Goal: Feedback & Contribution: Contribute content

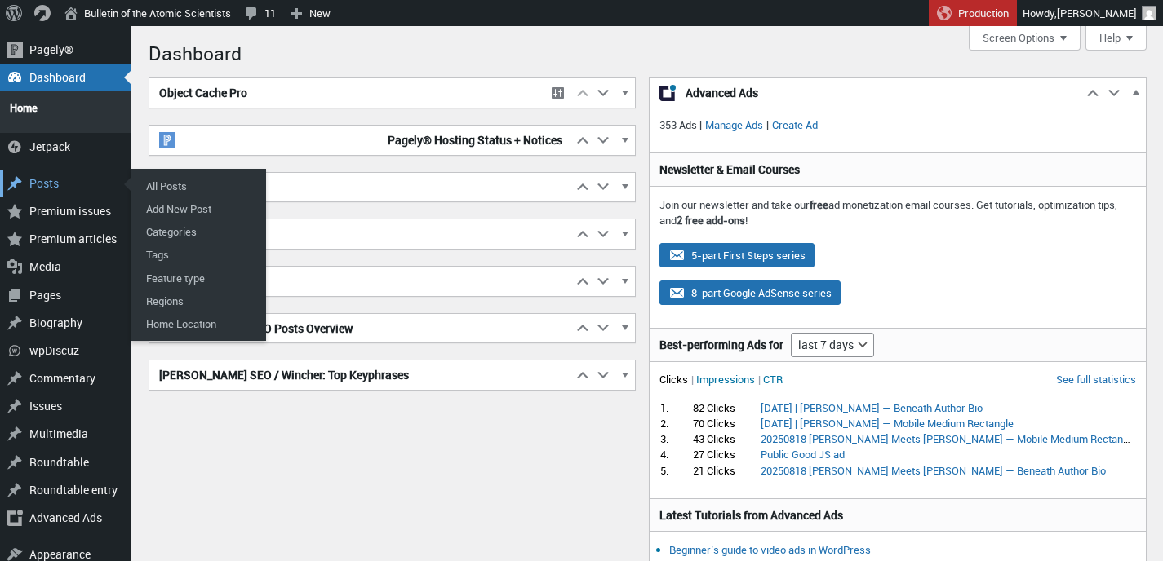
click at [45, 177] on div "Posts" at bounding box center [65, 184] width 131 height 28
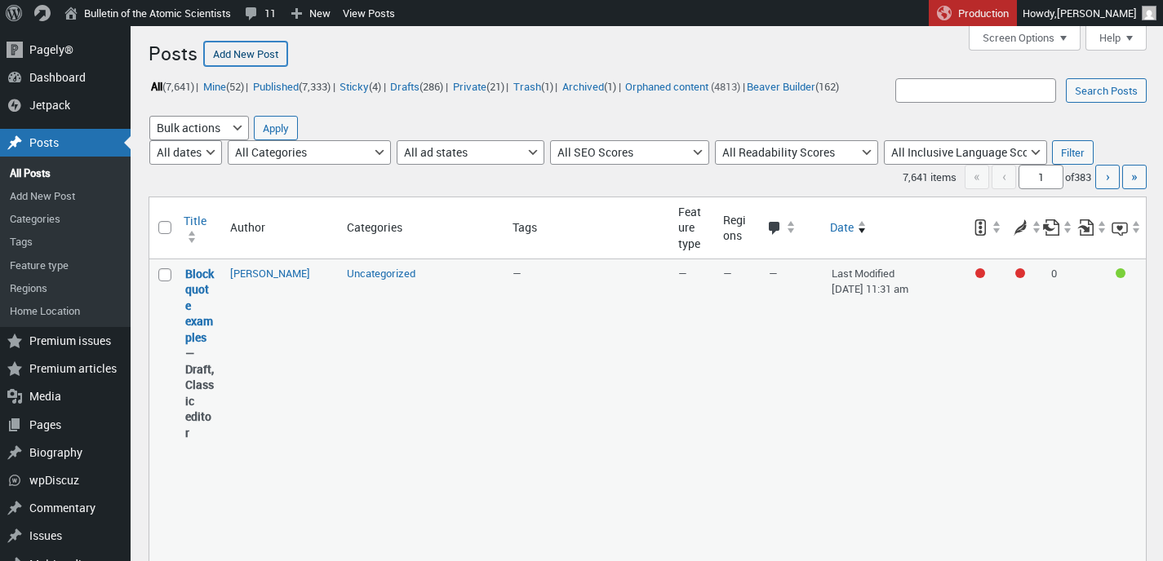
click at [238, 56] on link "Add New Post" at bounding box center [245, 54] width 83 height 24
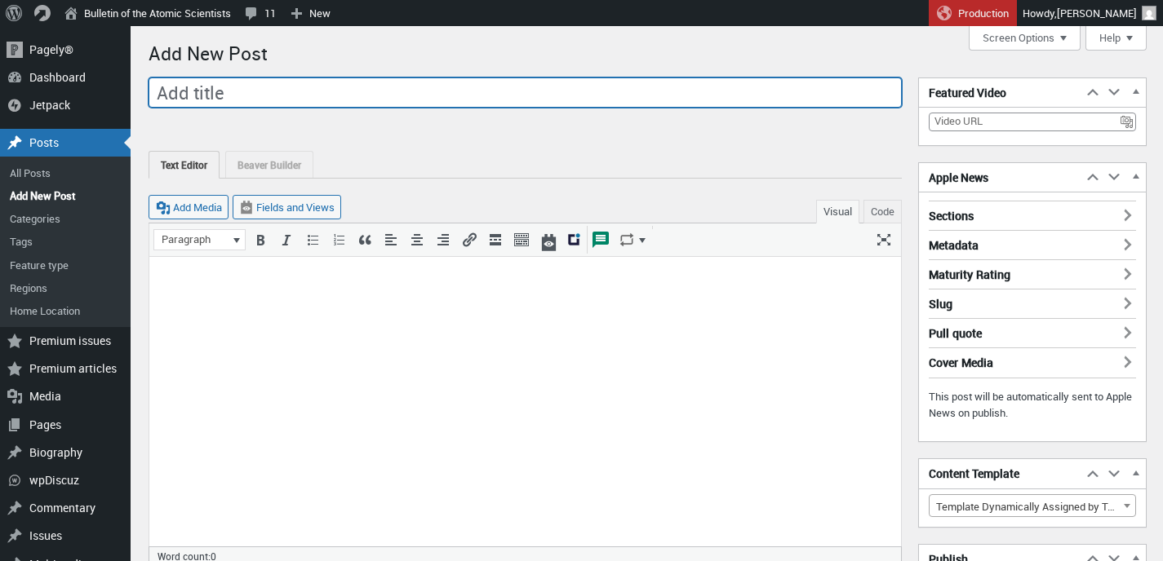
click at [237, 85] on input "Add title" at bounding box center [525, 93] width 753 height 31
paste input "Trump Meets with Putin: Experts React Live"
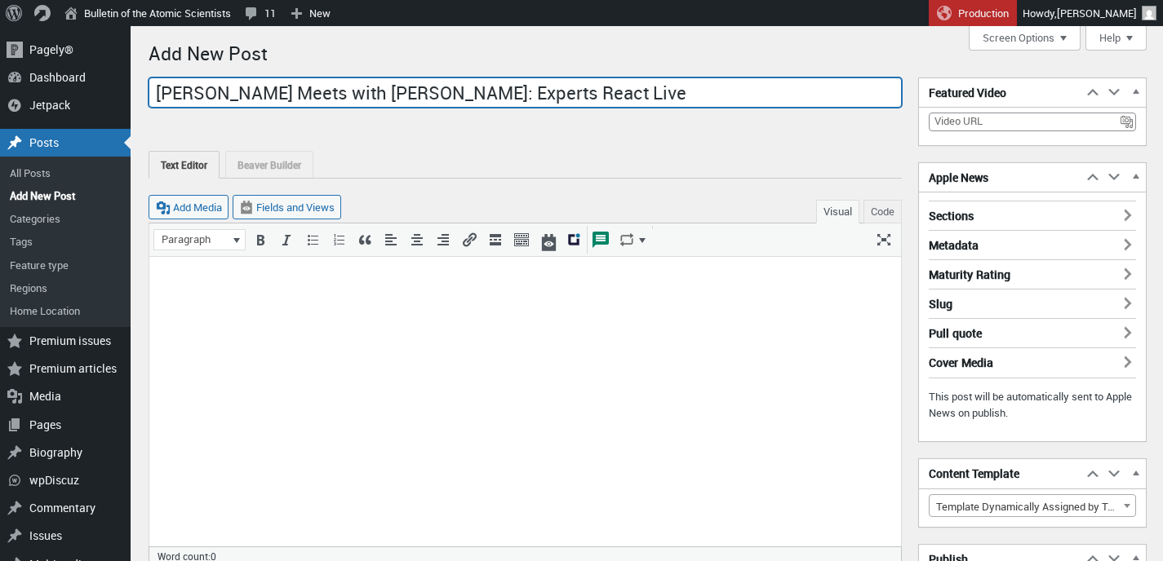
type input "Trump Meets with Putin: Experts React Live"
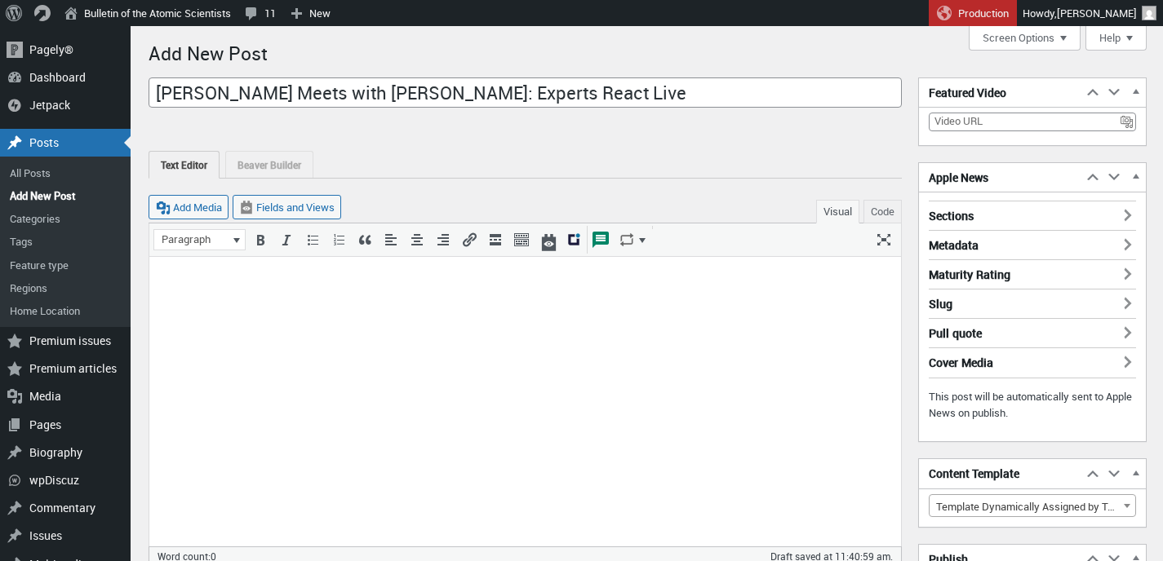
click at [278, 290] on body at bounding box center [525, 284] width 732 height 34
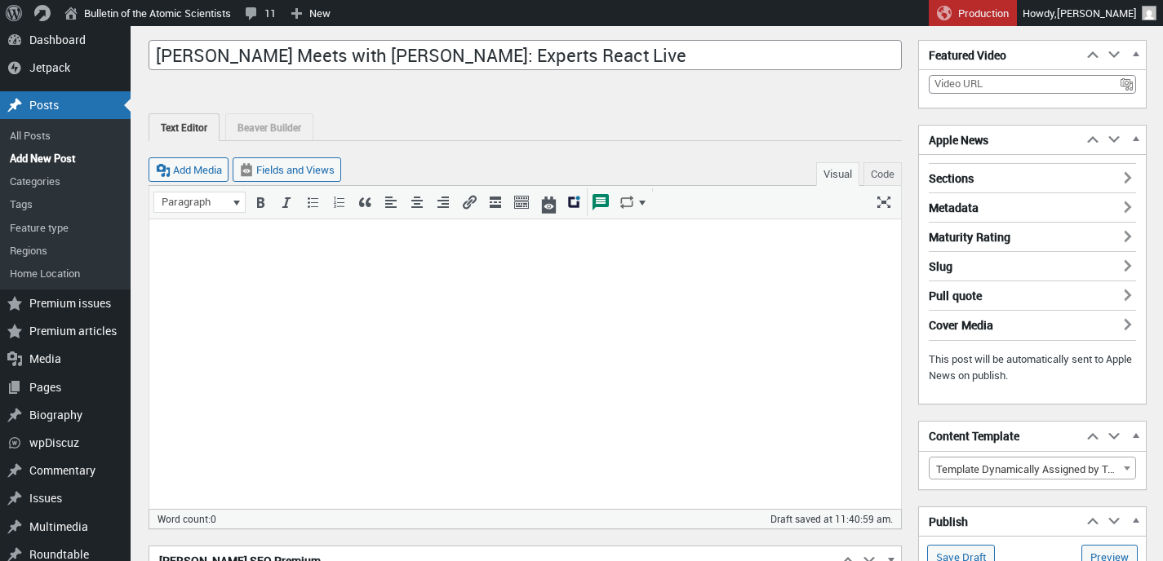
scroll to position [40, 0]
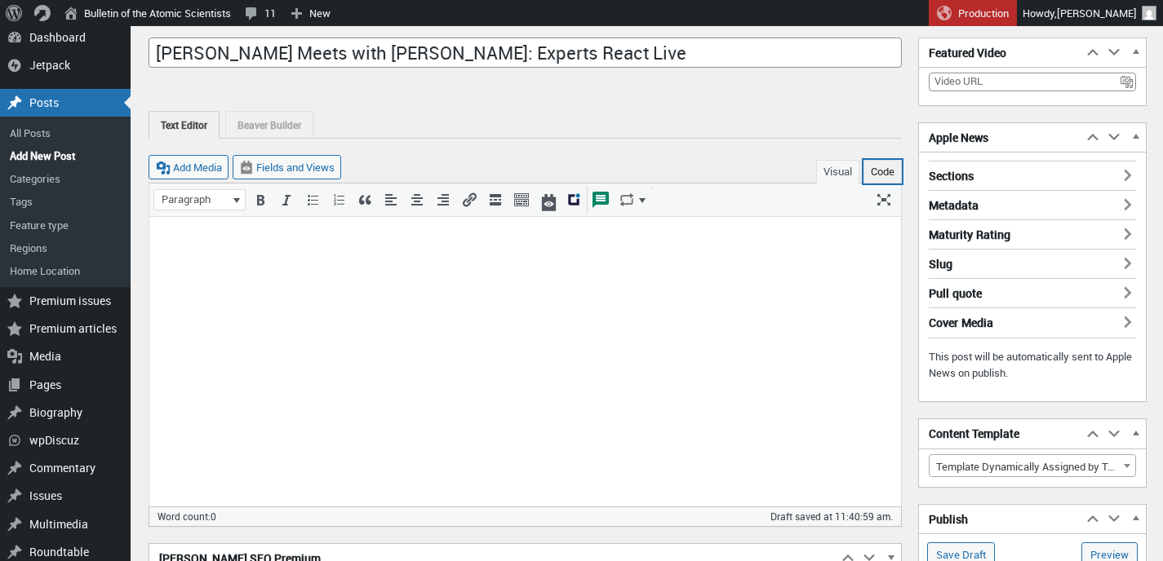
click at [881, 167] on button "Code" at bounding box center [882, 172] width 38 height 24
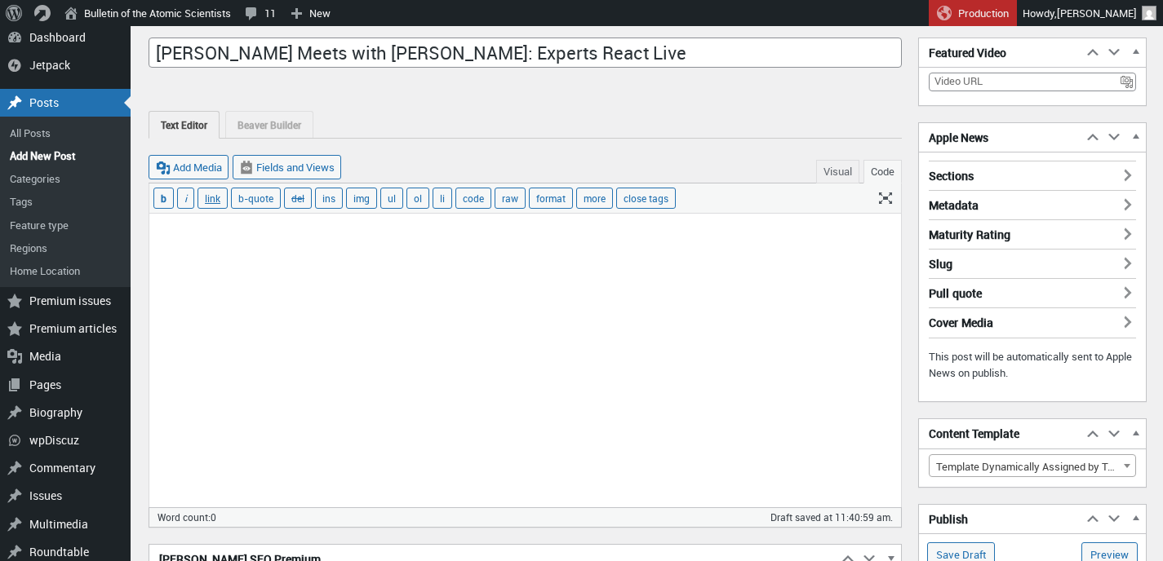
paste textarea "<style>.embed-container { position: relative; padding-bottom: 56.25%; height: 0…"
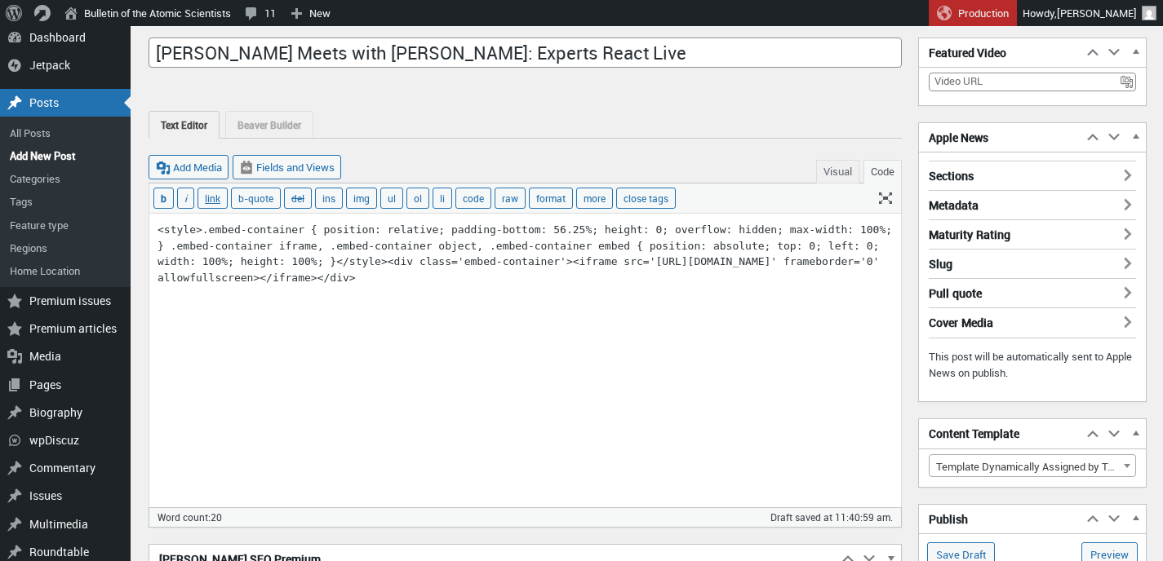
click at [193, 228] on textarea "<style>.embed-container { position: relative; padding-bottom: 56.25%; height: 0…" at bounding box center [525, 361] width 752 height 294
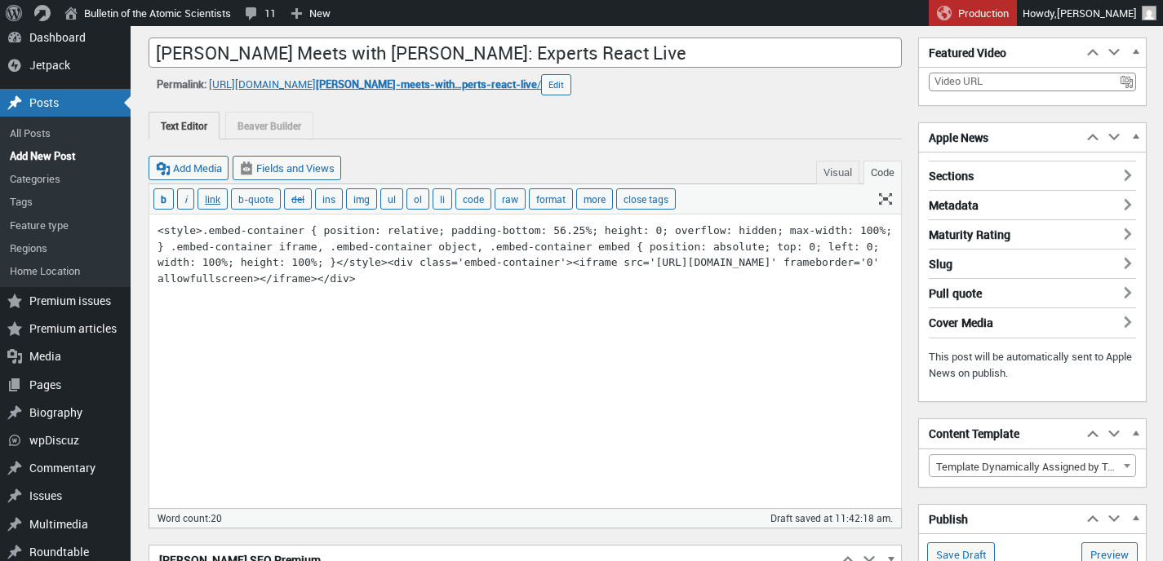
paste textarea "Building on his push to end the war, United States President Donald Trump annou…"
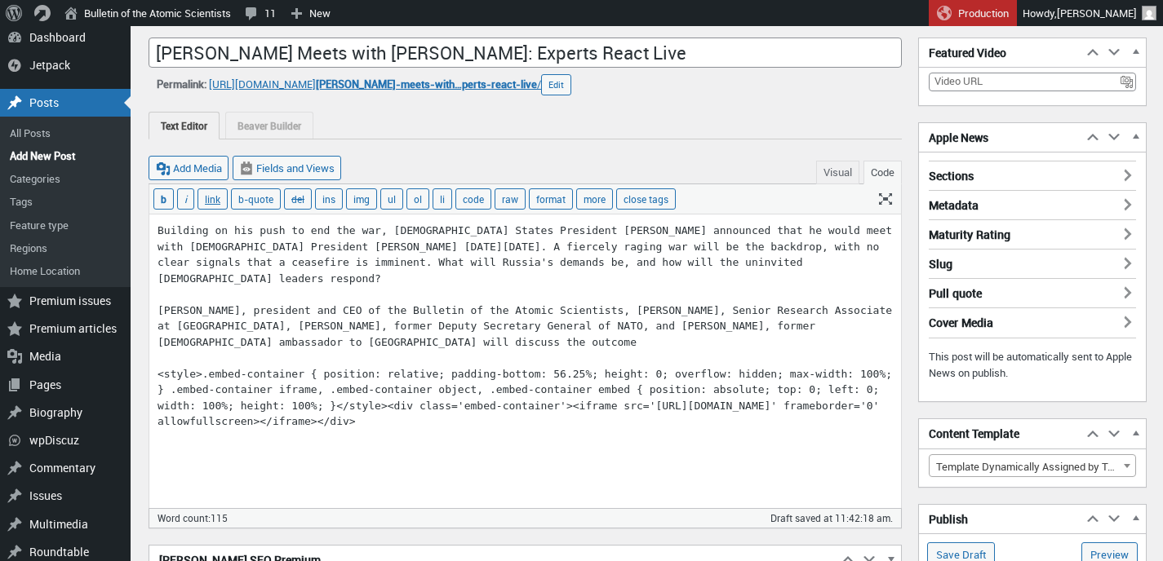
drag, startPoint x: 331, startPoint y: 327, endPoint x: 299, endPoint y: 326, distance: 31.9
click at [299, 326] on textarea "Building on his push to end the war, United States President Donald Trump annou…" at bounding box center [525, 362] width 752 height 294
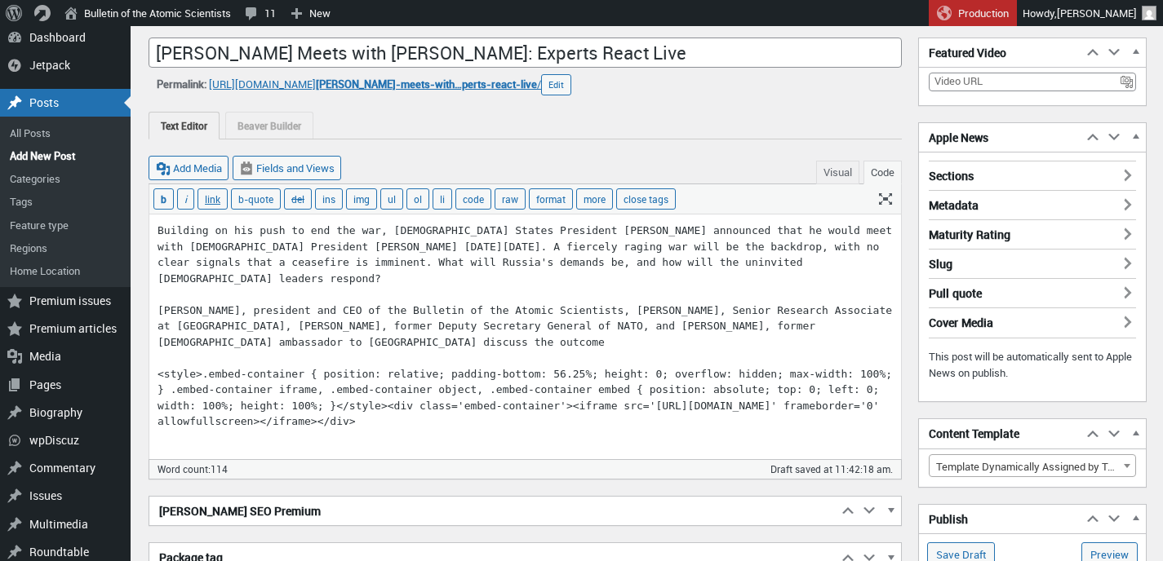
click at [476, 322] on textarea "Building on his push to end the war, United States President Donald Trump annou…" at bounding box center [525, 337] width 752 height 245
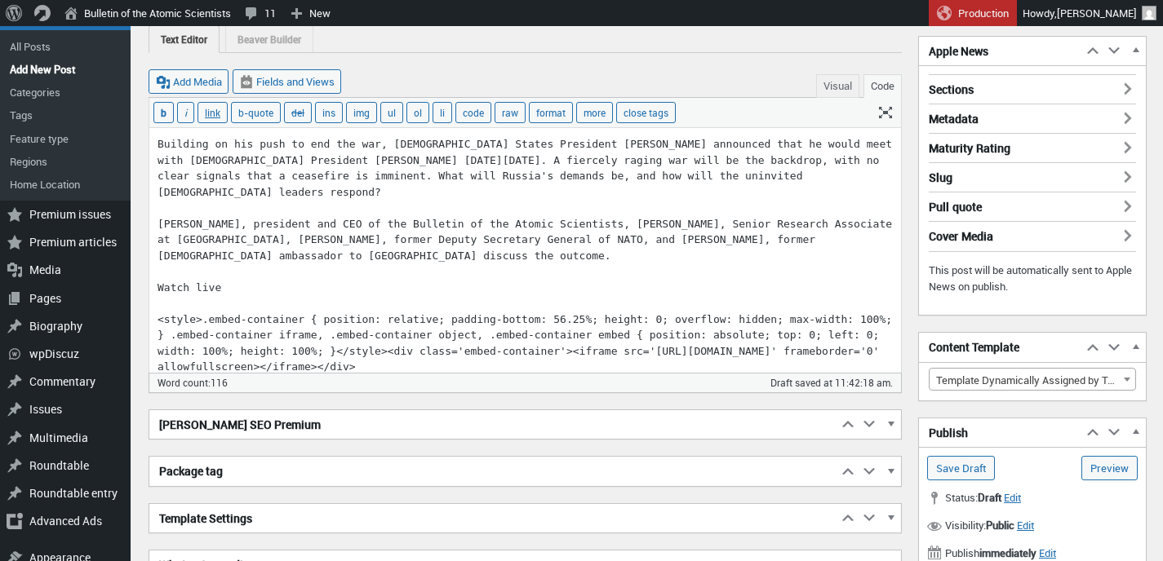
scroll to position [154, 0]
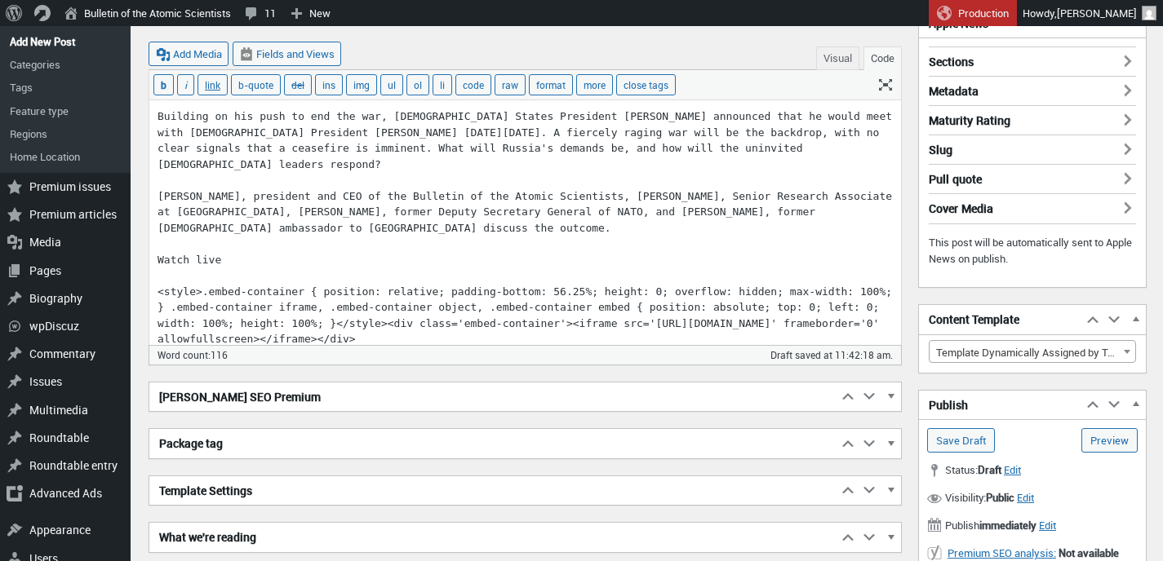
type textarea "Building on his push to end the war, United States President Donald Trump annou…"
click at [838, 58] on button "Visual" at bounding box center [837, 59] width 43 height 24
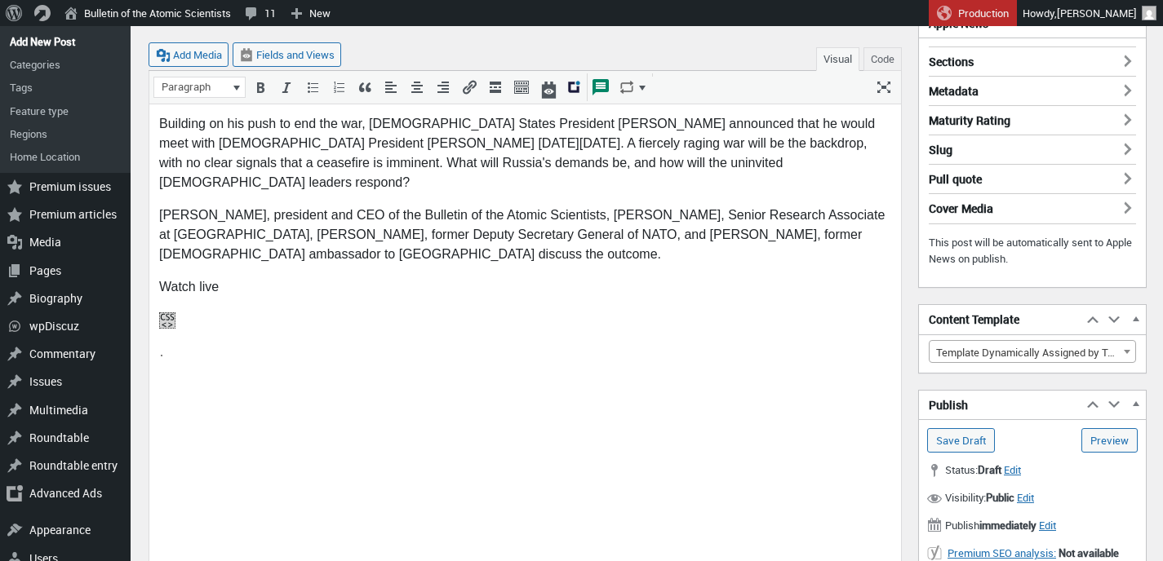
drag, startPoint x: 157, startPoint y: 266, endPoint x: 219, endPoint y: 267, distance: 61.2
click at [217, 267] on html "Building on his push to end the war, United States President Donald Trump annou…" at bounding box center [525, 441] width 752 height 675
drag, startPoint x: 221, startPoint y: 267, endPoint x: 161, endPoint y: 264, distance: 60.4
click at [161, 277] on p "Watch live" at bounding box center [525, 287] width 732 height 20
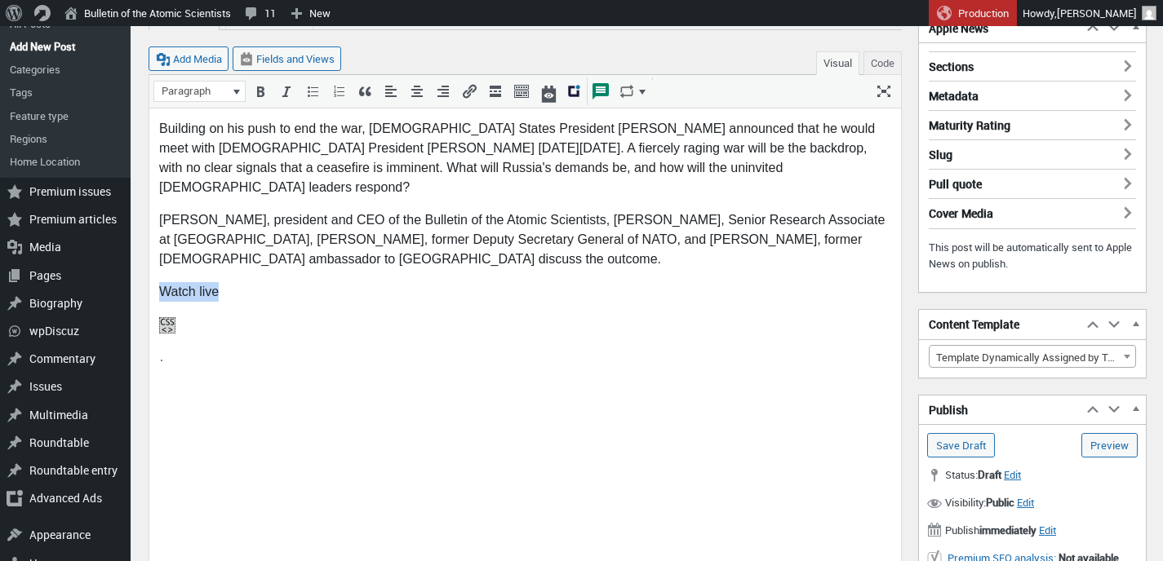
scroll to position [132, 0]
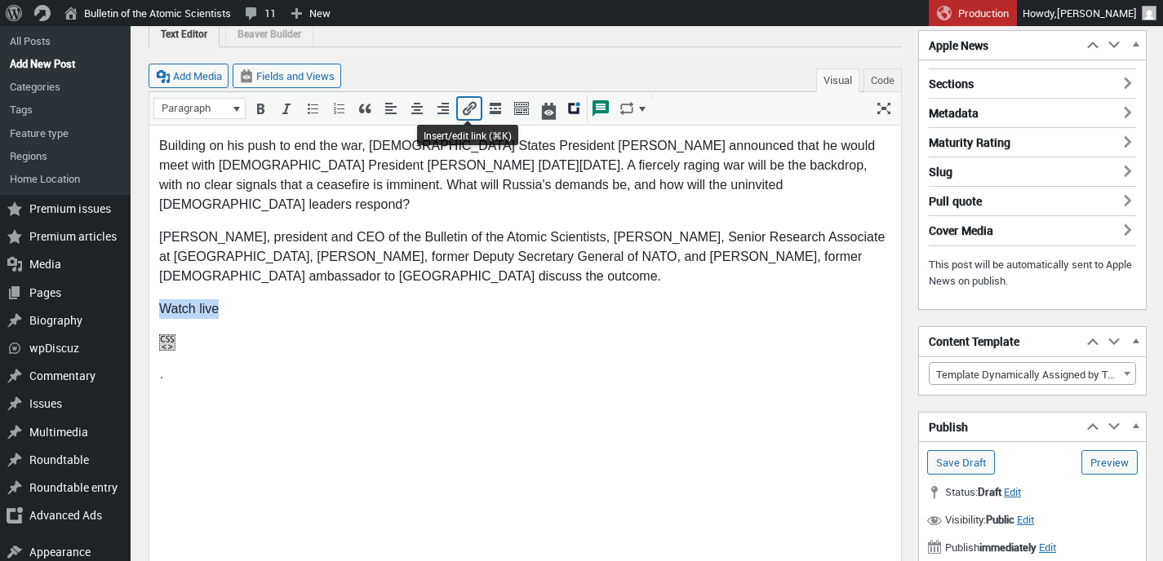
click at [472, 107] on icon "Insert/edit link (⌘K)" at bounding box center [469, 108] width 16 height 16
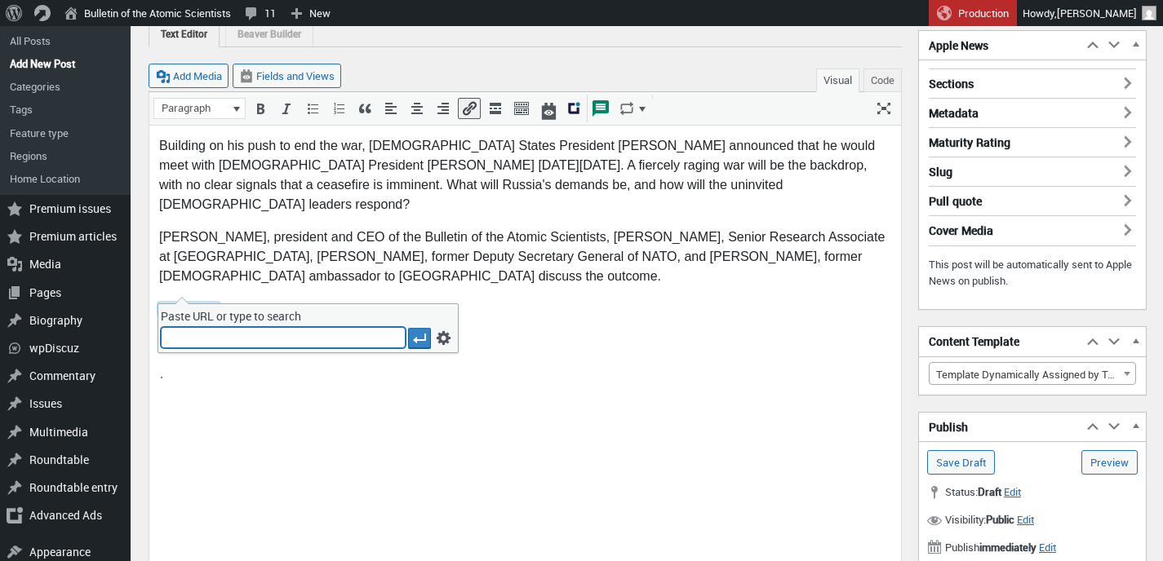
paste input "[URL][DOMAIN_NAME]"
type input "[URL][DOMAIN_NAME]"
click at [423, 331] on icon "Apply" at bounding box center [419, 339] width 16 height 16
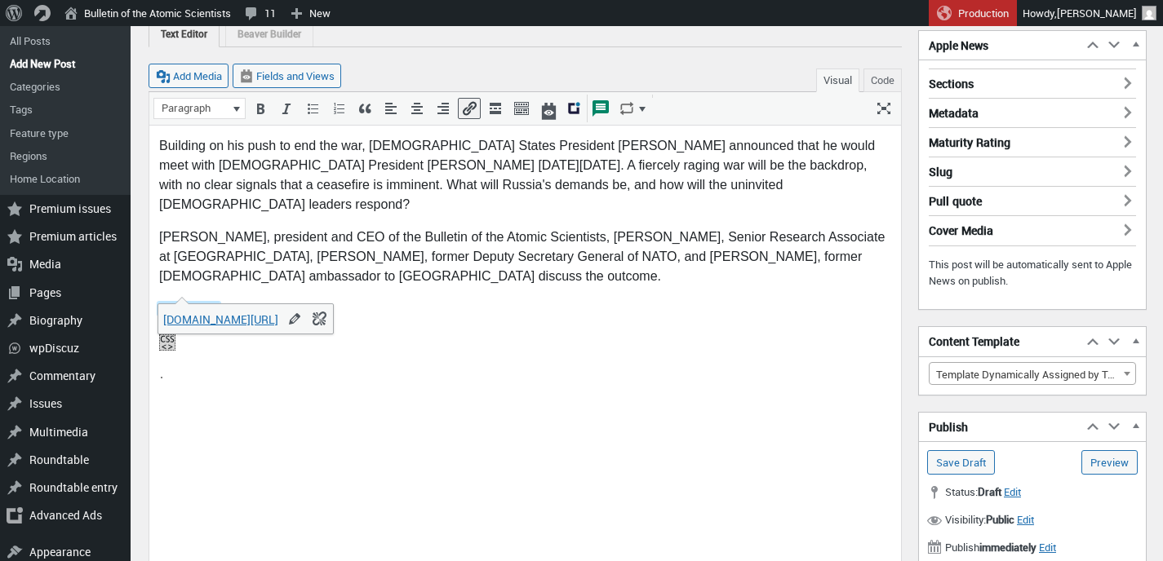
click at [406, 299] on p "Watch live" at bounding box center [525, 309] width 732 height 20
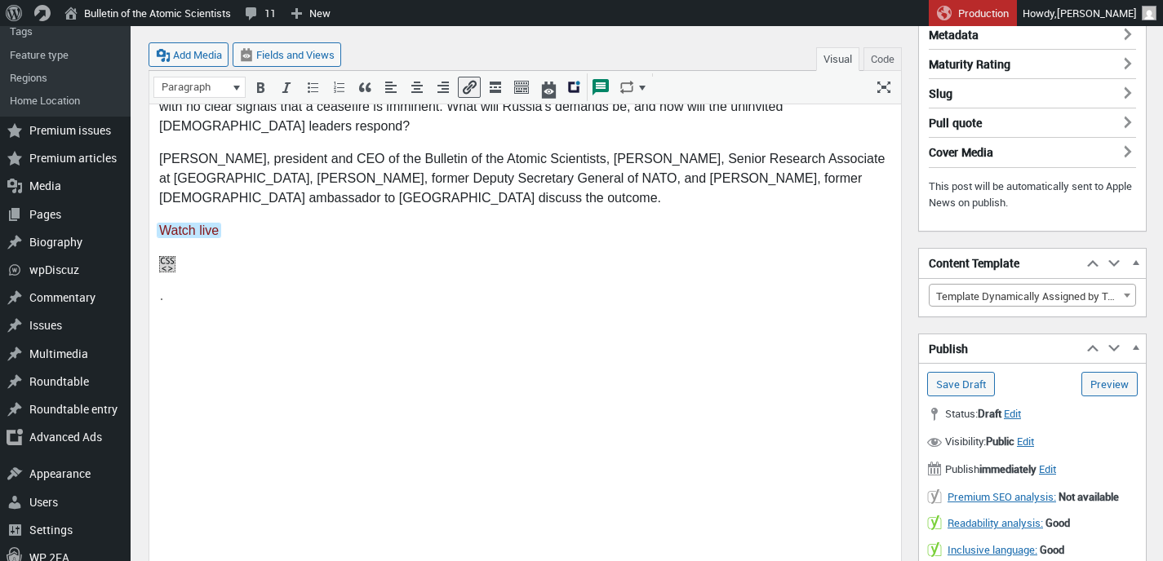
scroll to position [212, 0]
click at [1107, 379] on link "Preview (opens in a new tab)" at bounding box center [1109, 382] width 56 height 24
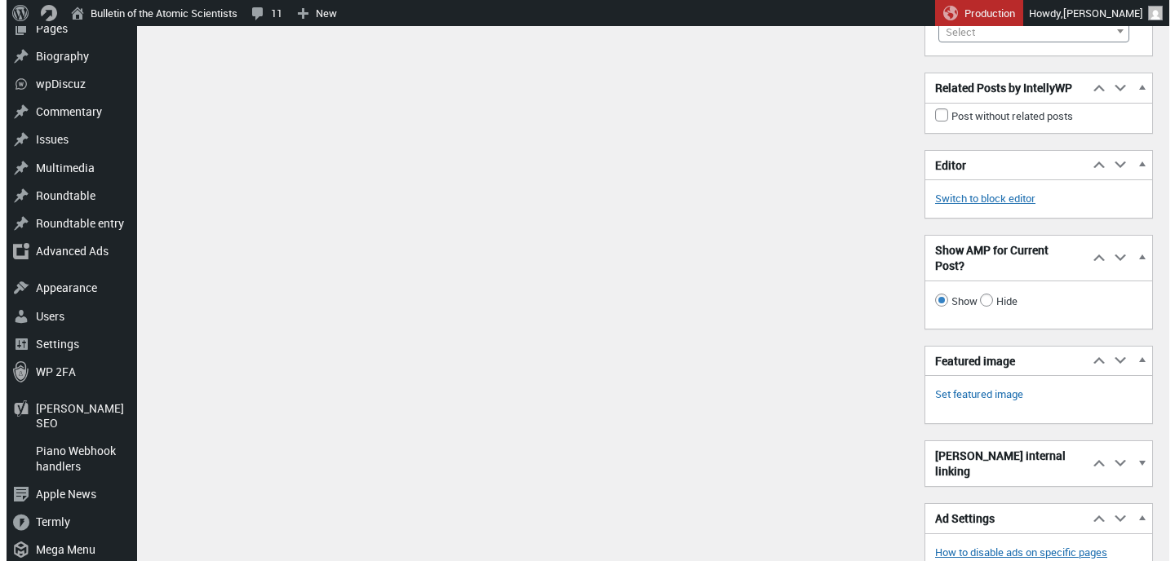
scroll to position [2336, 0]
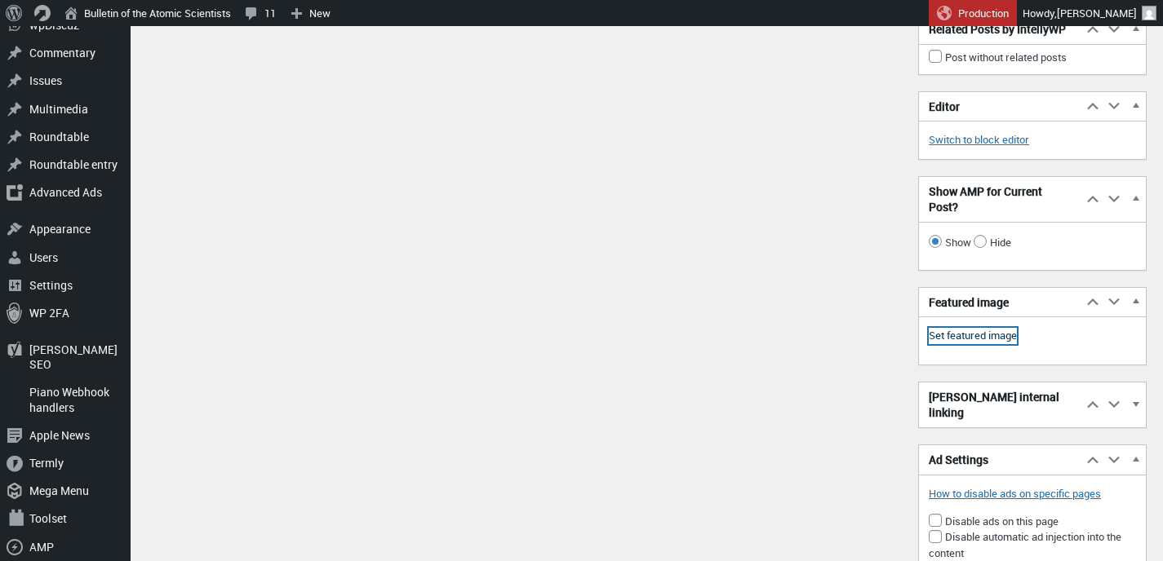
click at [970, 344] on link "Set featured image" at bounding box center [973, 336] width 88 height 16
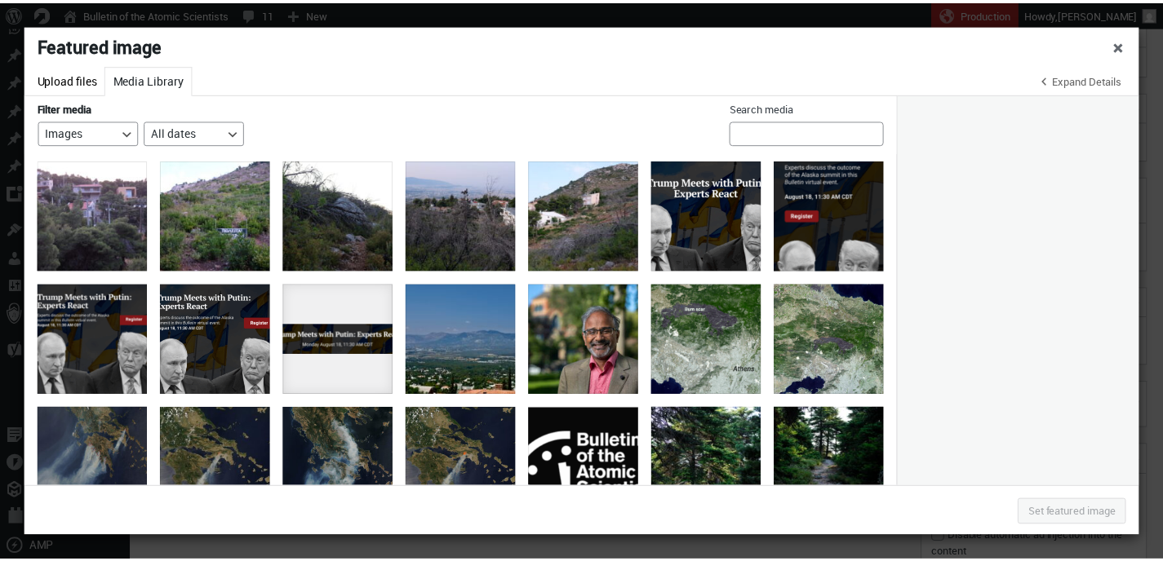
scroll to position [581, 0]
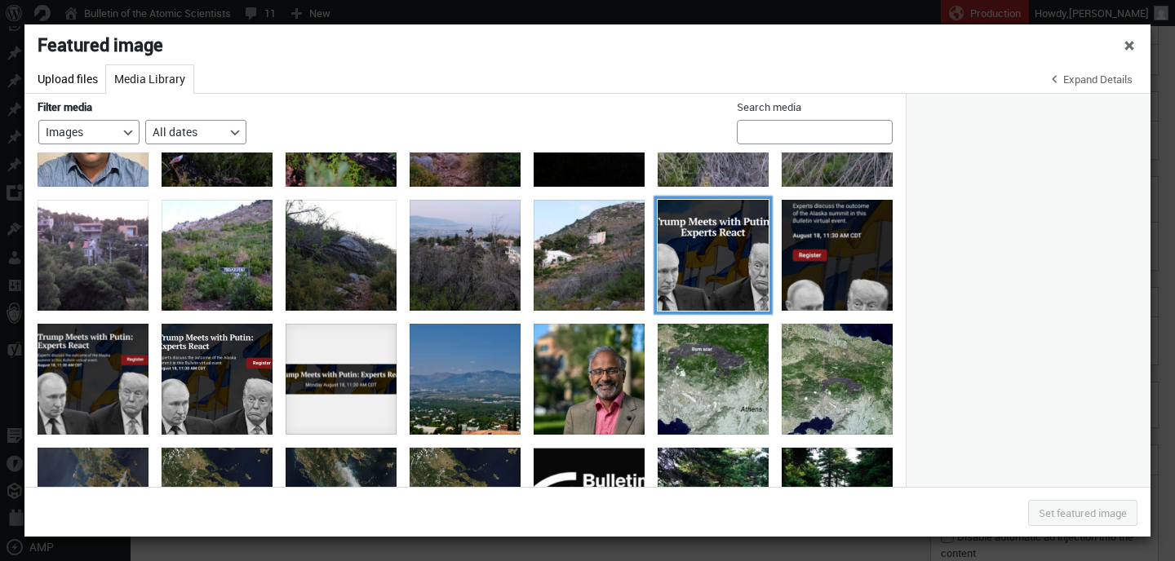
click at [697, 242] on div "Trump Meets with Putin: Experts React Event page" at bounding box center [713, 255] width 111 height 111
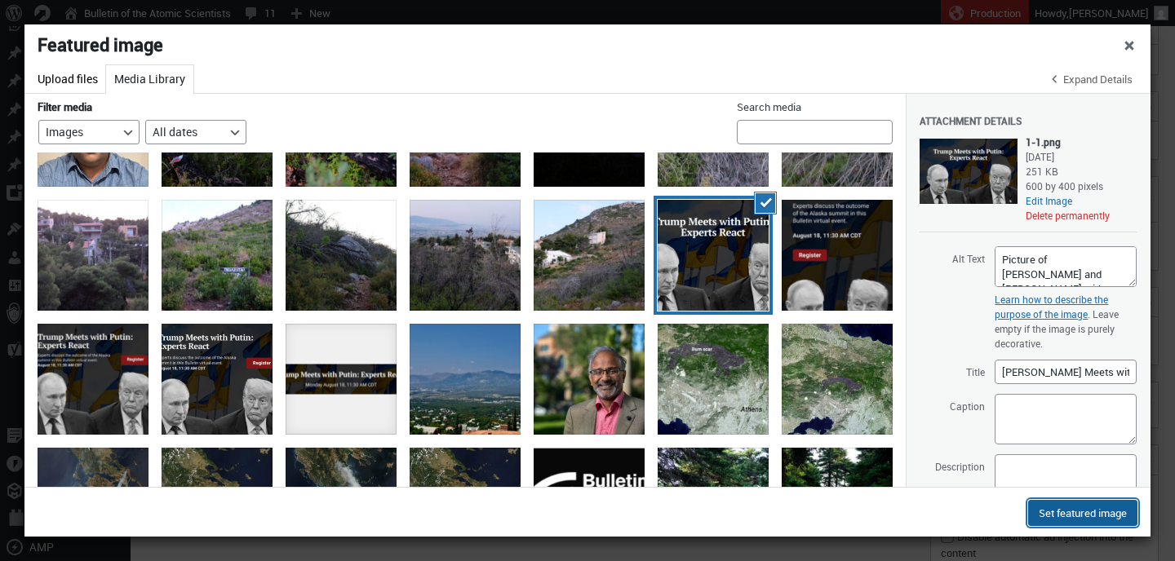
click at [1084, 510] on button "Set featured image" at bounding box center [1082, 513] width 109 height 26
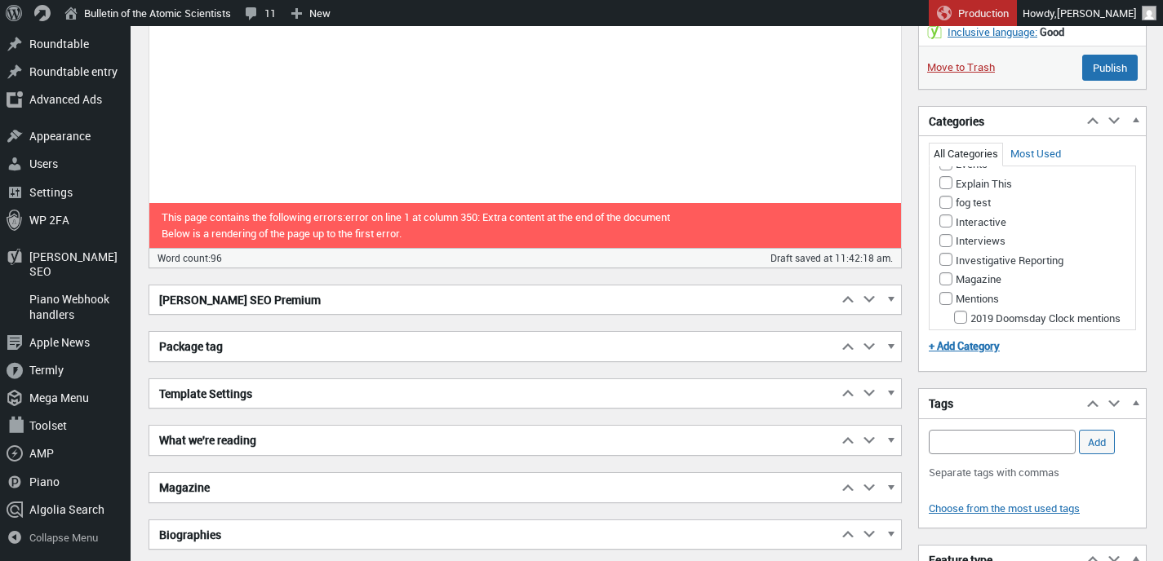
scroll to position [686, 0]
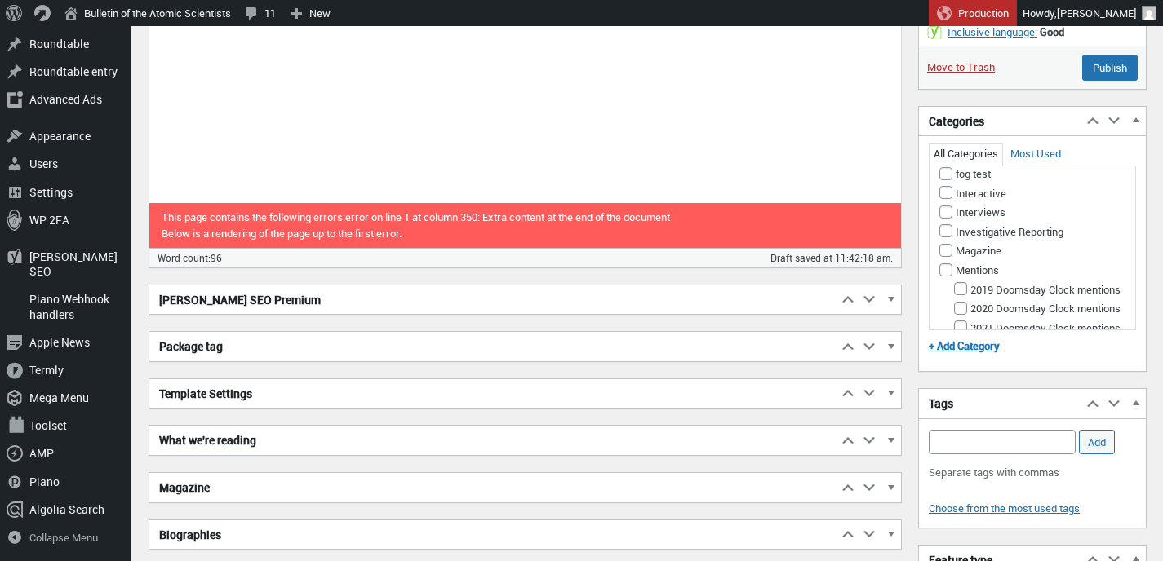
click at [946, 142] on input "Events" at bounding box center [945, 135] width 13 height 13
checkbox input "true"
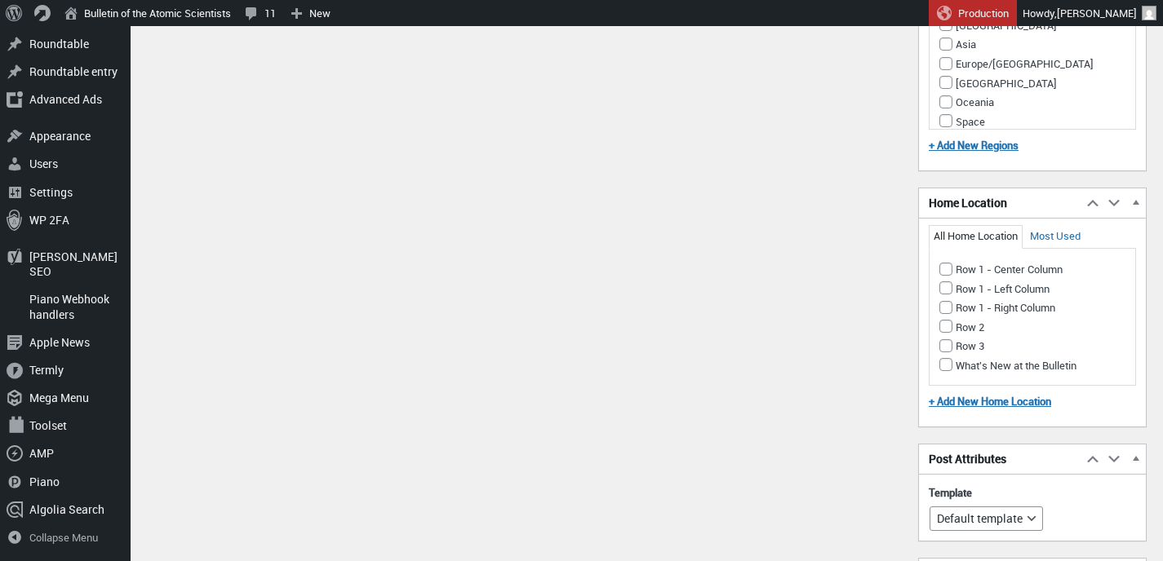
scroll to position [1652, 0]
click at [947, 268] on input "Row 1 - Center Column" at bounding box center [945, 268] width 13 height 13
checkbox input "true"
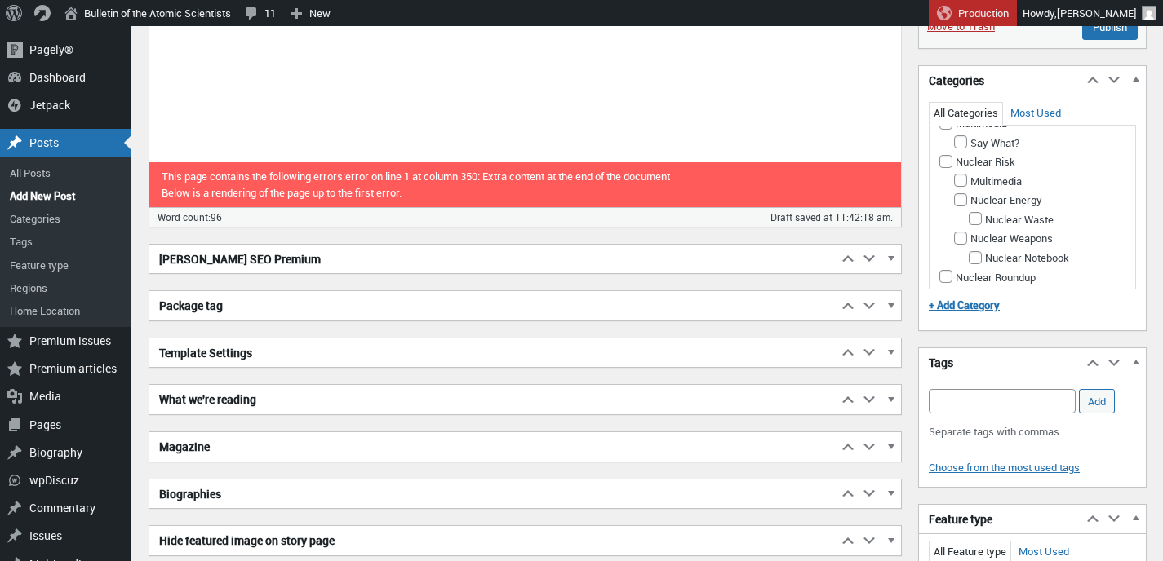
scroll to position [606, 0]
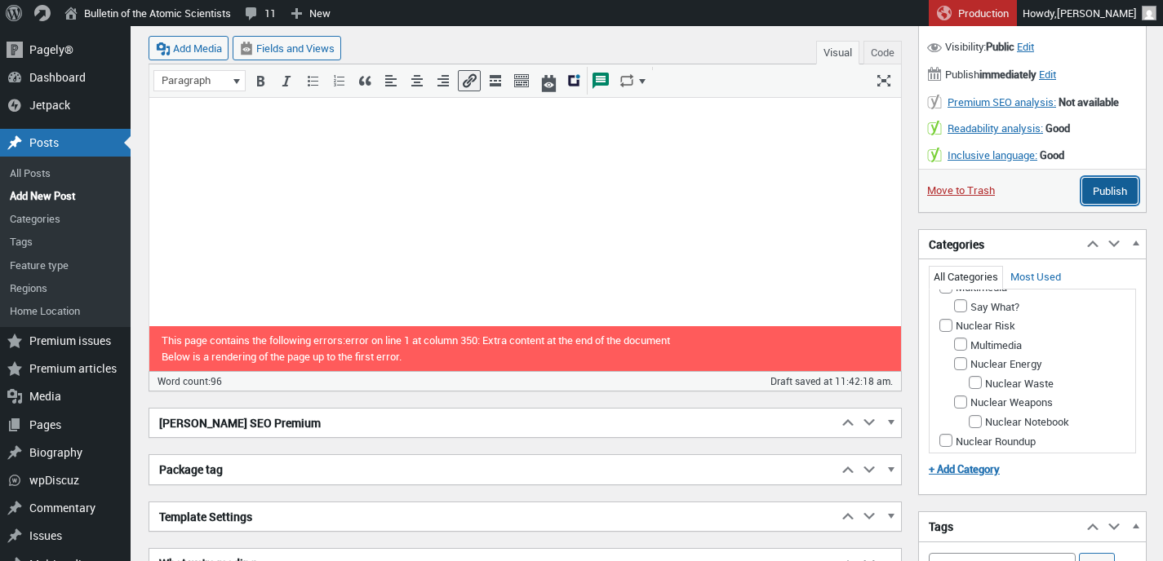
click at [1104, 198] on input "Publish" at bounding box center [1109, 191] width 55 height 26
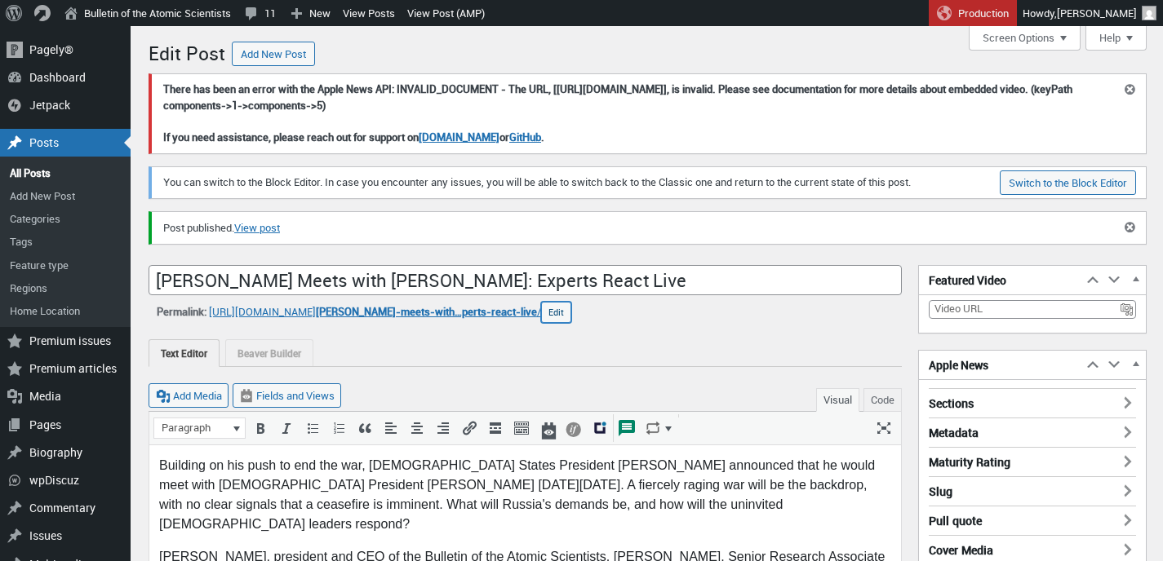
click at [571, 314] on button "Edit" at bounding box center [556, 312] width 30 height 21
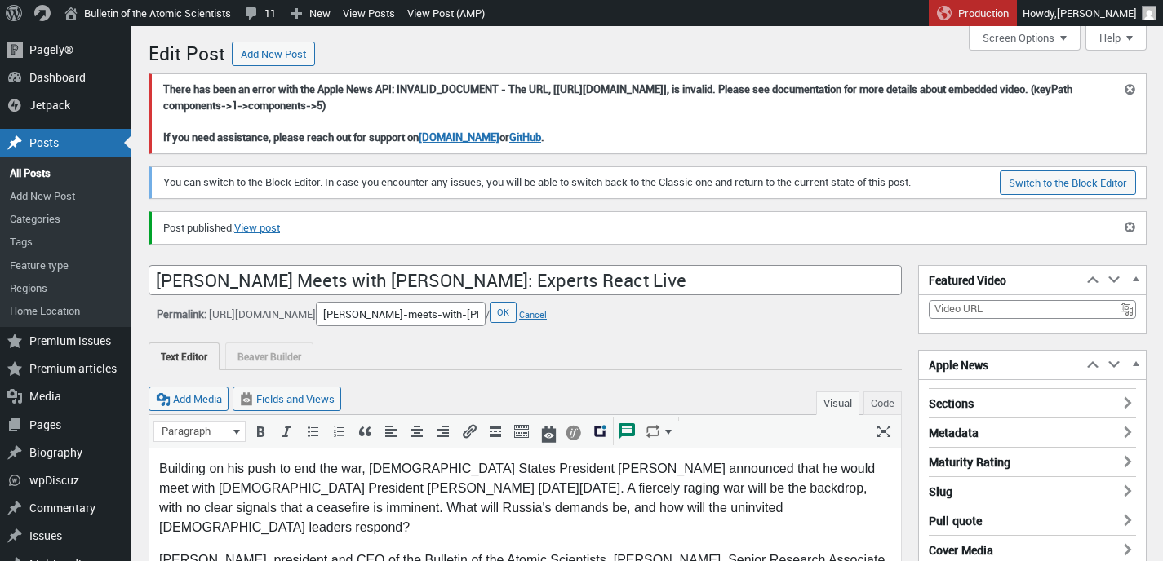
scroll to position [0, 59]
drag, startPoint x: 375, startPoint y: 314, endPoint x: 552, endPoint y: 317, distance: 177.1
click at [552, 317] on div "Permalink: https://thebulletin.org/2025/08/ URL Slug trump-meets-with-putin-exp…" at bounding box center [525, 314] width 753 height 24
click at [547, 317] on button "Cancel" at bounding box center [533, 314] width 28 height 12
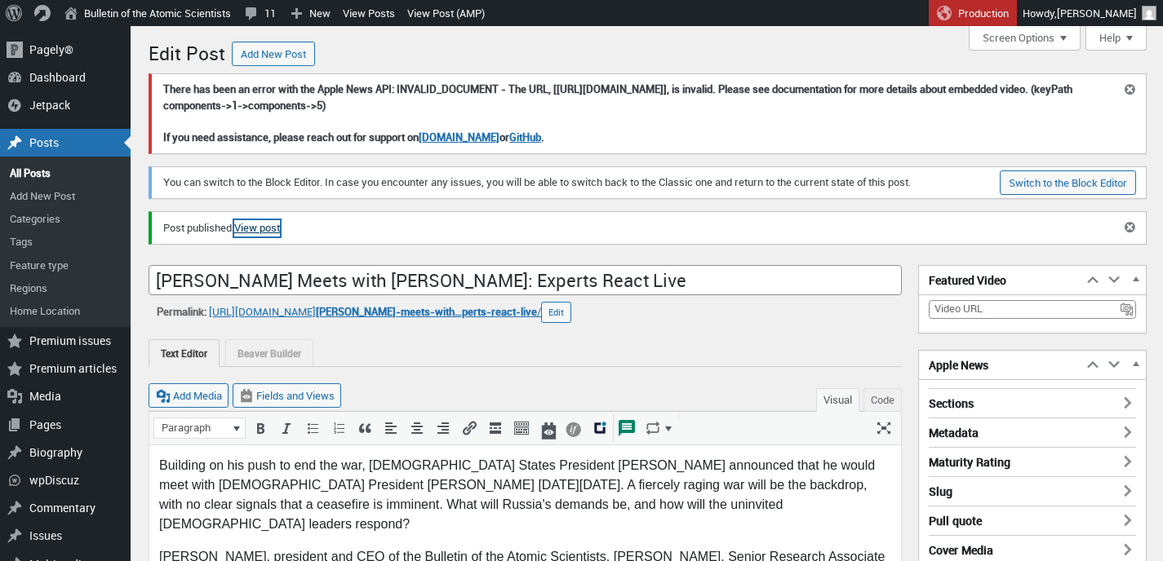
click at [276, 228] on link "View post" at bounding box center [257, 228] width 46 height 16
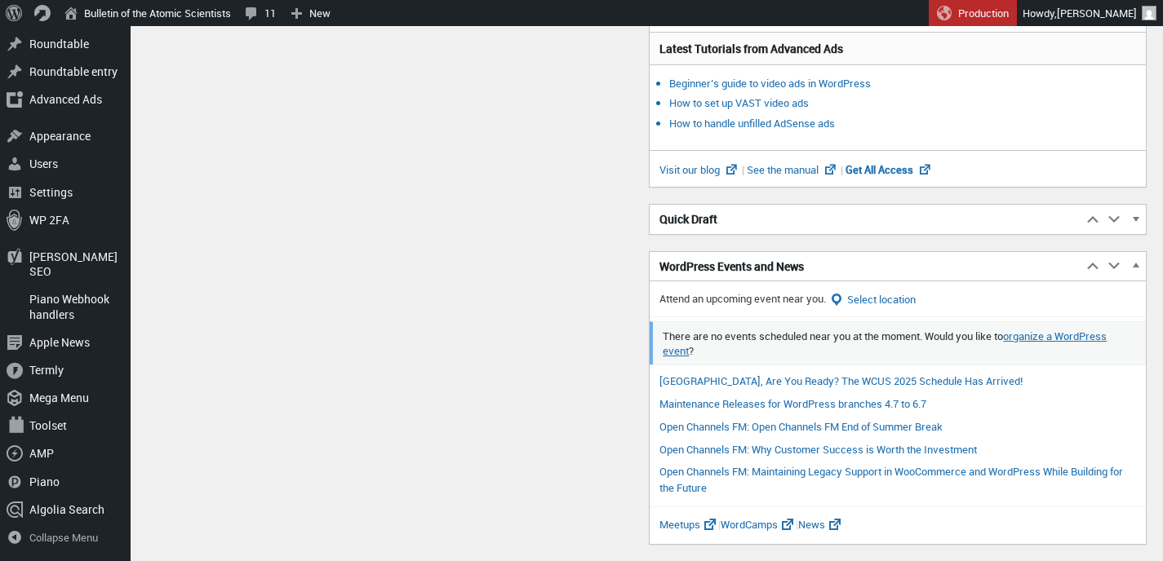
scroll to position [535, 0]
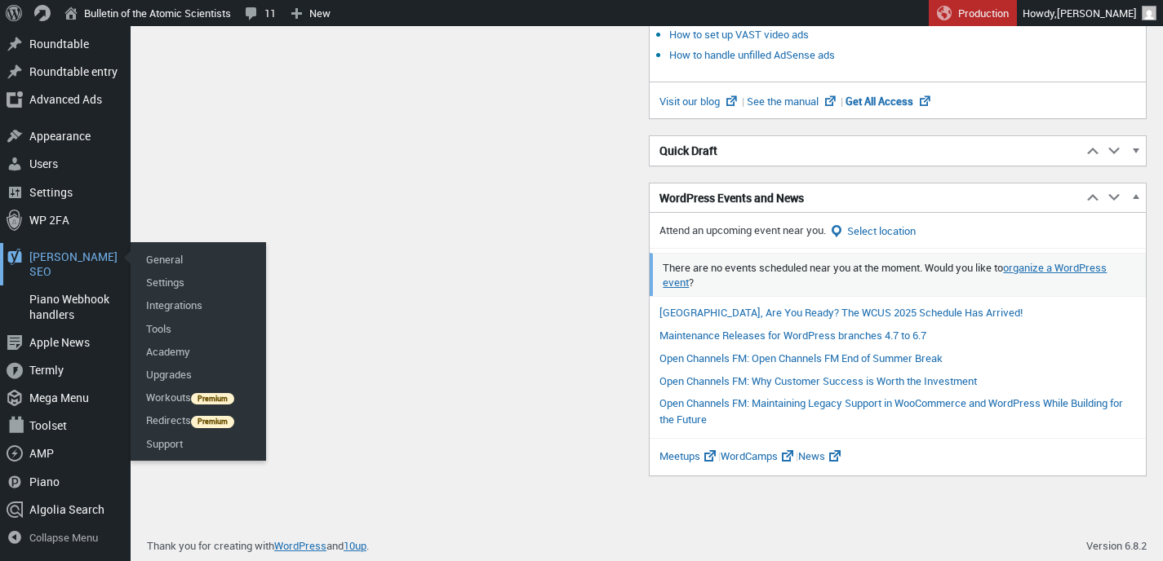
click at [55, 271] on div "Yoast SEO 0" at bounding box center [65, 264] width 131 height 42
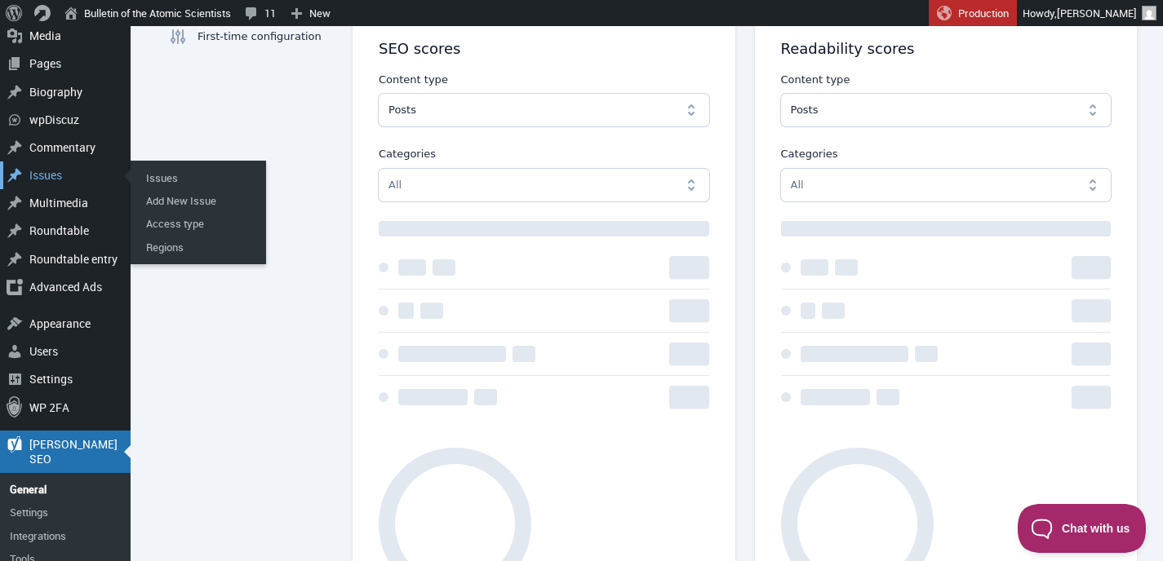
scroll to position [580, 0]
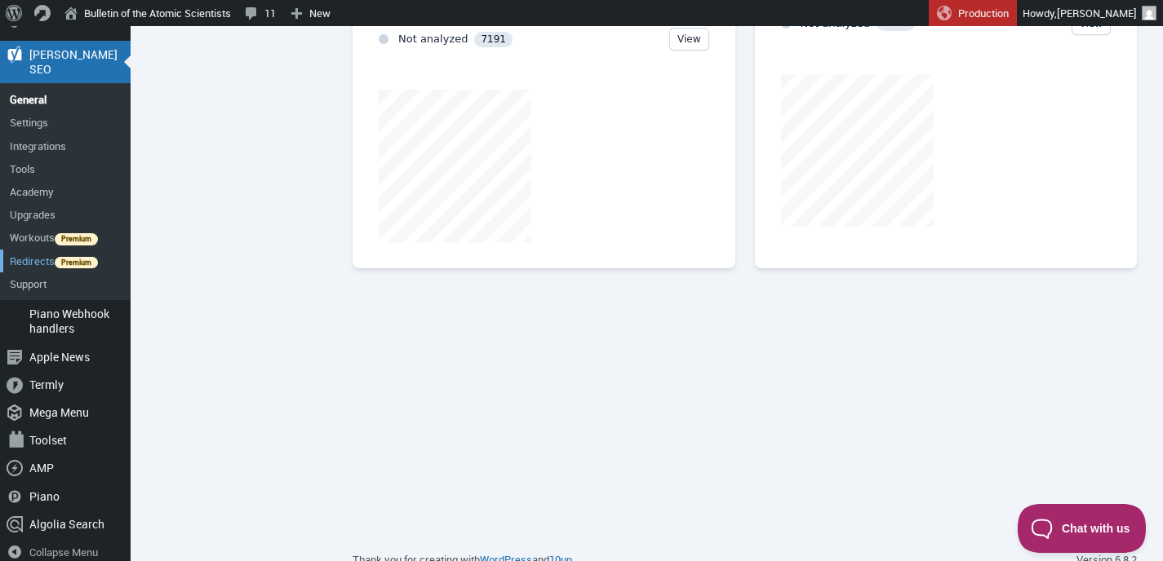
click at [33, 250] on link "Redirects" at bounding box center [65, 261] width 131 height 23
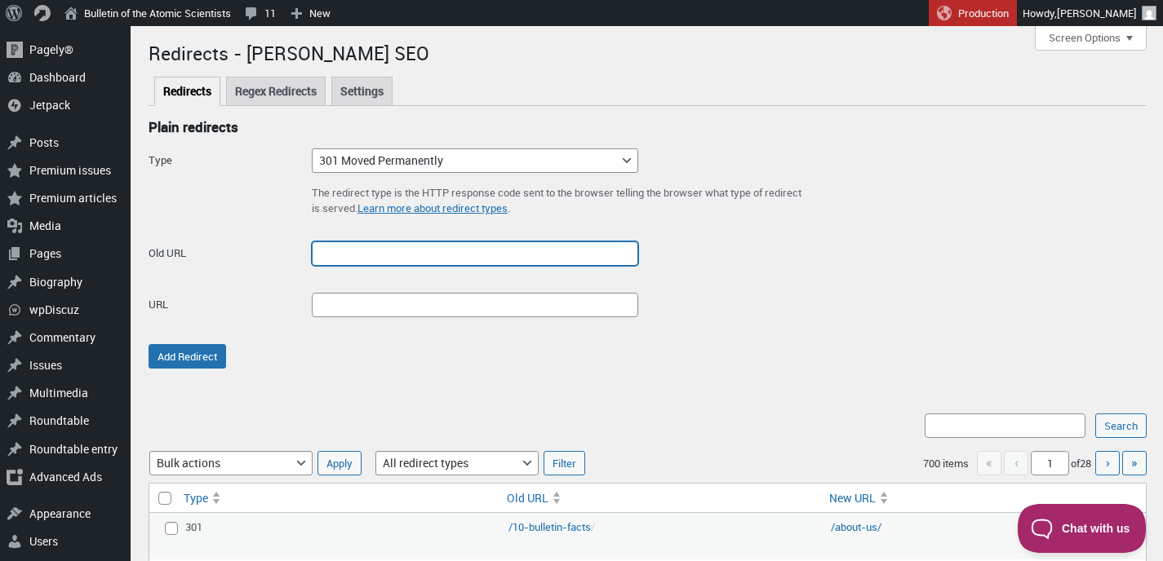
click at [374, 253] on input "Old URL" at bounding box center [475, 254] width 326 height 24
paste input "[URL][DOMAIN_NAME][PERSON_NAME][PERSON_NAME]"
type input "/[URL][DOMAIN_NAME][PERSON_NAME][PERSON_NAME]"
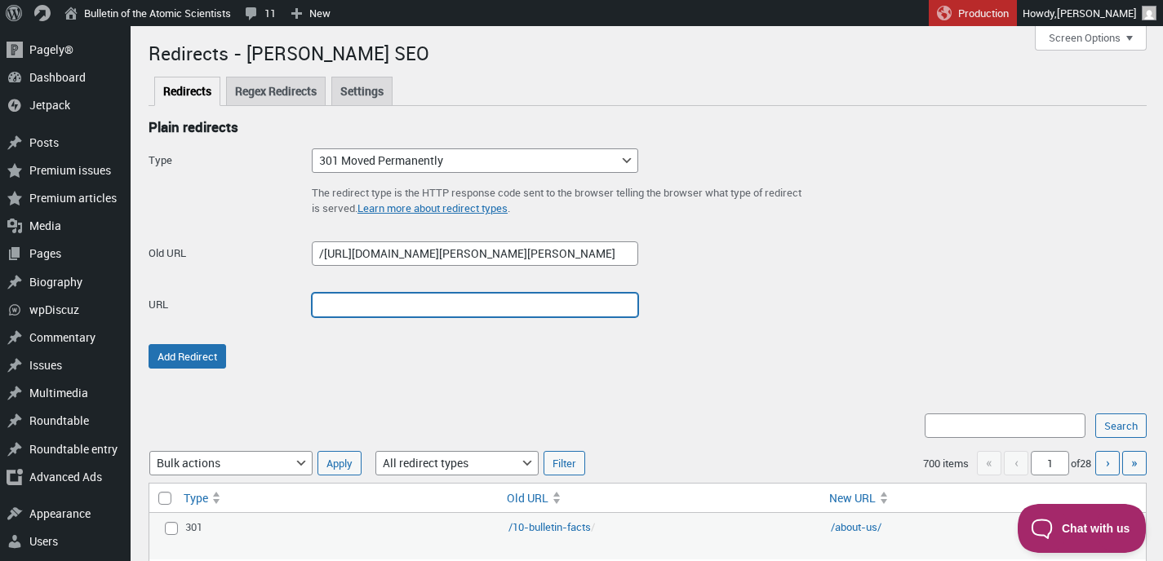
click at [373, 299] on input "URL" at bounding box center [475, 305] width 326 height 24
paste input "https://www.youtube.com/live/ZqRoTnToM7c"
type input "https://www.youtube.com/live/ZqRoTnToM7c"
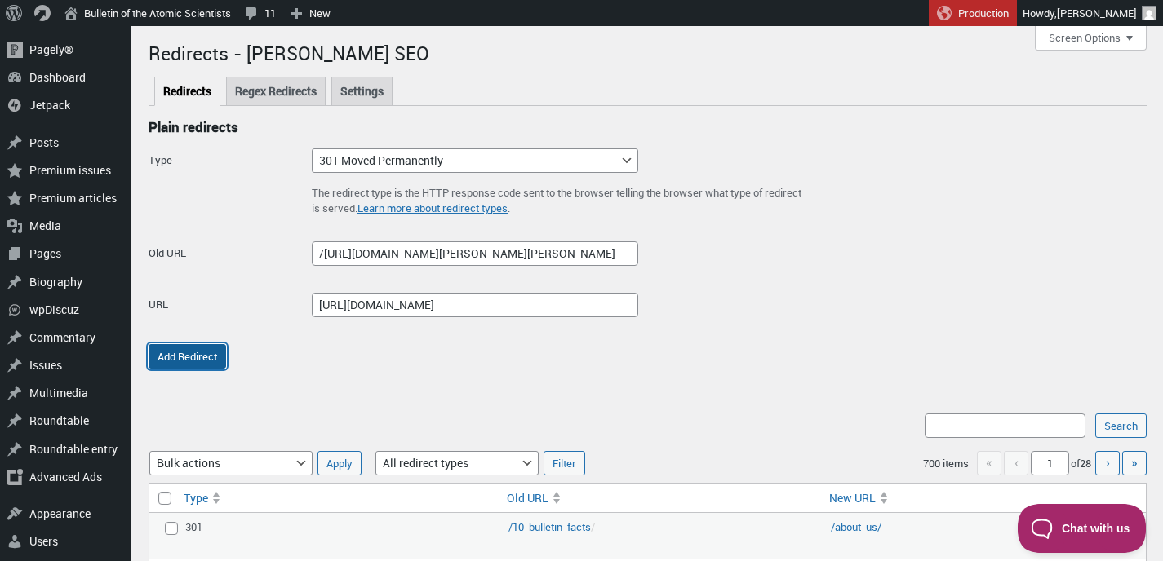
click at [206, 354] on button "Add Redirect" at bounding box center [188, 356] width 78 height 24
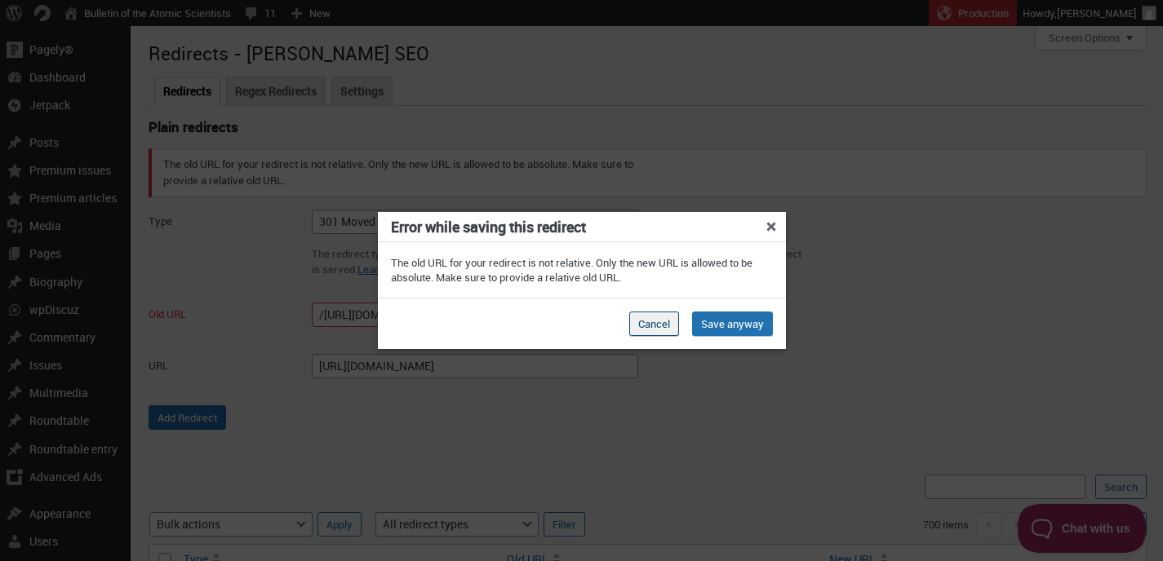
click at [659, 326] on button "Cancel" at bounding box center [654, 324] width 50 height 24
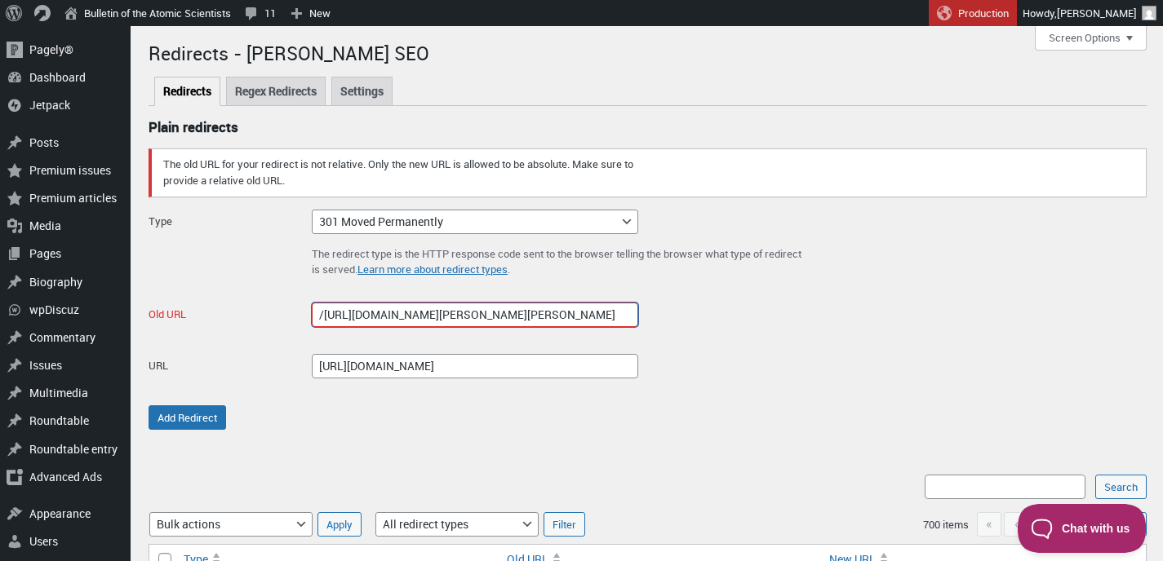
drag, startPoint x: 439, startPoint y: 314, endPoint x: 303, endPoint y: 310, distance: 136.3
click at [303, 310] on div "Old URL /https://thebulletin.org/2025/08/trump-meets-with-putin-experts-react-l…" at bounding box center [648, 321] width 998 height 37
type input "/2025/08/trump-meets-with-putin-experts-react-live/"
click at [736, 300] on div "The old URL for your redirect is not relative. Only the new URL is allowed to b…" at bounding box center [648, 290] width 998 height 282
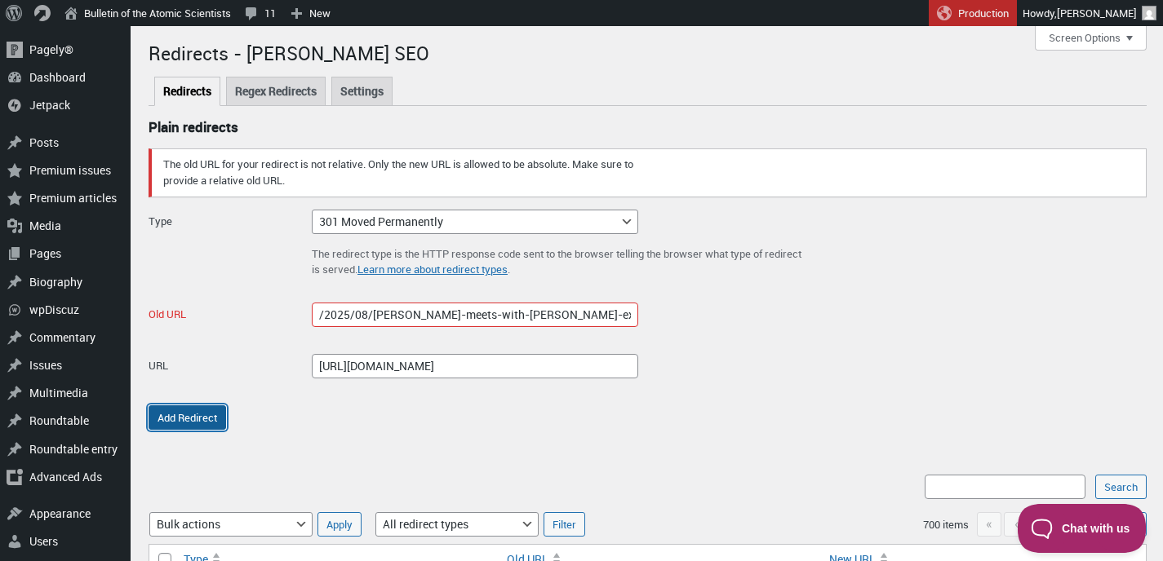
click at [193, 418] on button "Add Redirect" at bounding box center [188, 418] width 78 height 24
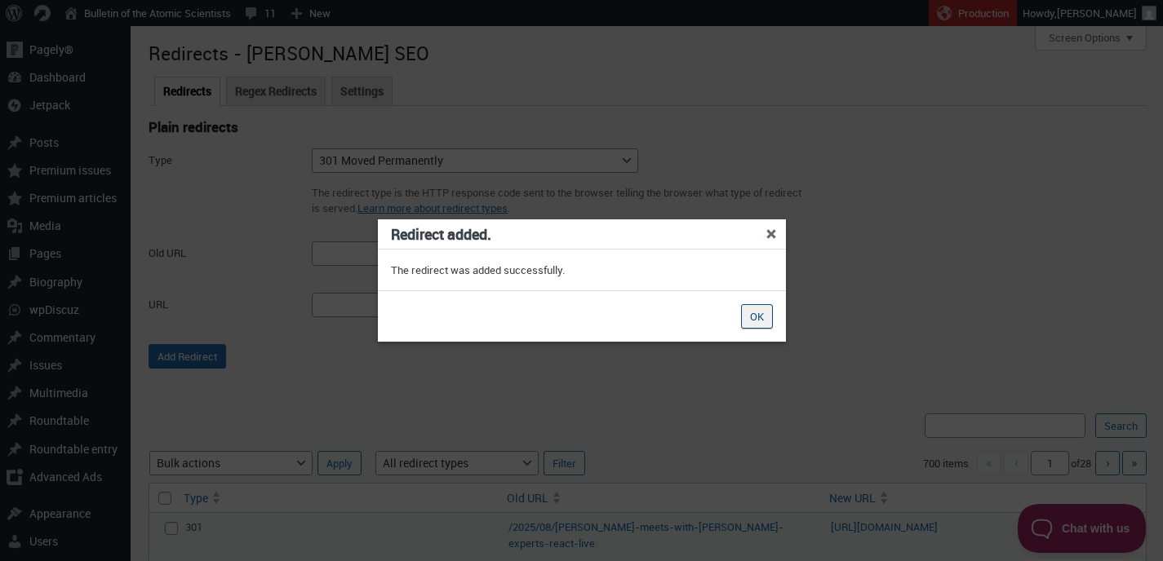
click at [761, 318] on button "OK" at bounding box center [757, 316] width 32 height 24
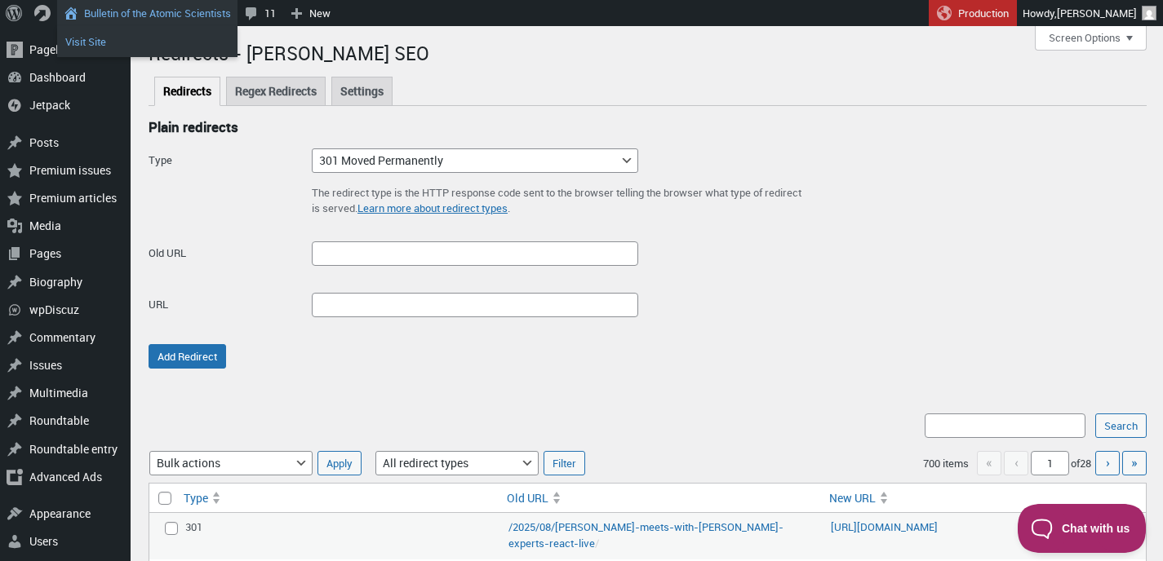
click at [91, 45] on link "Visit Site" at bounding box center [147, 41] width 180 height 21
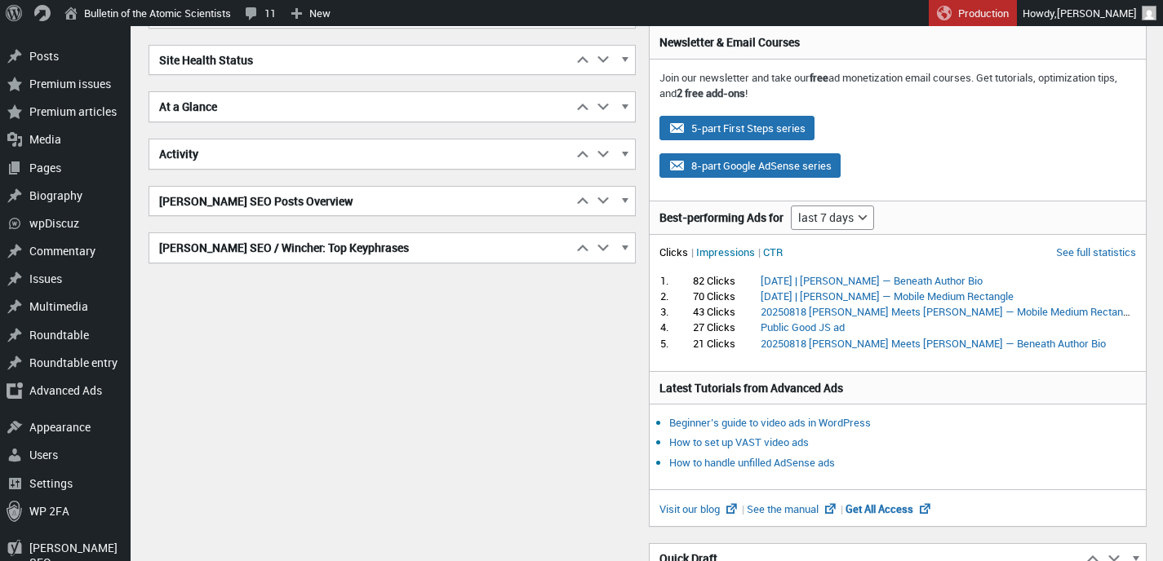
scroll to position [293, 0]
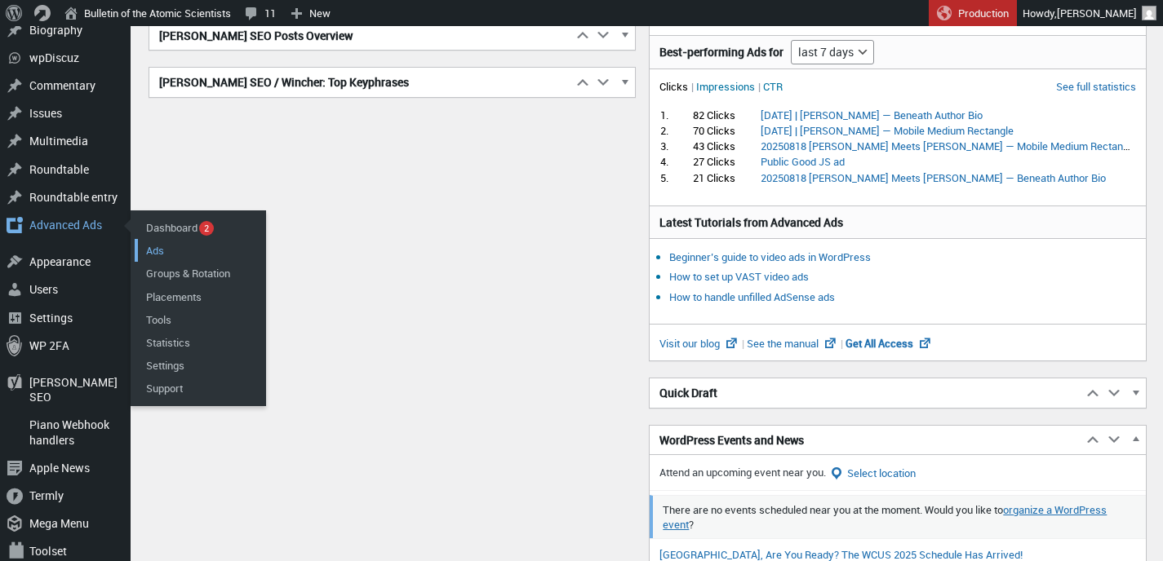
click at [160, 241] on link "Ads" at bounding box center [200, 250] width 131 height 23
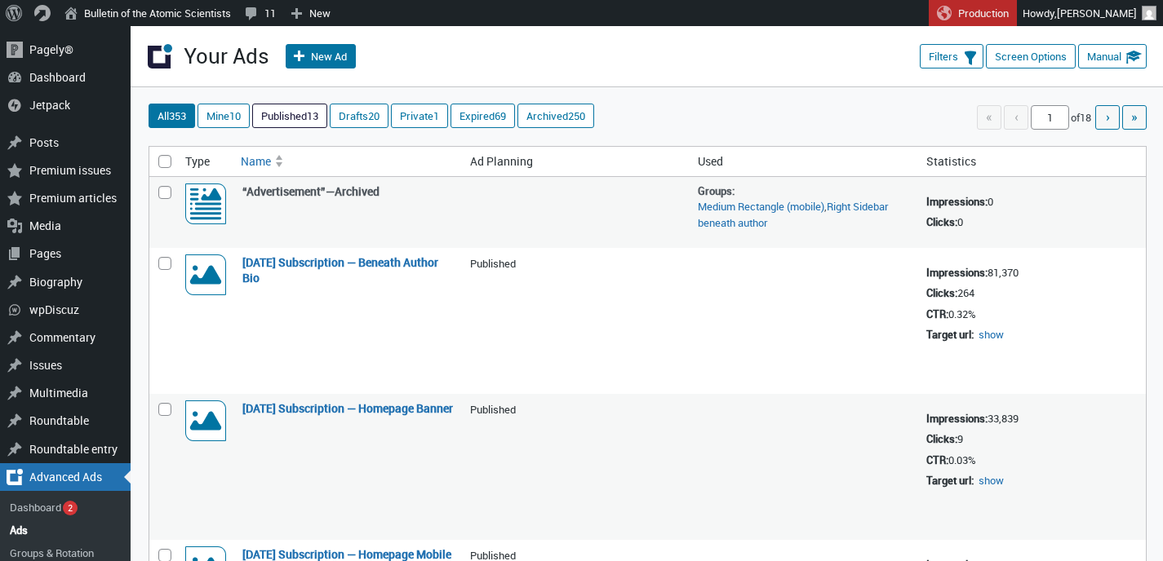
click at [305, 119] on link "Published 13" at bounding box center [289, 115] width 73 height 23
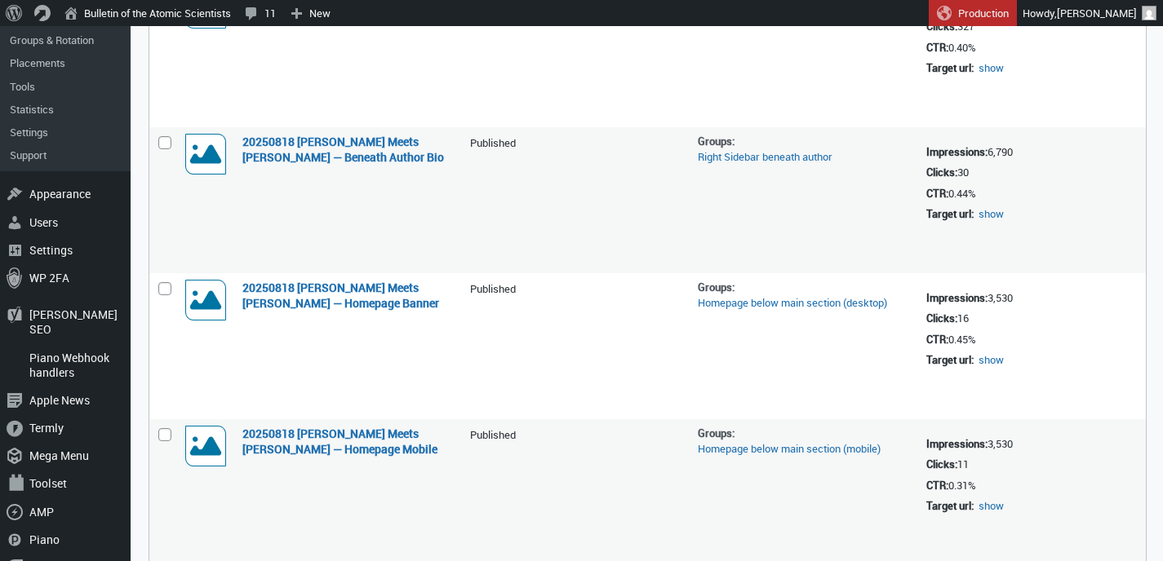
scroll to position [654, 0]
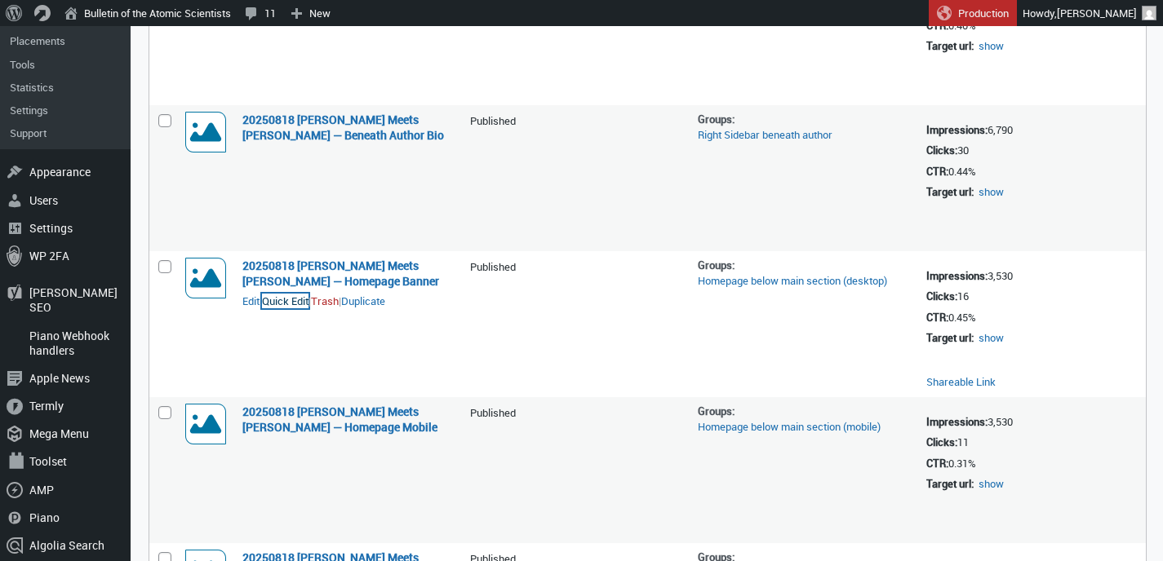
click at [294, 299] on button "Quick Edit" at bounding box center [285, 301] width 47 height 15
select select "08"
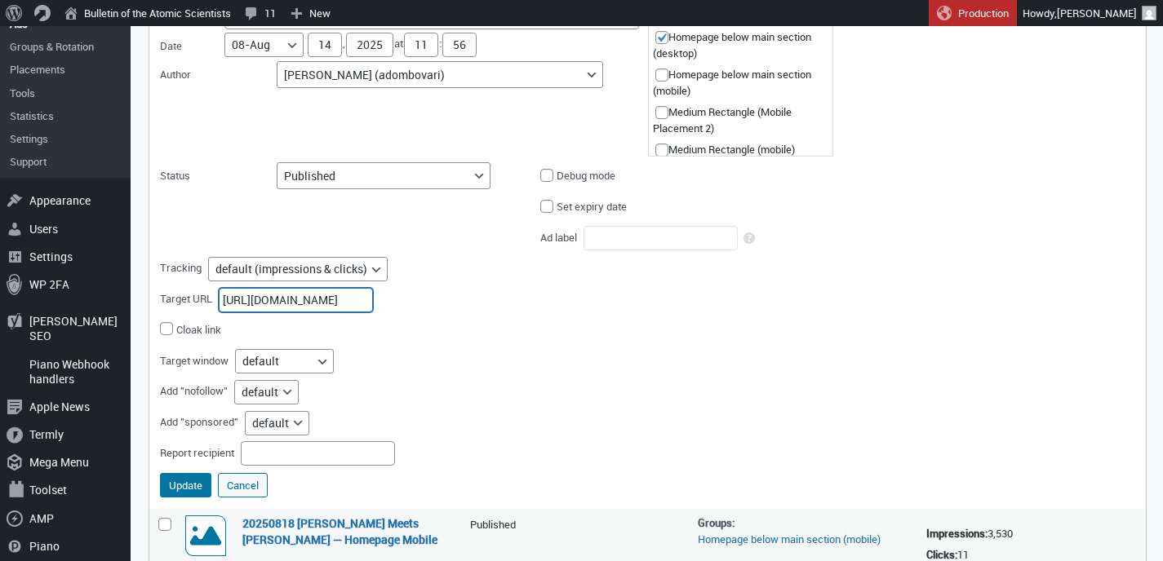
scroll to position [0, 277]
drag, startPoint x: 226, startPoint y: 297, endPoint x: 426, endPoint y: 290, distance: 200.1
click at [426, 290] on div "Target URL [URL][DOMAIN_NAME]" at bounding box center [350, 299] width 380 height 31
paste input "[URL][DOMAIN_NAME]"
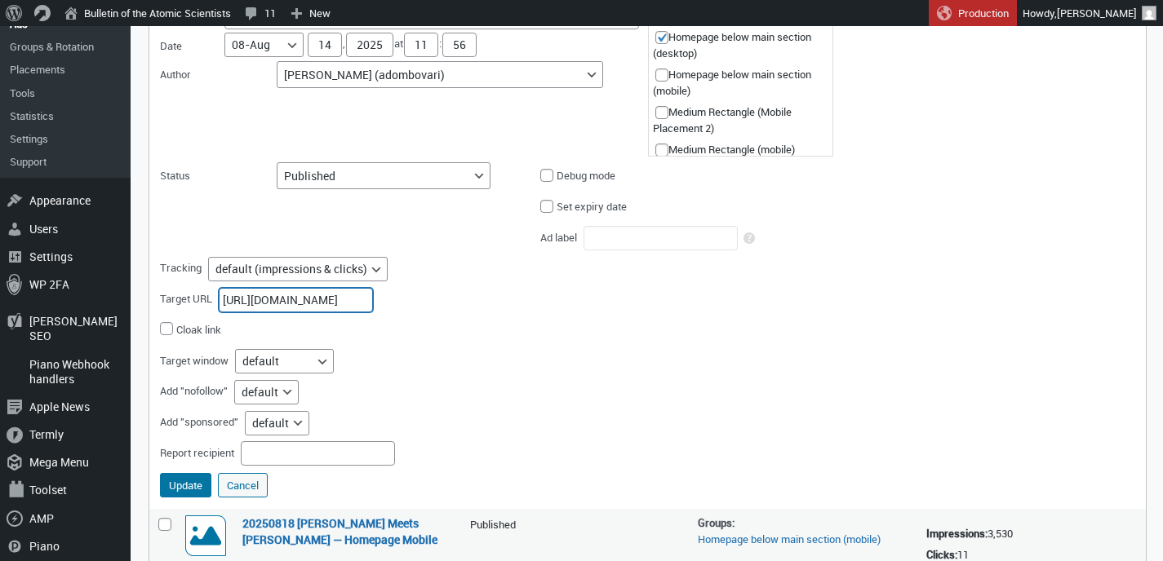
scroll to position [0, 105]
type input "[URL][DOMAIN_NAME]"
click at [184, 484] on button "Update" at bounding box center [185, 485] width 51 height 24
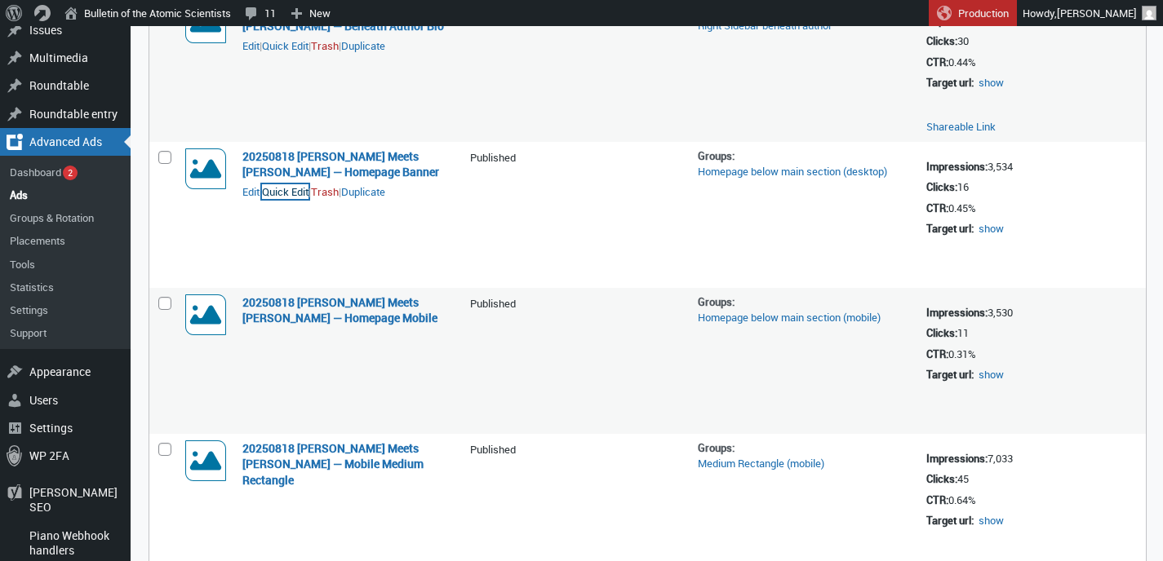
scroll to position [792, 0]
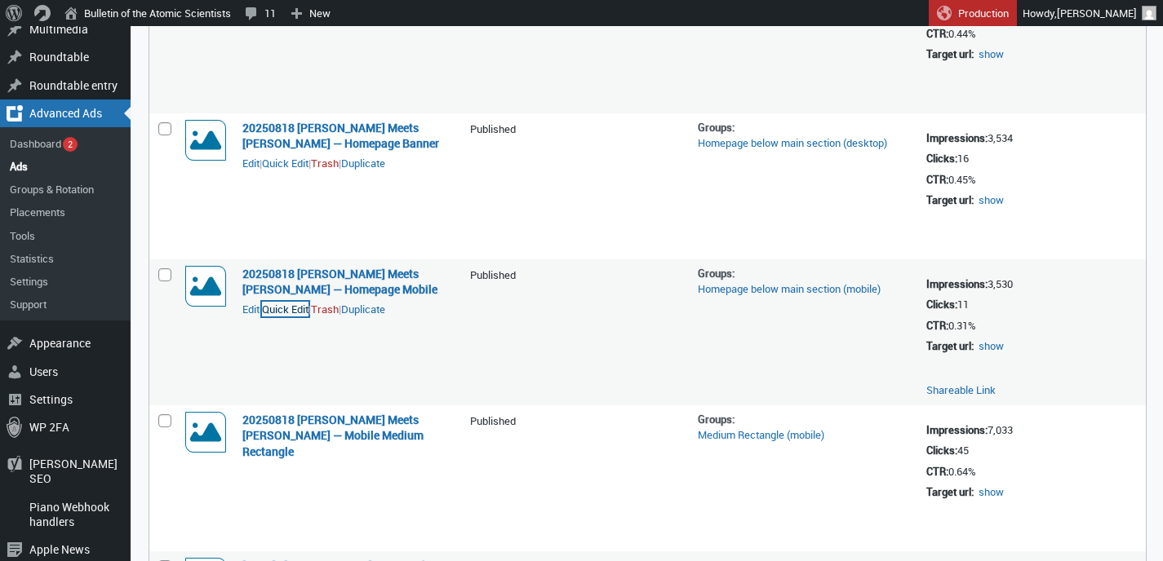
click at [291, 312] on button "Quick Edit" at bounding box center [285, 309] width 47 height 15
select select "08"
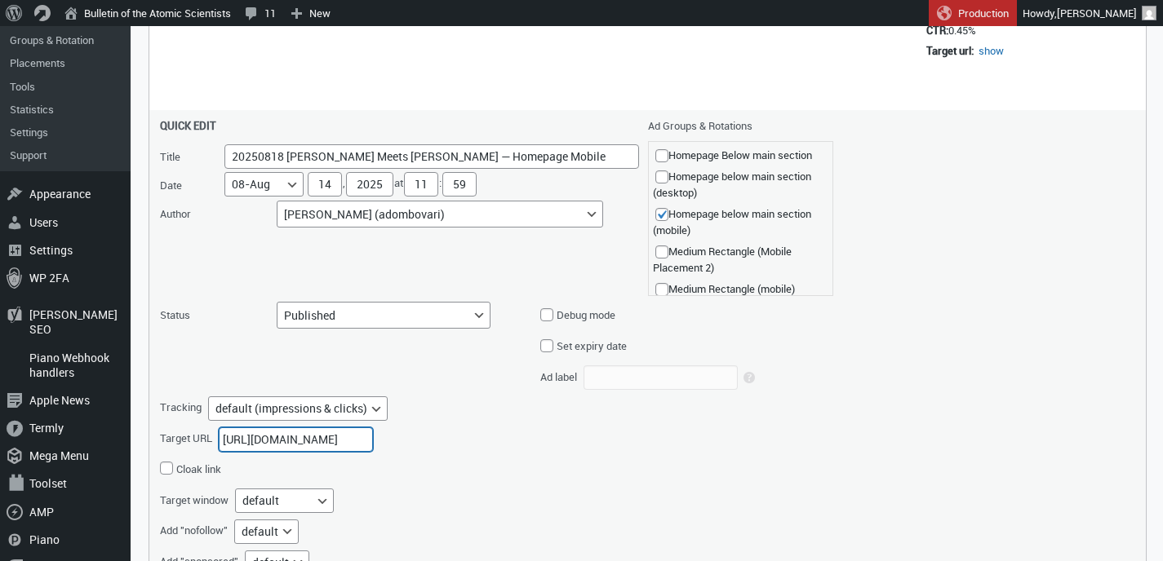
scroll to position [0, 277]
drag, startPoint x: 224, startPoint y: 440, endPoint x: 451, endPoint y: 447, distance: 227.8
click at [450, 449] on div "Target URL https://us02web.zoom.us/webinar/register/WN_8KXz-37cSquJXmJ4LxH49Q" at bounding box center [350, 439] width 380 height 31
paste input "https://www.youtube.com/live/ZqRoTnToM7c"
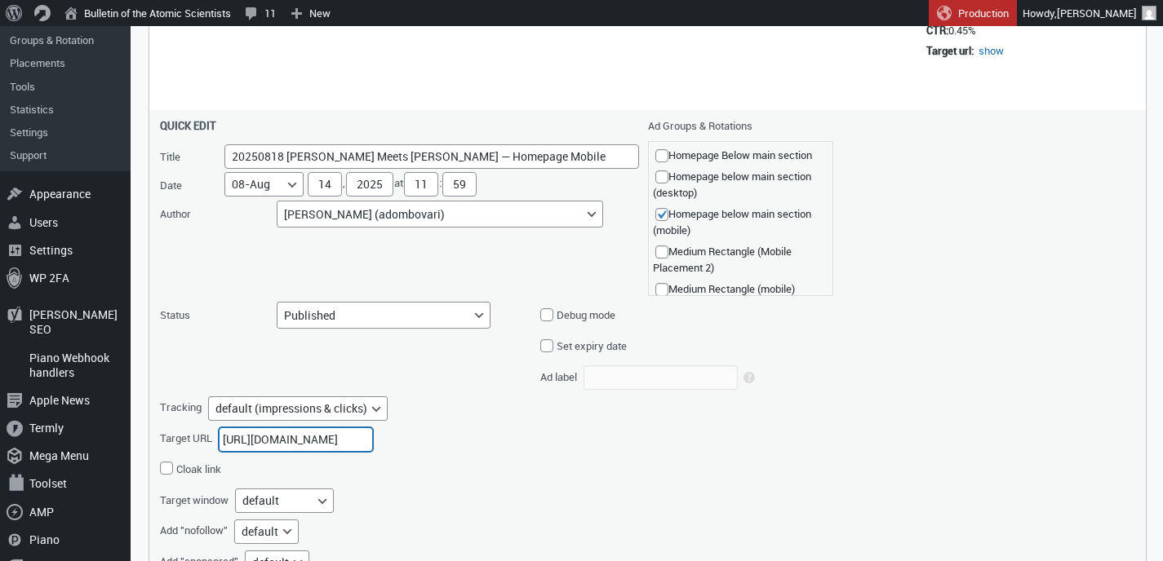
scroll to position [0, 105]
type input "https://www.youtube.com/live/ZqRoTnToM7c"
click at [460, 419] on div "Tracking default (impressions & clicks) disabled impressions & clicks clicks on…" at bounding box center [350, 408] width 380 height 31
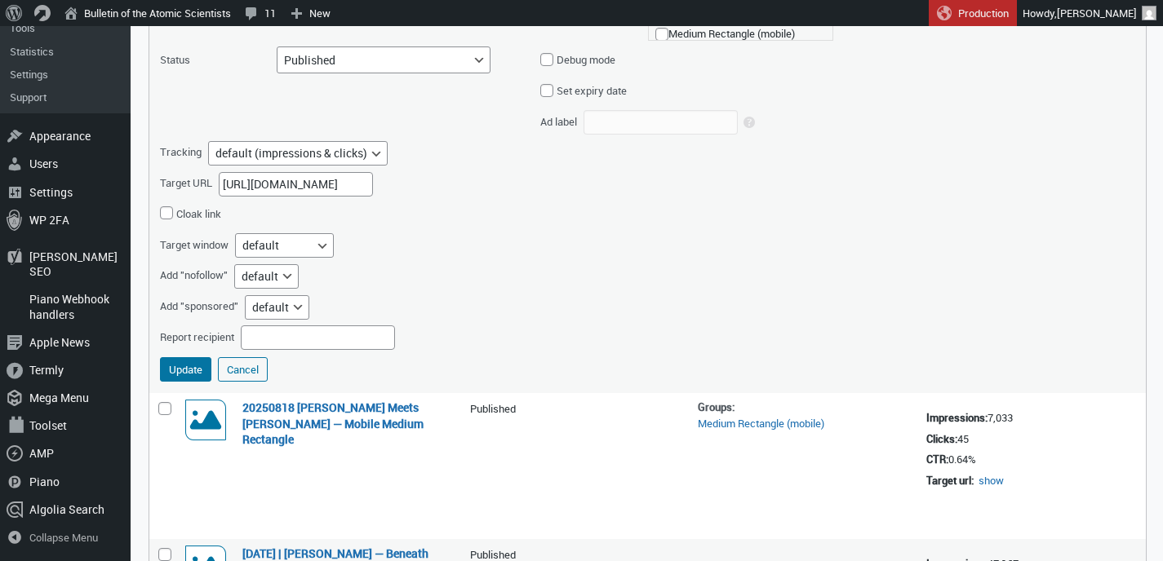
scroll to position [1265, 0]
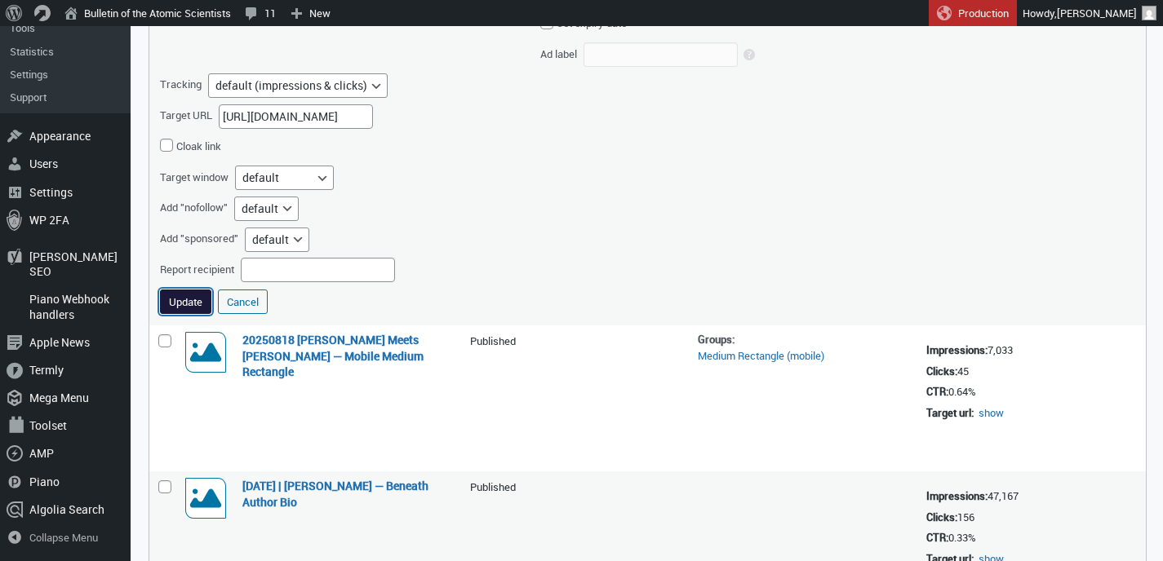
click at [186, 304] on button "Update" at bounding box center [185, 302] width 51 height 24
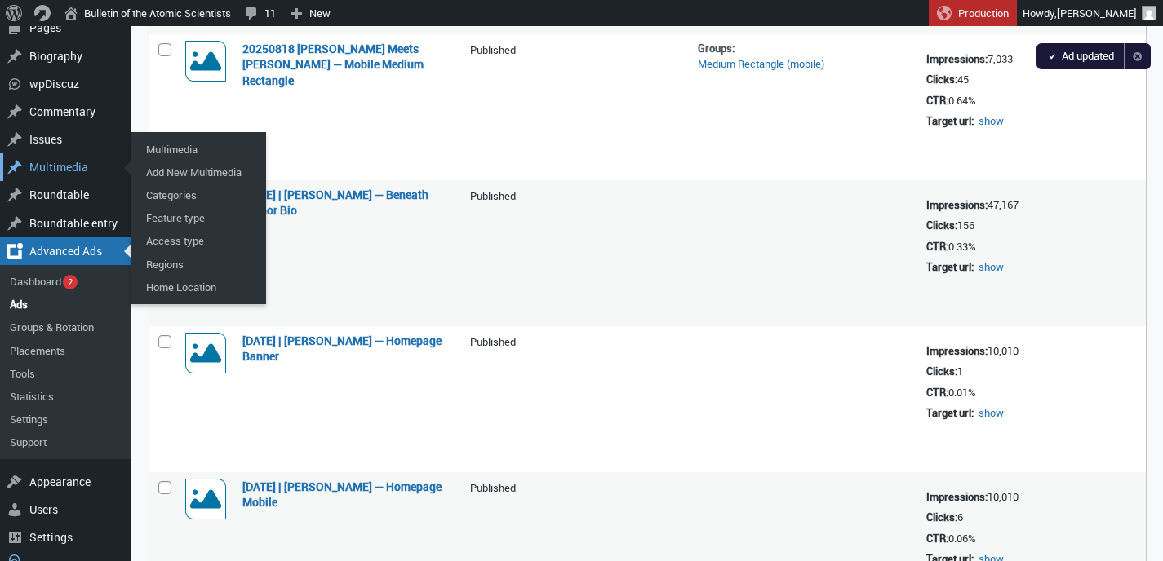
scroll to position [1338, 0]
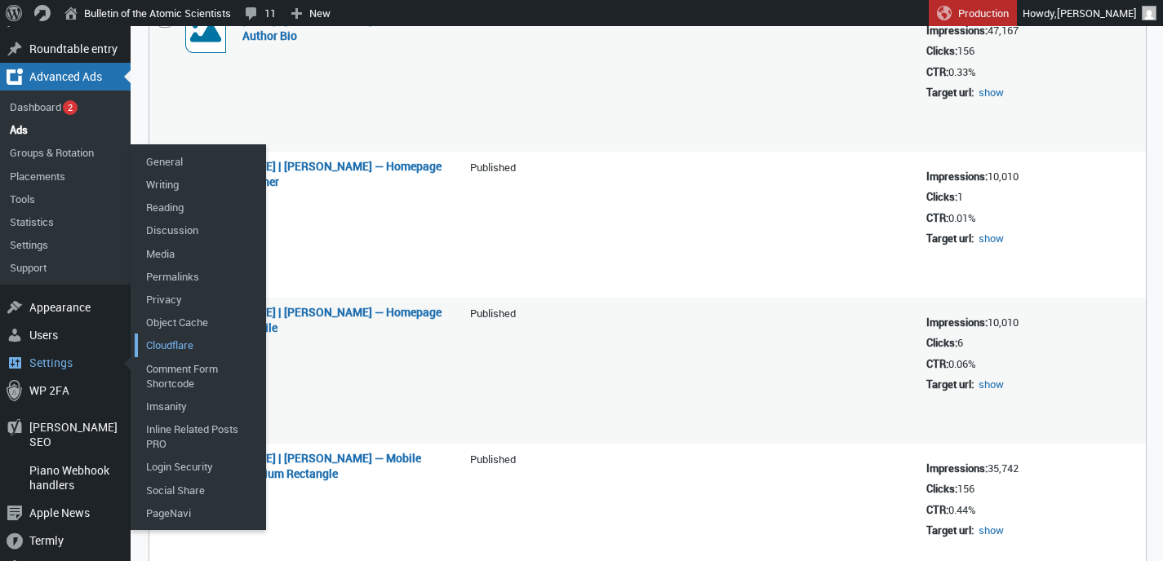
click at [162, 341] on link "Cloudflare" at bounding box center [200, 345] width 131 height 23
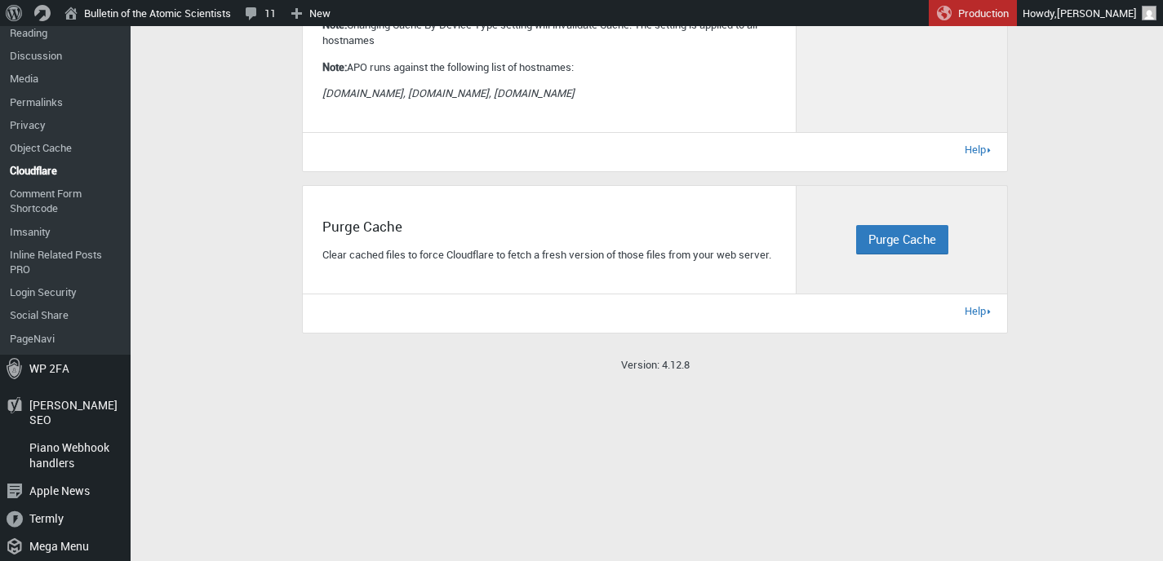
scroll to position [605, 0]
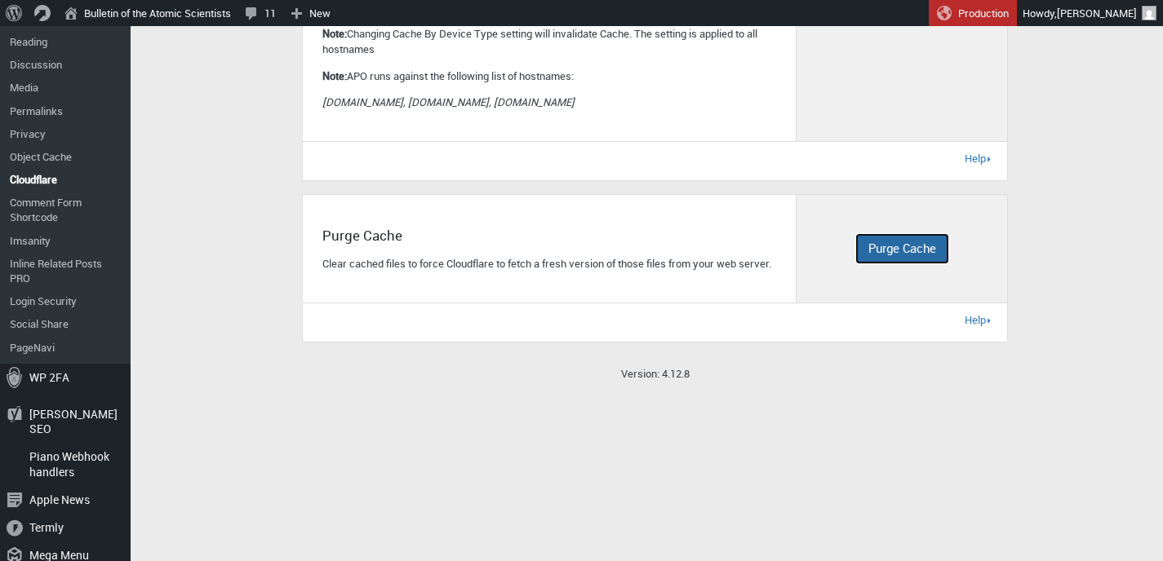
click at [913, 256] on span "Purge Cache" at bounding box center [902, 248] width 68 height 16
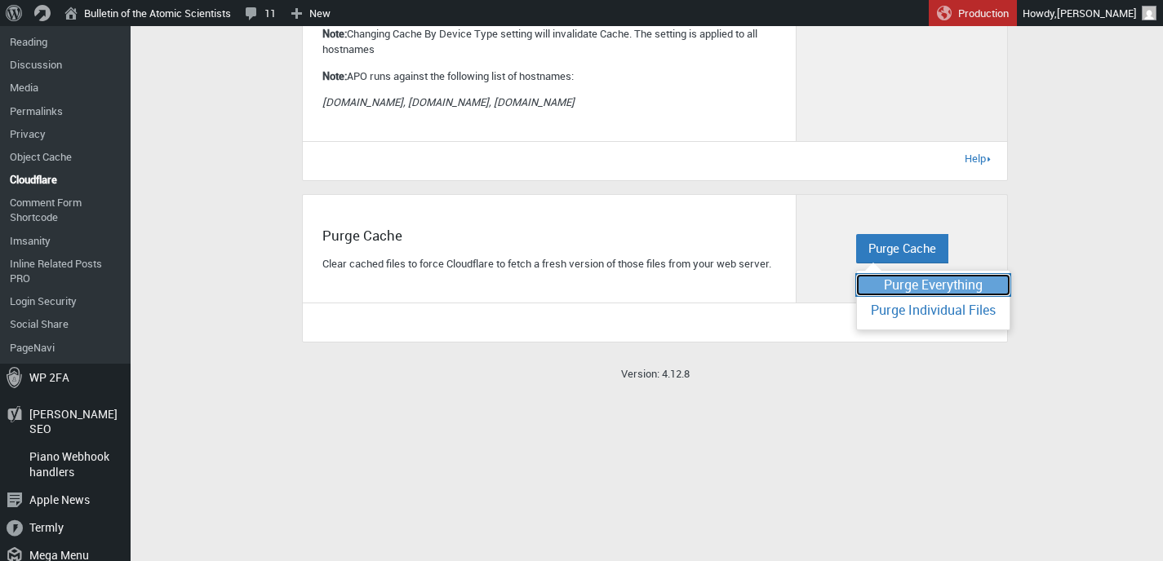
click at [913, 287] on span "Purge Everything" at bounding box center [933, 285] width 99 height 18
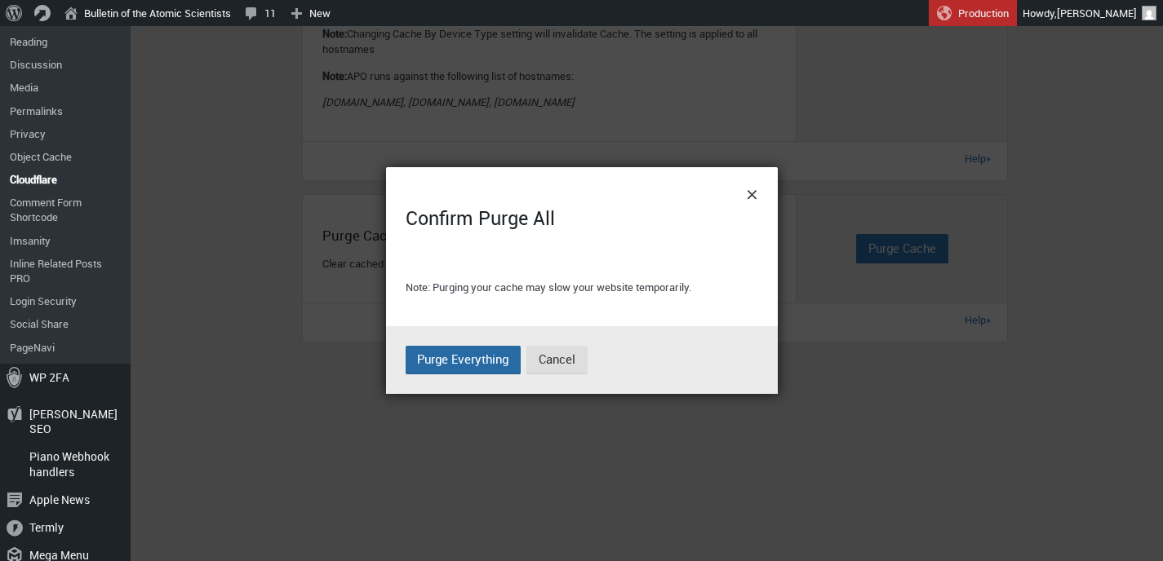
click at [465, 361] on span "Purge Everything" at bounding box center [462, 359] width 91 height 16
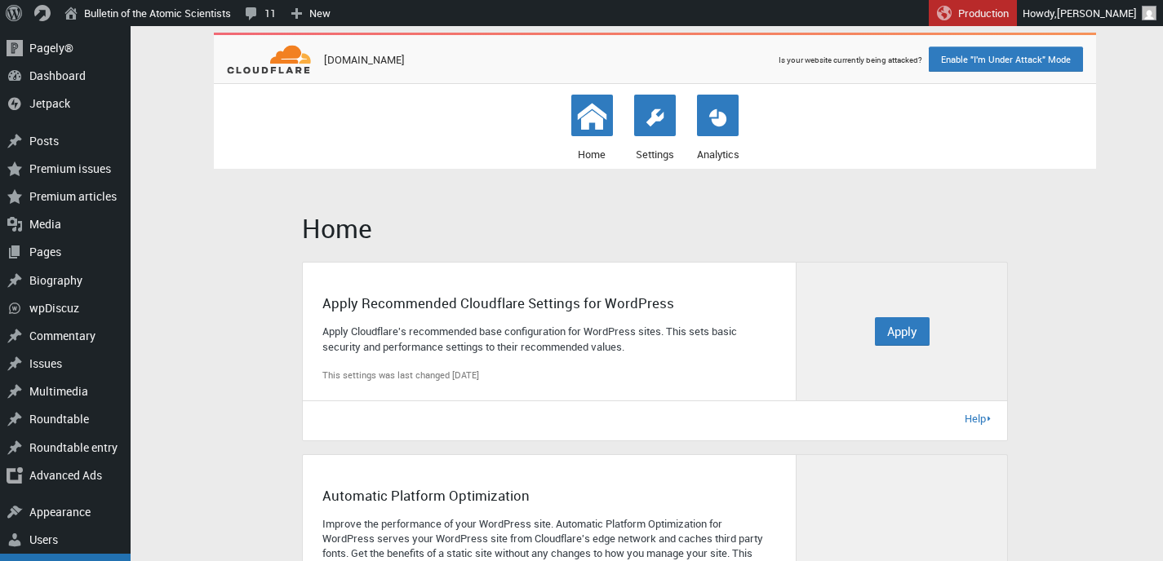
scroll to position [0, 0]
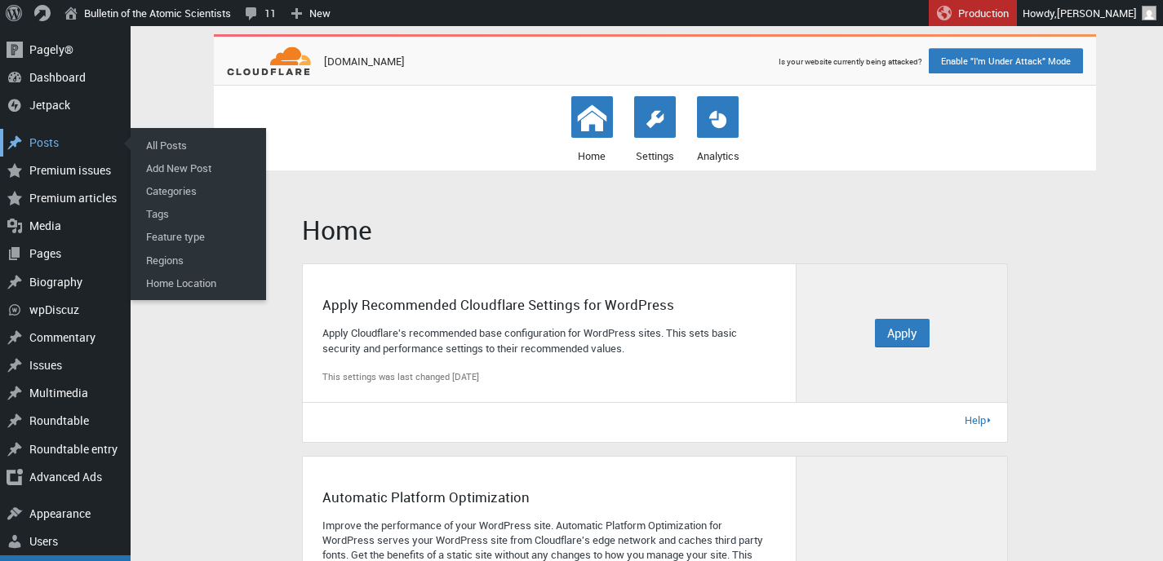
click at [51, 140] on div "Posts" at bounding box center [65, 143] width 131 height 28
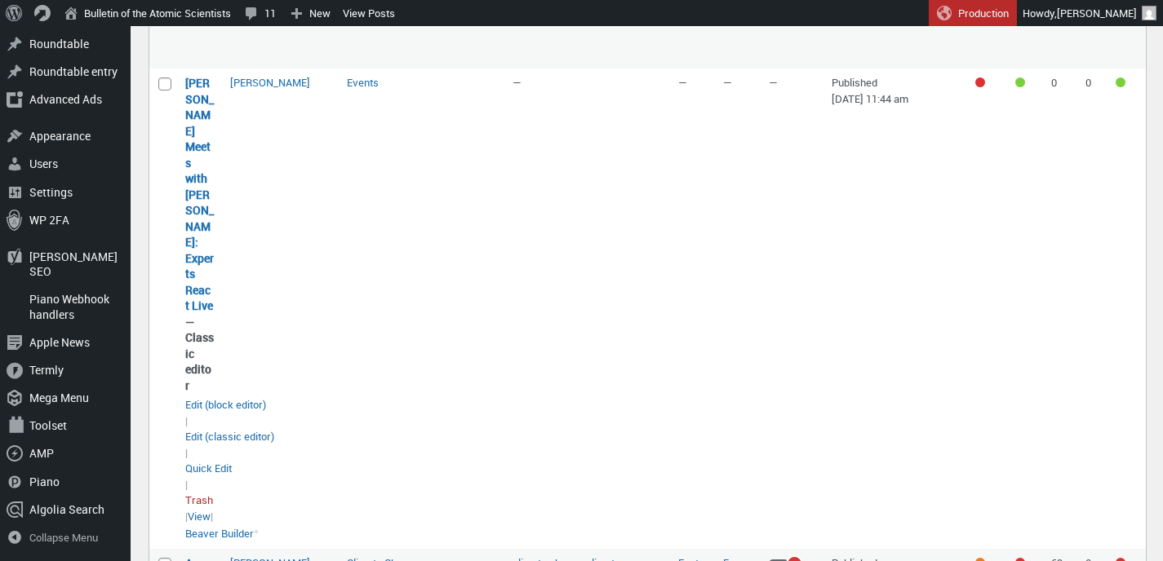
scroll to position [592, 0]
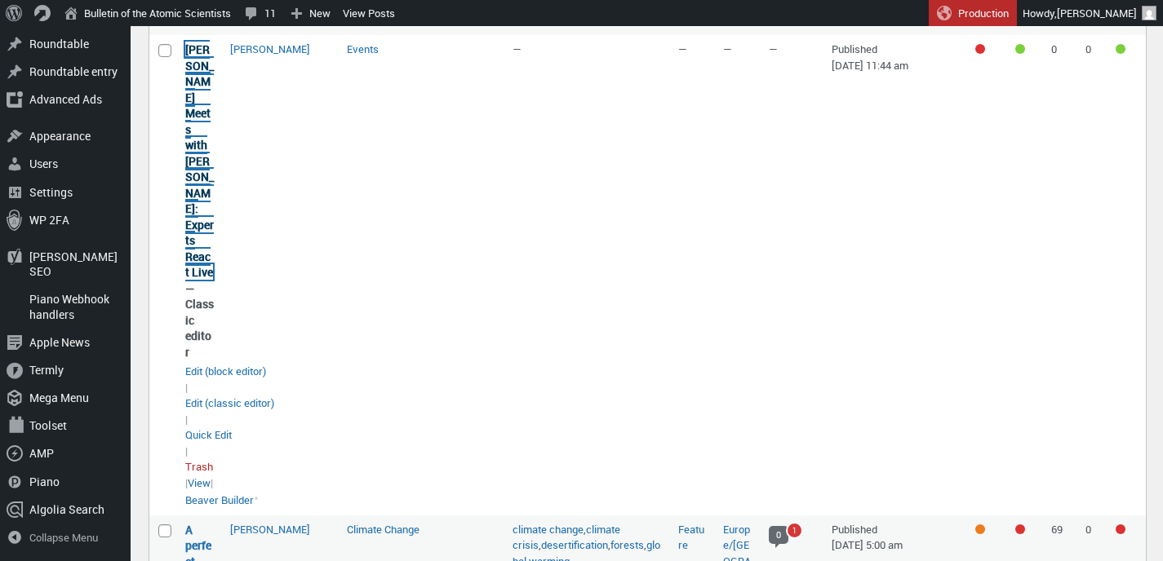
click at [195, 246] on link "[PERSON_NAME] Meets with [PERSON_NAME]: Experts React Live" at bounding box center [199, 161] width 29 height 238
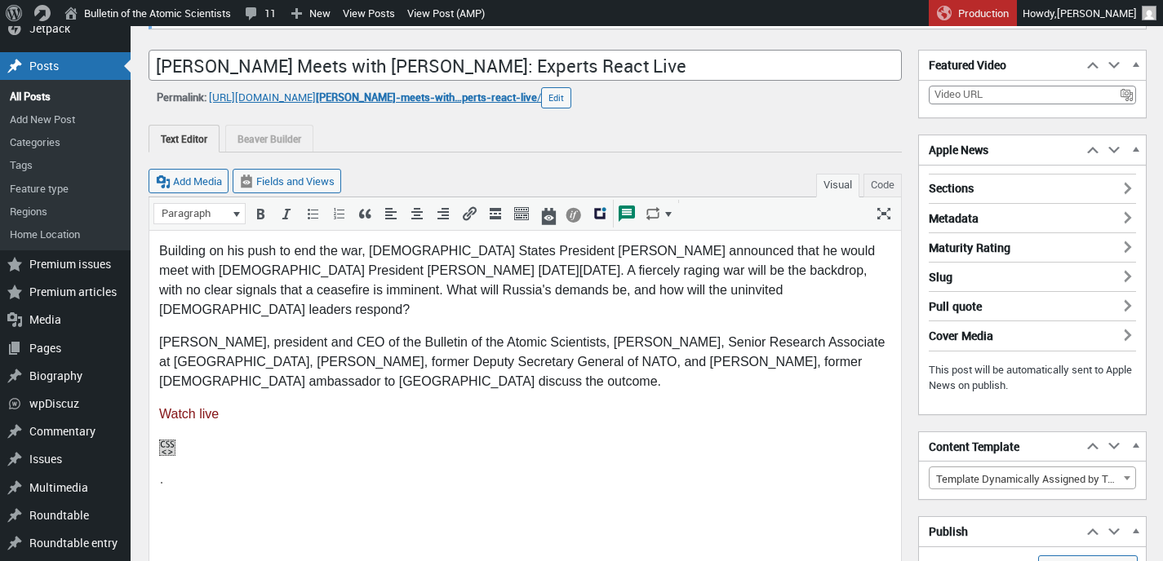
scroll to position [82, 0]
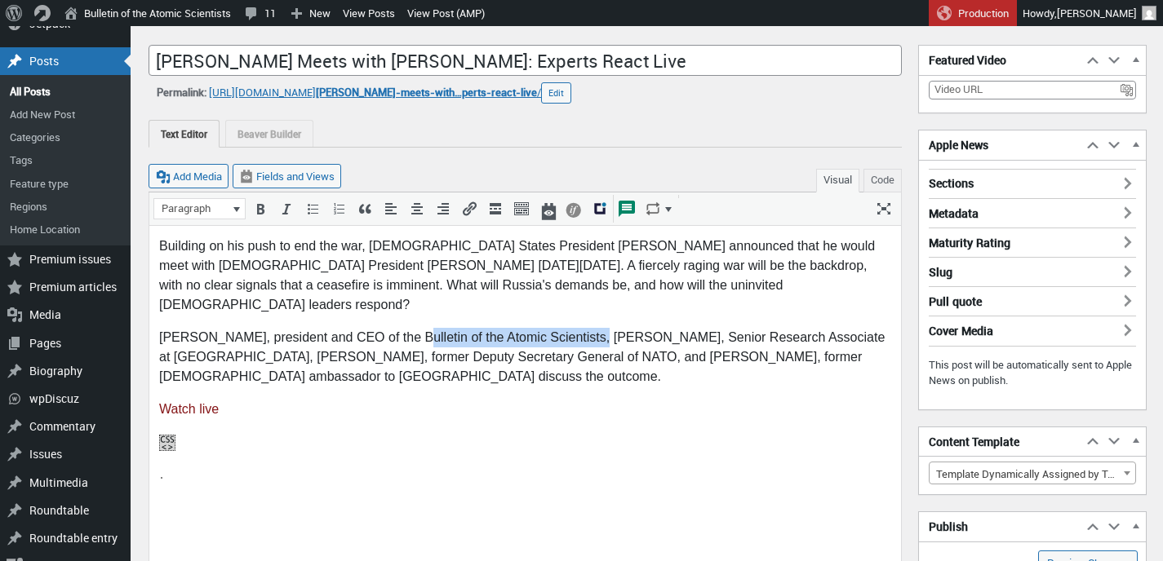
drag, startPoint x: 402, startPoint y: 316, endPoint x: 583, endPoint y: 314, distance: 181.2
click at [583, 327] on p "Alexandra Bell, president and CEO of the Bulletin of the Atomic Scientists, Mar…" at bounding box center [525, 356] width 732 height 59
click at [289, 203] on icon "Italic (⌘I)" at bounding box center [286, 209] width 16 height 16
click at [712, 286] on p "Building on his push to end the war, United States President Donald Trump annou…" at bounding box center [525, 275] width 732 height 78
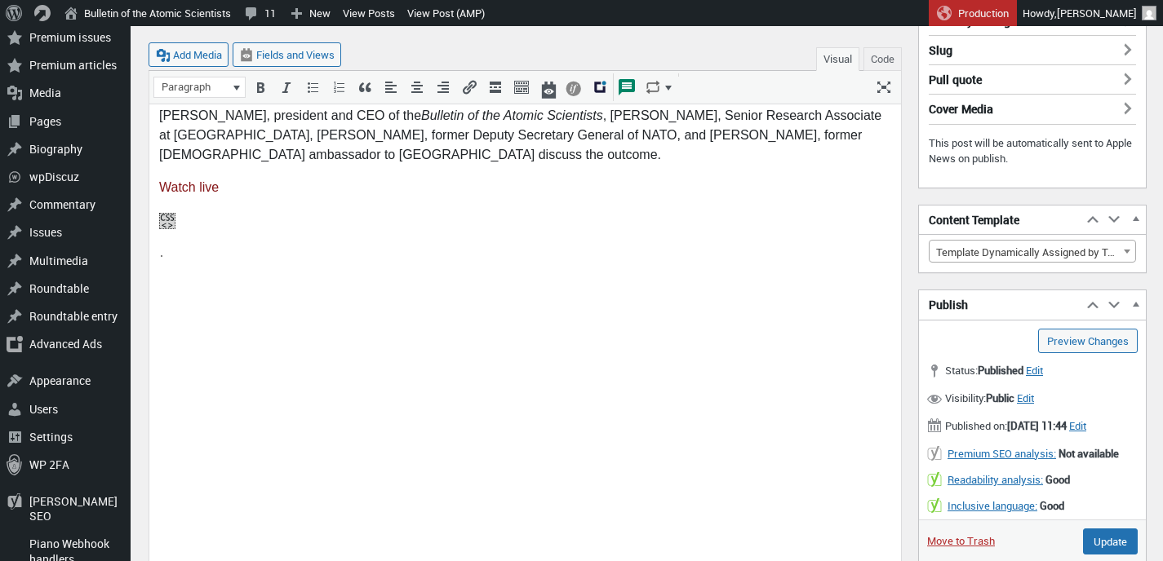
scroll to position [267, 0]
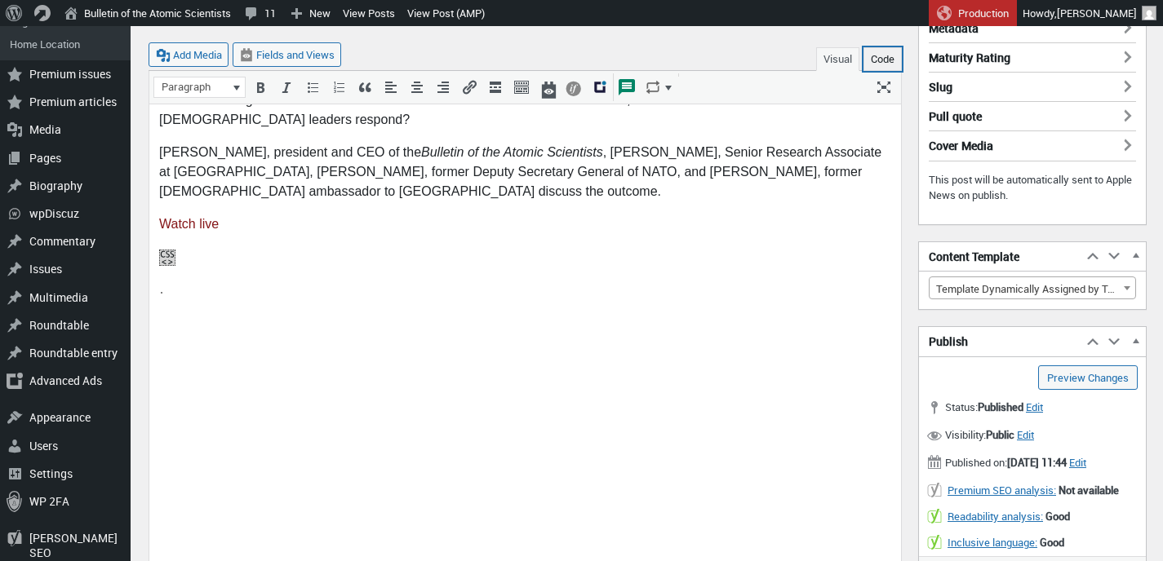
click at [872, 60] on button "Code" at bounding box center [882, 59] width 38 height 24
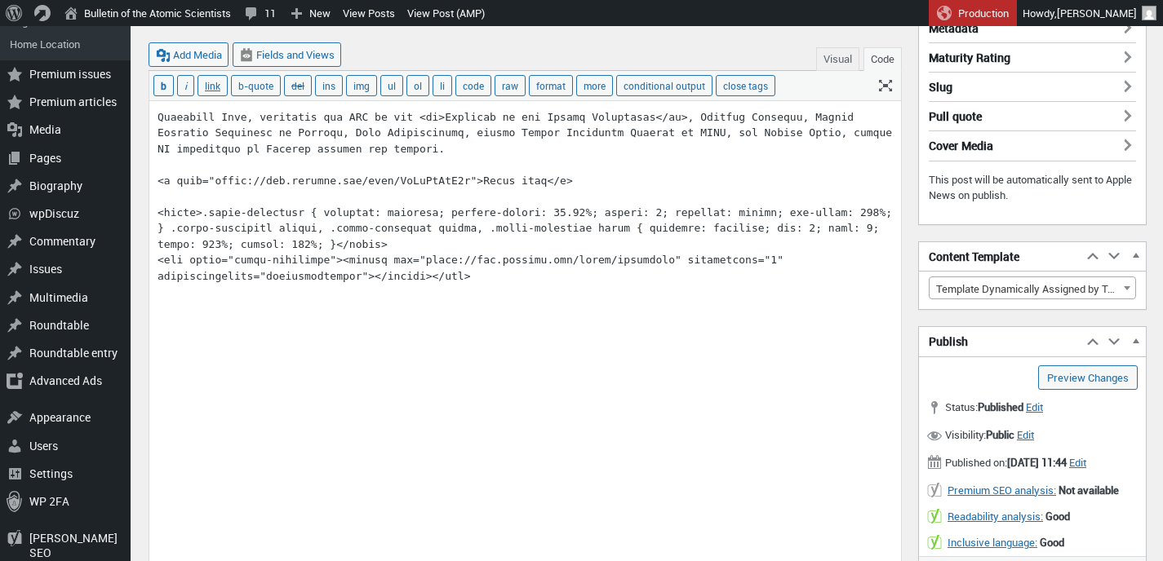
scroll to position [203, 0]
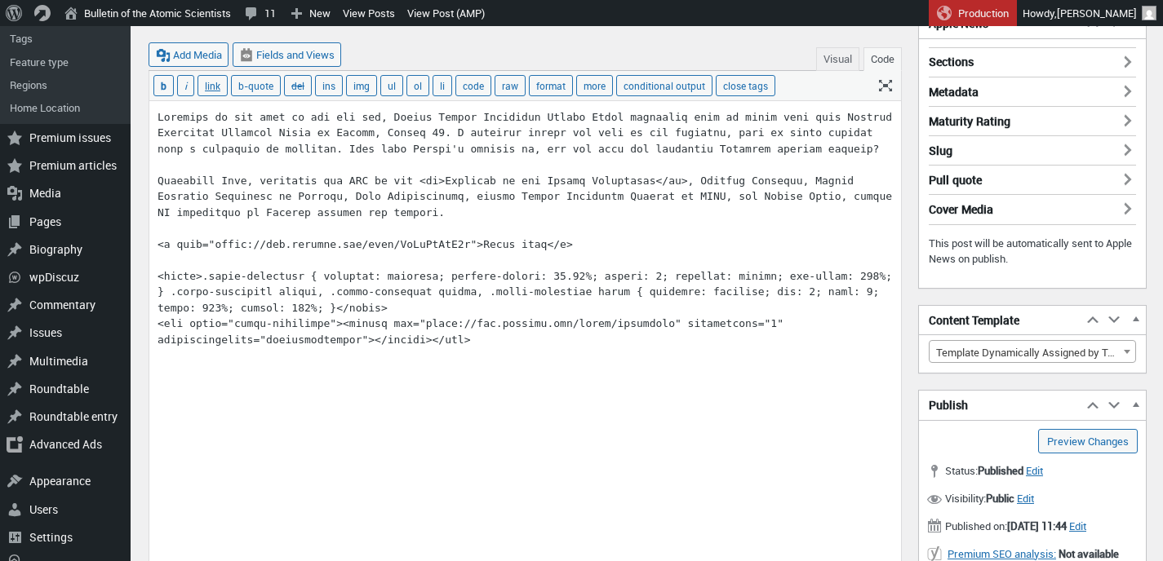
drag, startPoint x: 158, startPoint y: 273, endPoint x: 535, endPoint y: 339, distance: 381.8
click at [535, 339] on textarea at bounding box center [525, 440] width 752 height 678
paste textarea "<div class='embed-container'><iframe src='https://www.youtube.com/embed/ZqRoTnT…"
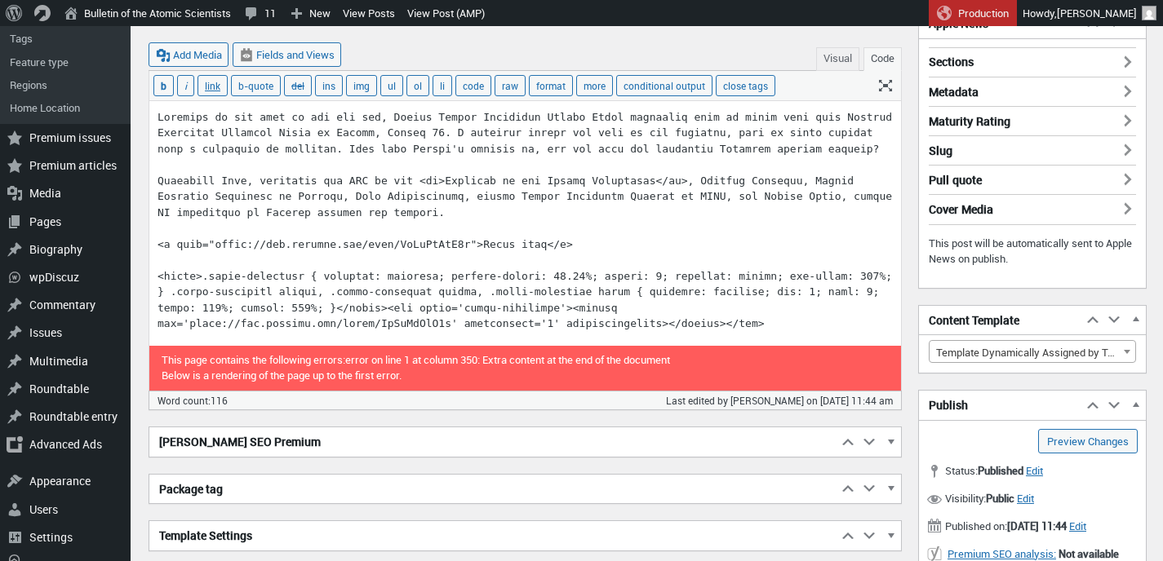
type textarea "Building on his push to end the war, United States President Donald Trump annou…"
click at [831, 60] on button "Visual" at bounding box center [837, 59] width 43 height 24
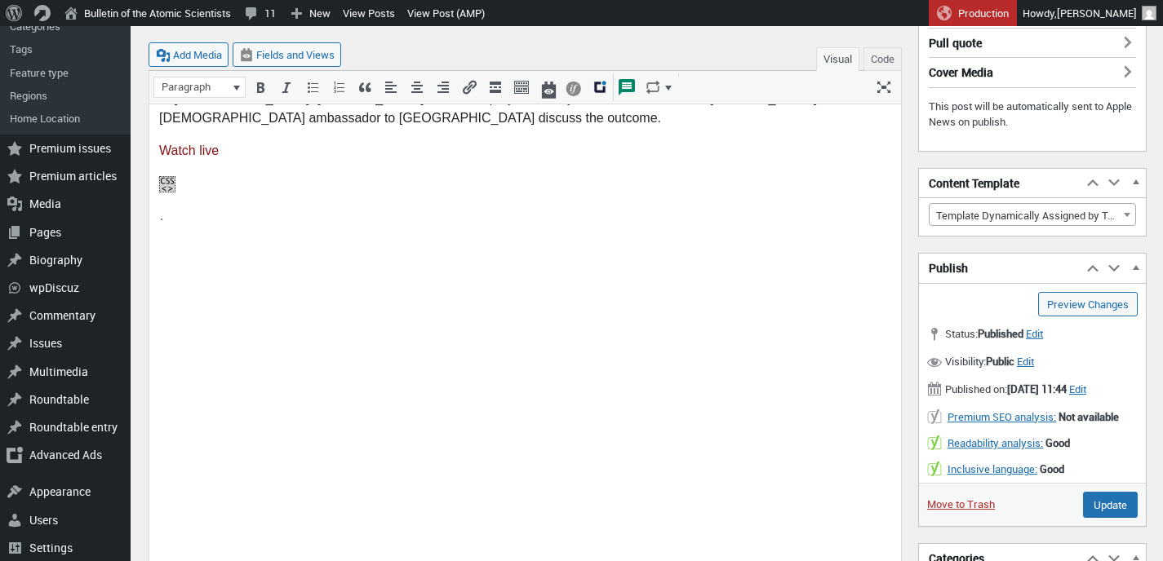
scroll to position [291, 0]
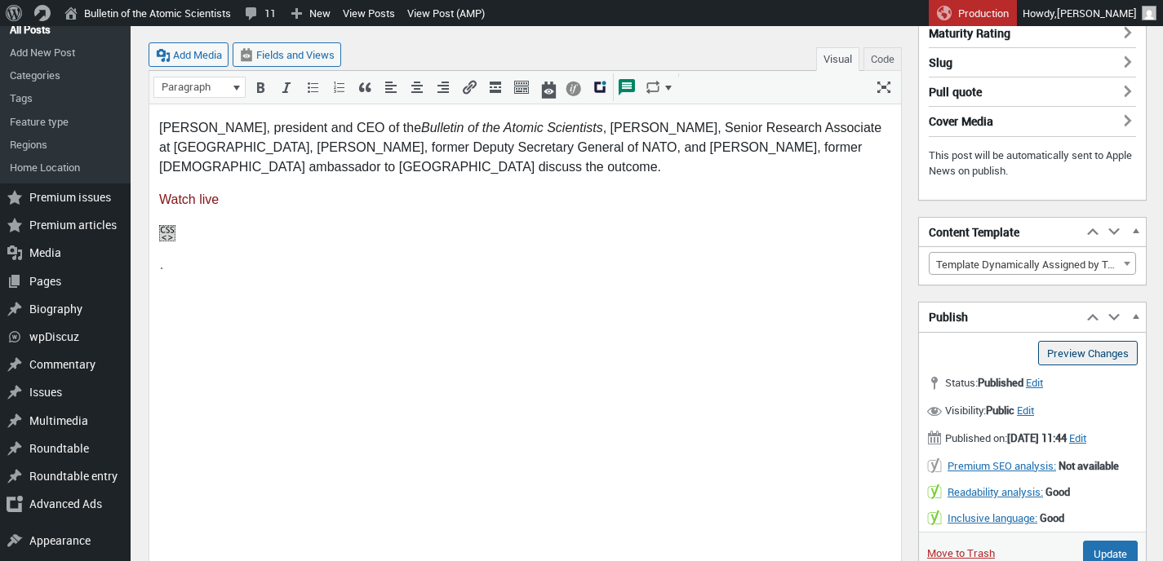
click at [1076, 353] on link "Preview Changes (opens in a new tab)" at bounding box center [1088, 353] width 100 height 24
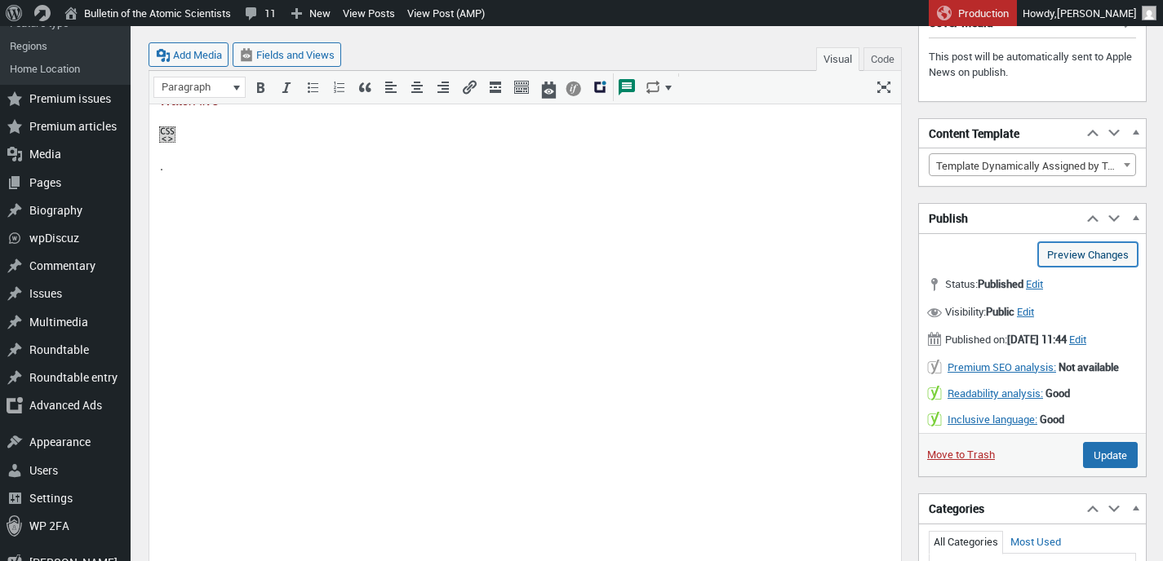
scroll to position [426, 0]
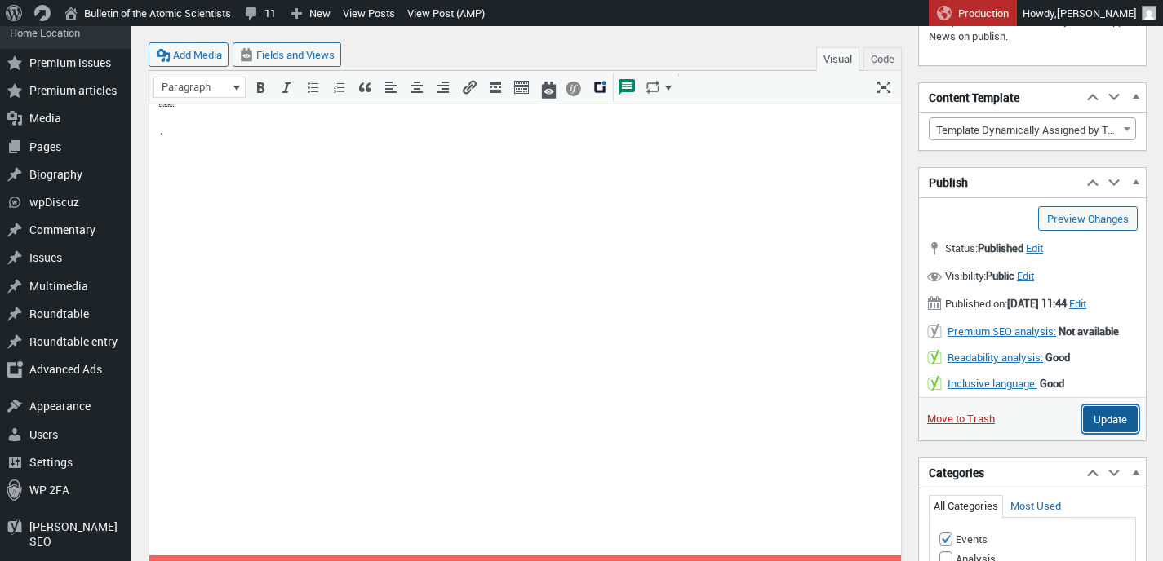
click at [1094, 433] on input "Update" at bounding box center [1110, 419] width 55 height 26
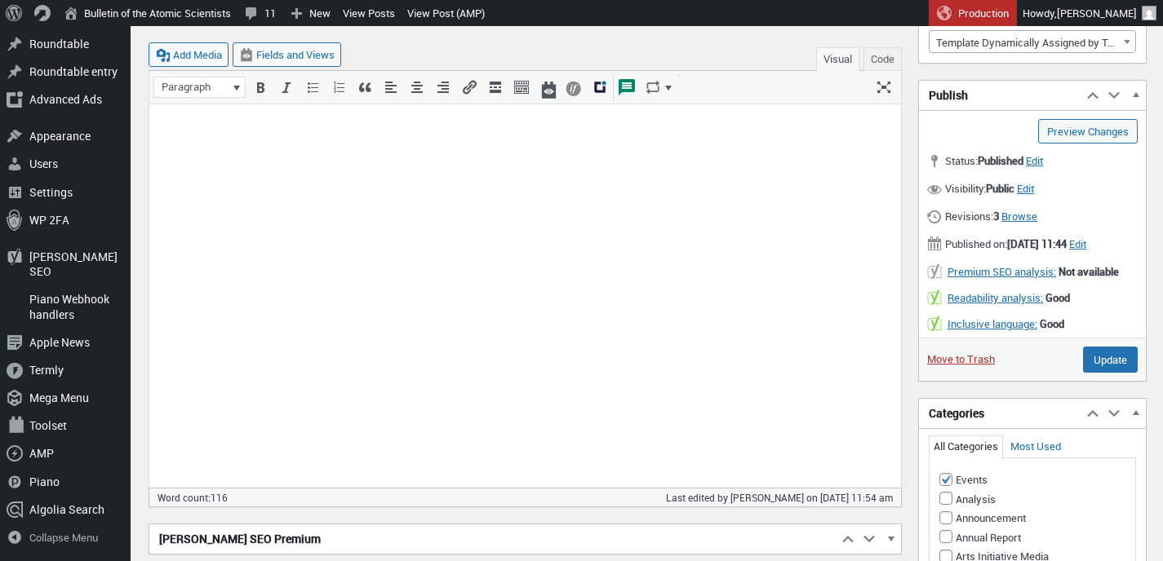
scroll to position [599, 0]
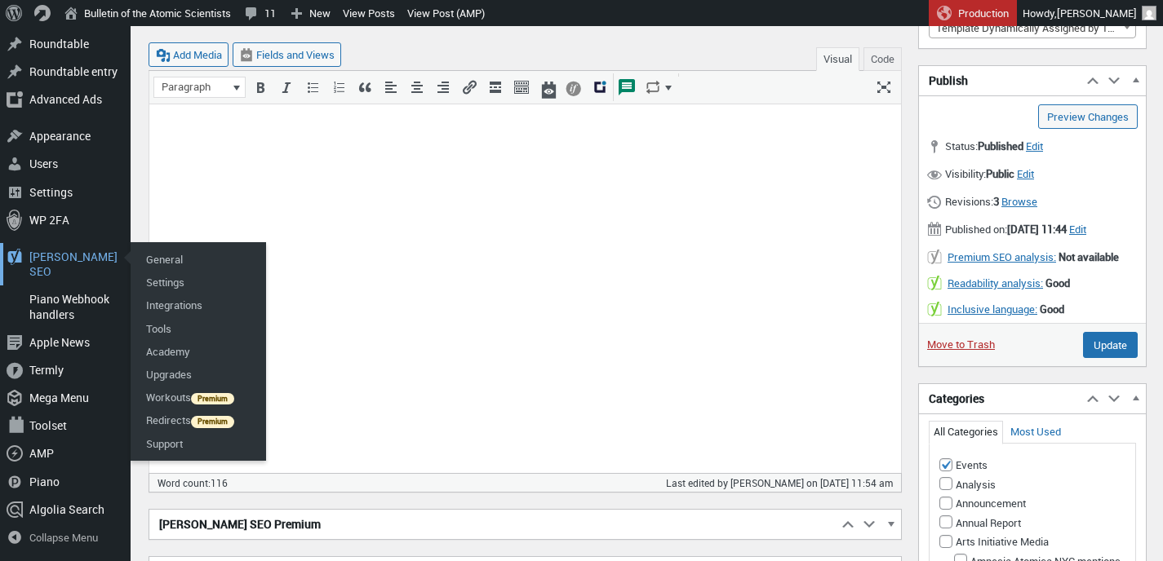
click at [62, 273] on div "Yoast SEO 0" at bounding box center [65, 264] width 131 height 42
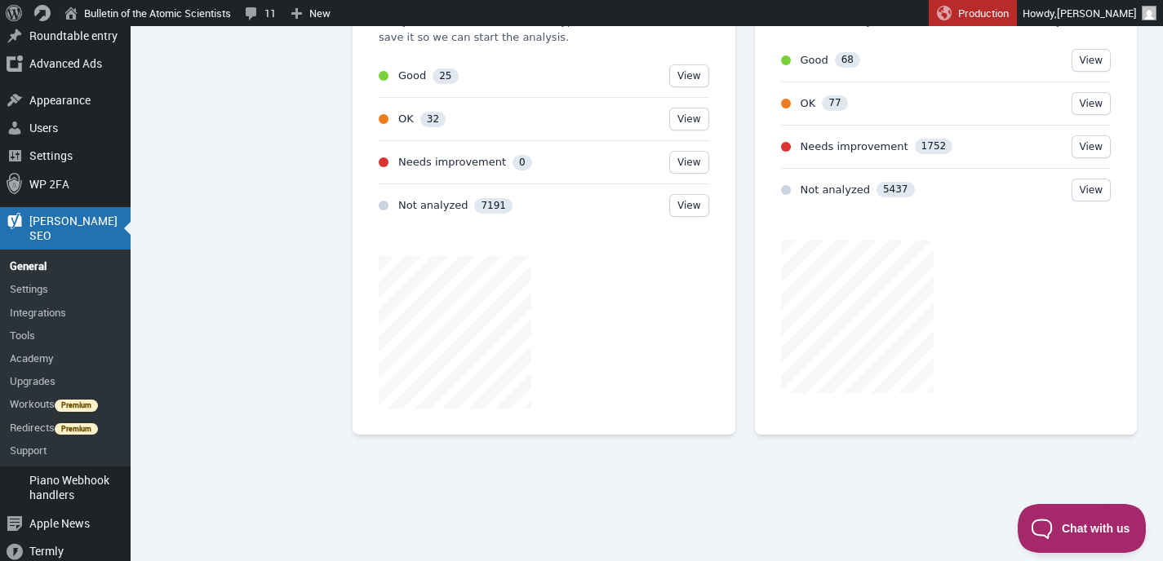
scroll to position [518, 0]
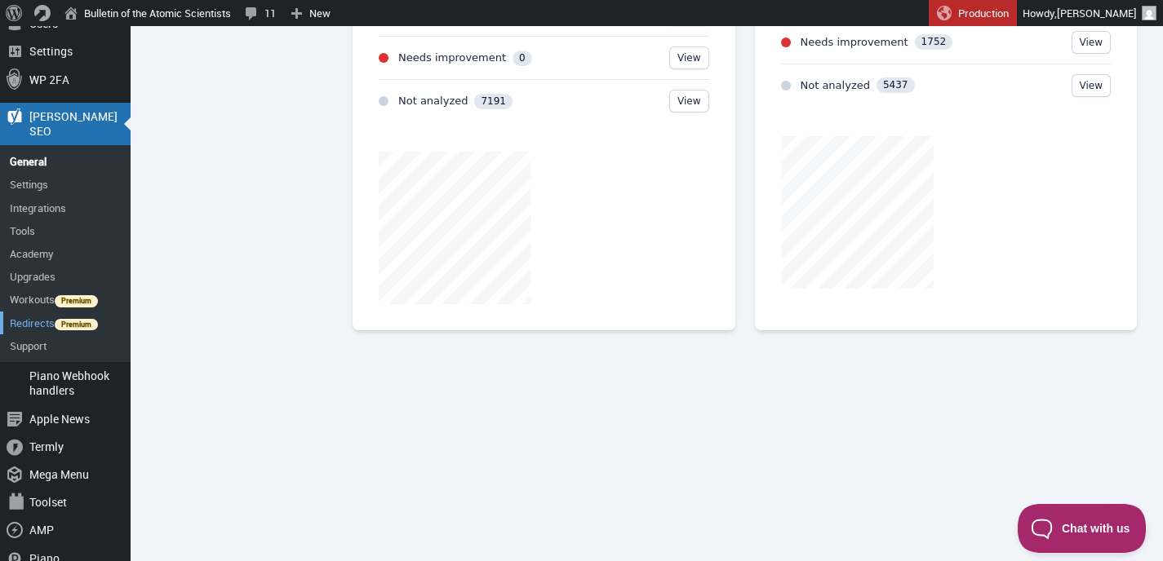
click at [40, 312] on link "Redirects" at bounding box center [65, 323] width 131 height 23
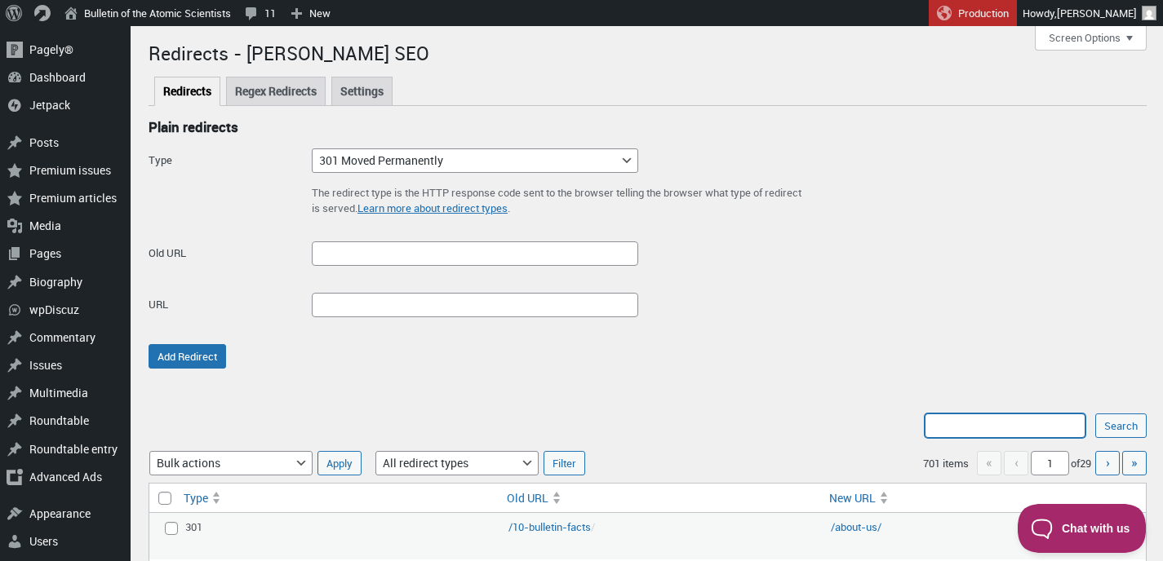
click at [1003, 427] on input "Search:" at bounding box center [1005, 426] width 161 height 24
type input "putin"
click at [1095, 414] on input "Search" at bounding box center [1120, 426] width 51 height 24
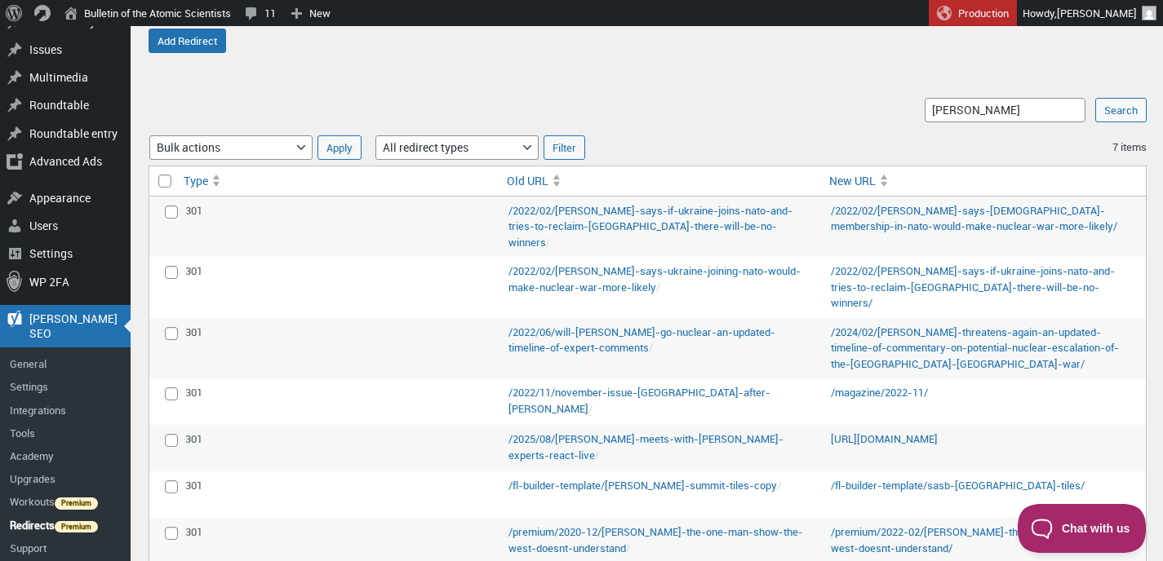
scroll to position [498, 0]
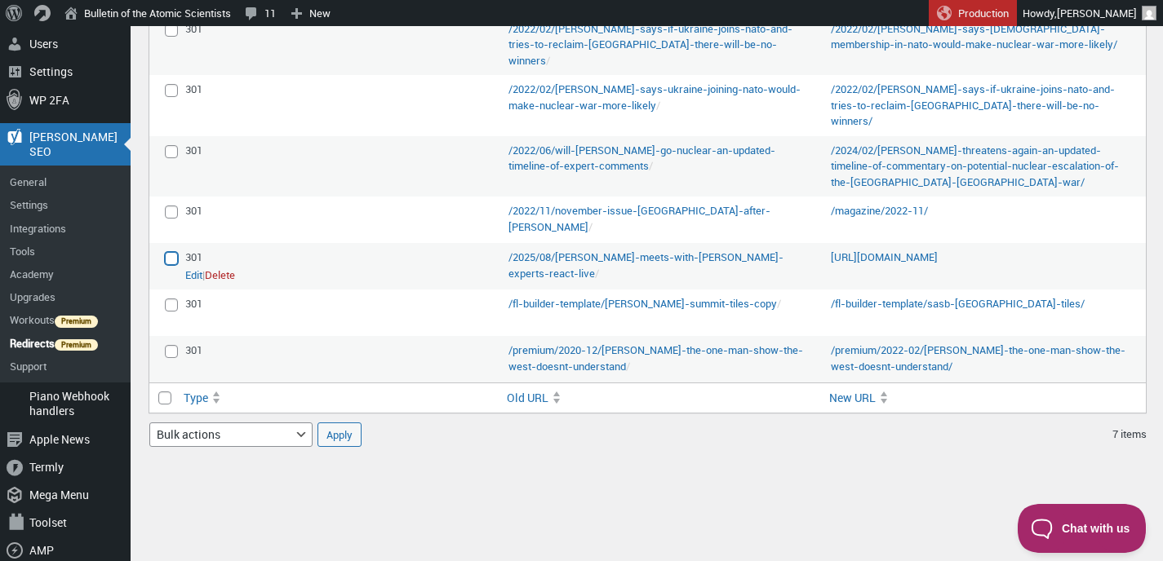
click at [171, 252] on input "Select this redirect" at bounding box center [171, 258] width 13 height 13
checkbox input "true"
click at [229, 268] on link "Delete" at bounding box center [220, 276] width 30 height 16
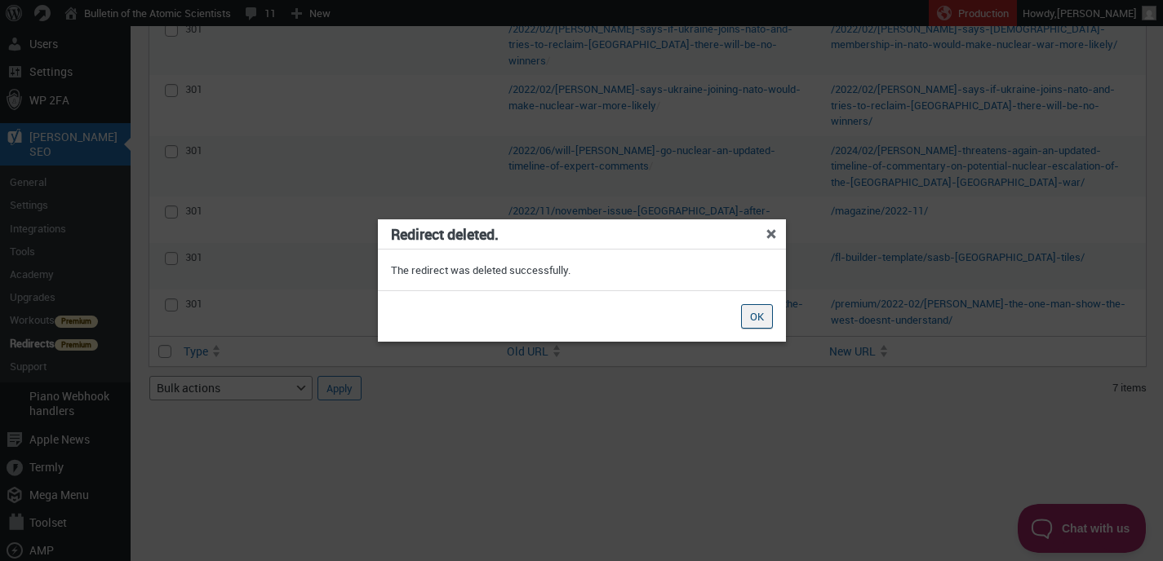
click at [750, 313] on button "OK" at bounding box center [757, 316] width 32 height 24
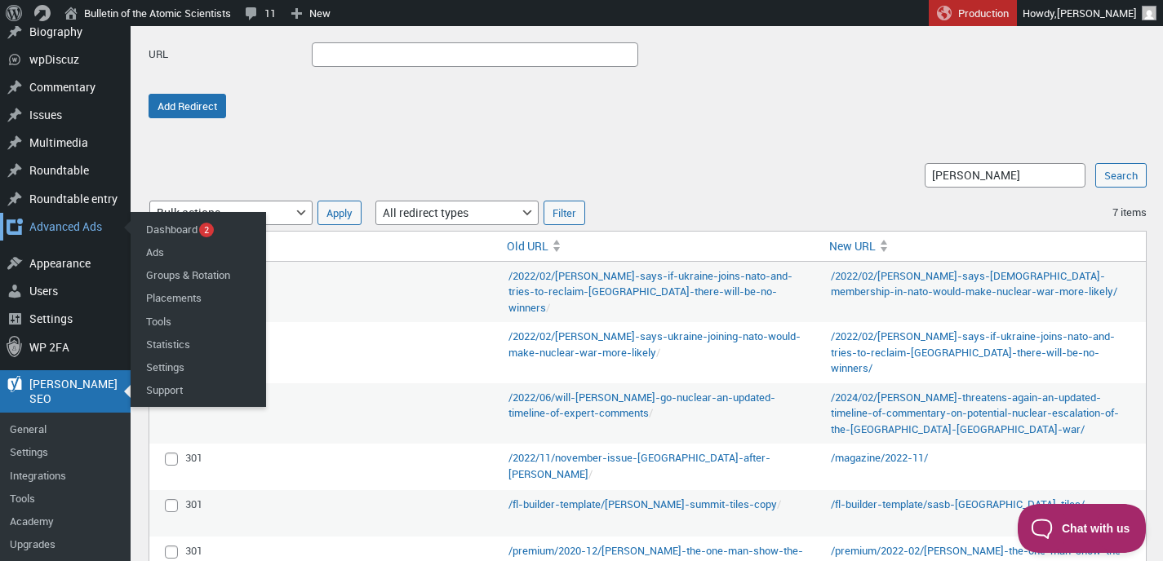
scroll to position [261, 0]
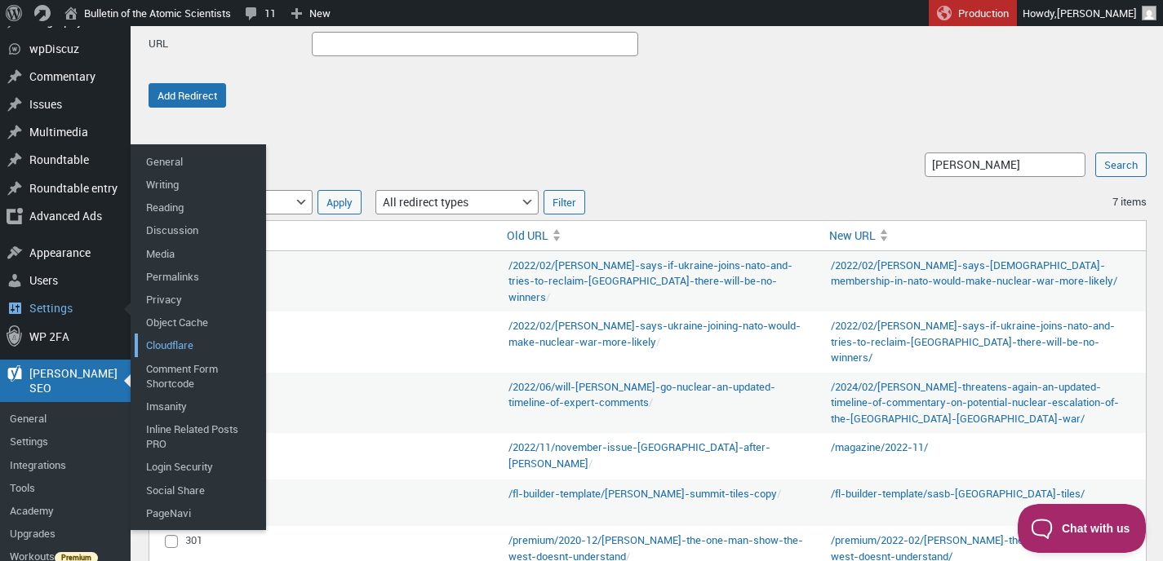
click at [171, 340] on link "Cloudflare" at bounding box center [200, 345] width 131 height 23
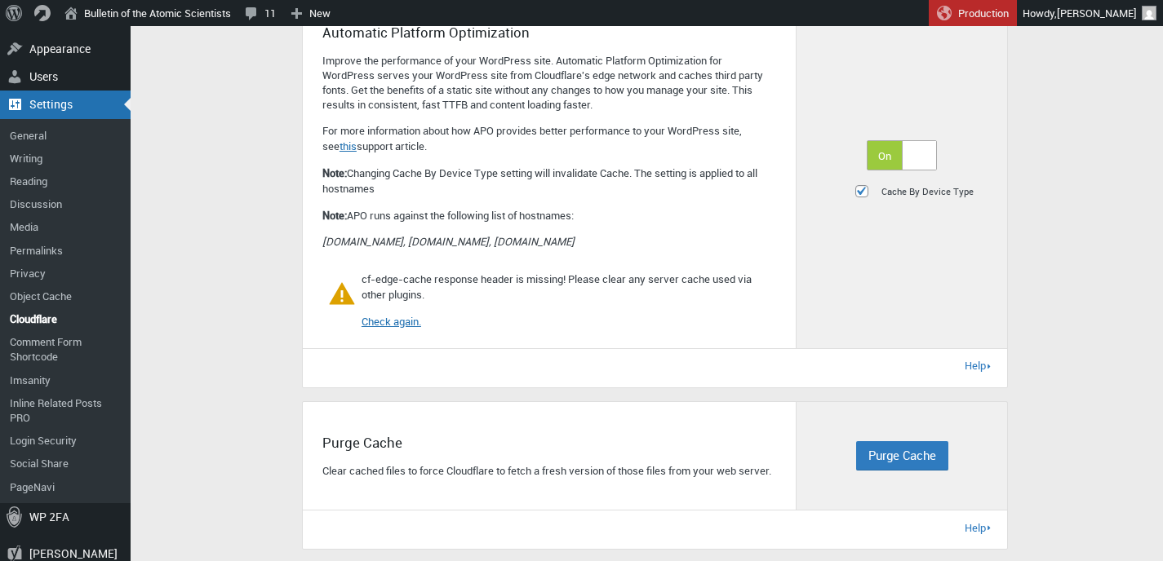
scroll to position [657, 0]
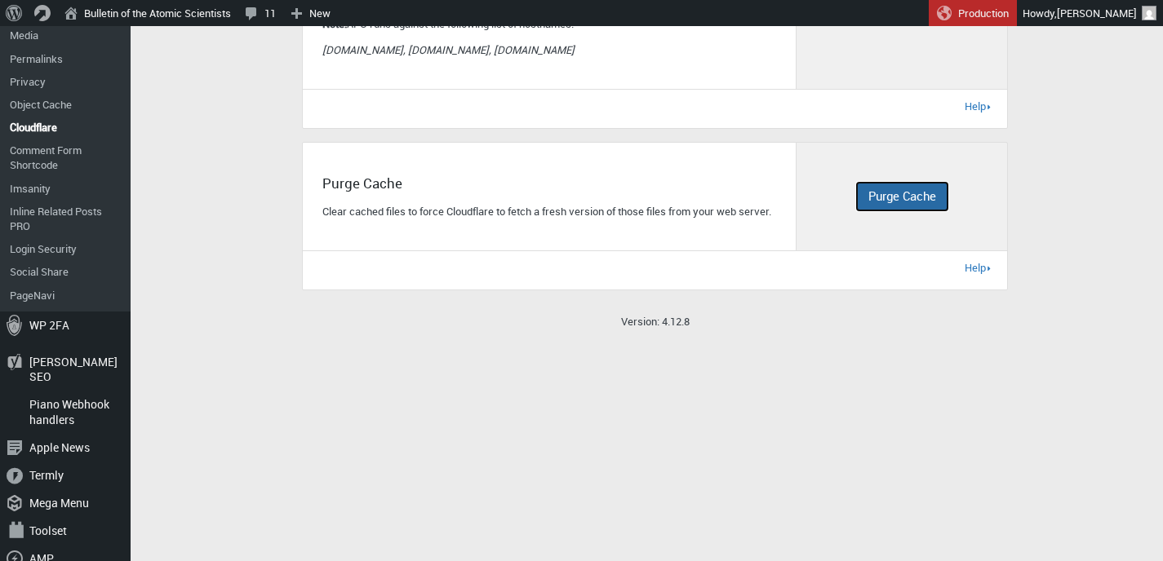
click at [917, 210] on button "Purge Cache" at bounding box center [902, 196] width 92 height 29
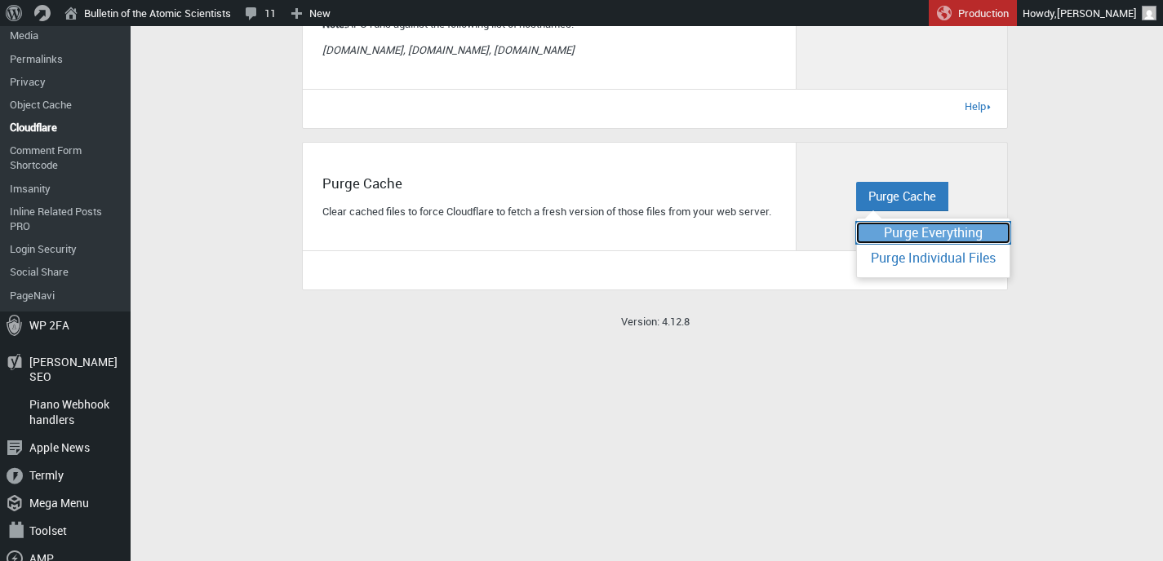
click at [907, 239] on span "Purge Everything" at bounding box center [933, 233] width 99 height 18
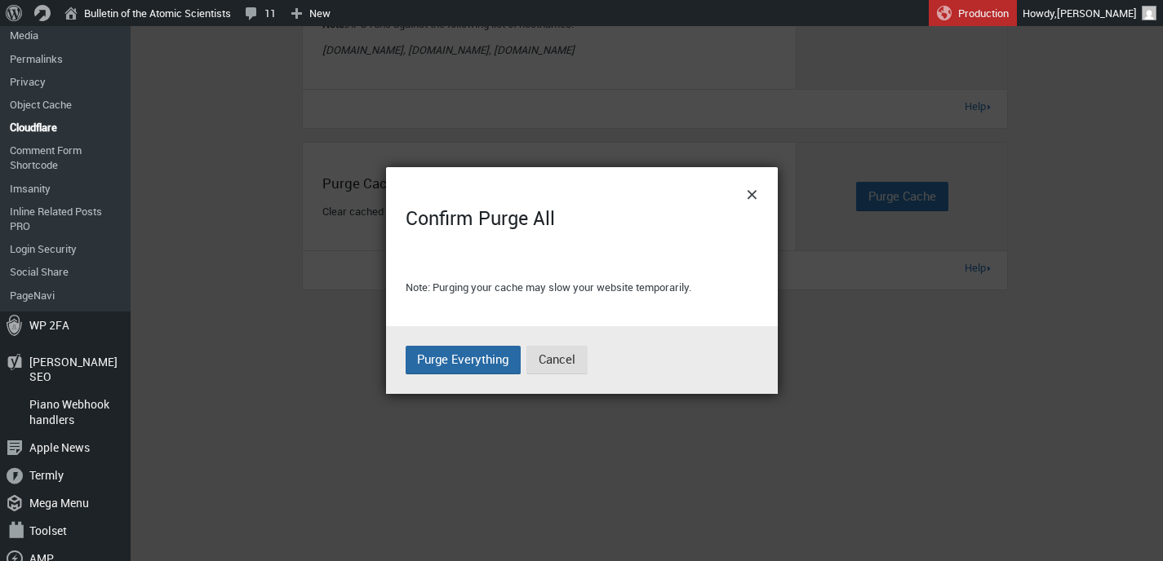
click at [456, 361] on span "Purge Everything" at bounding box center [462, 359] width 91 height 16
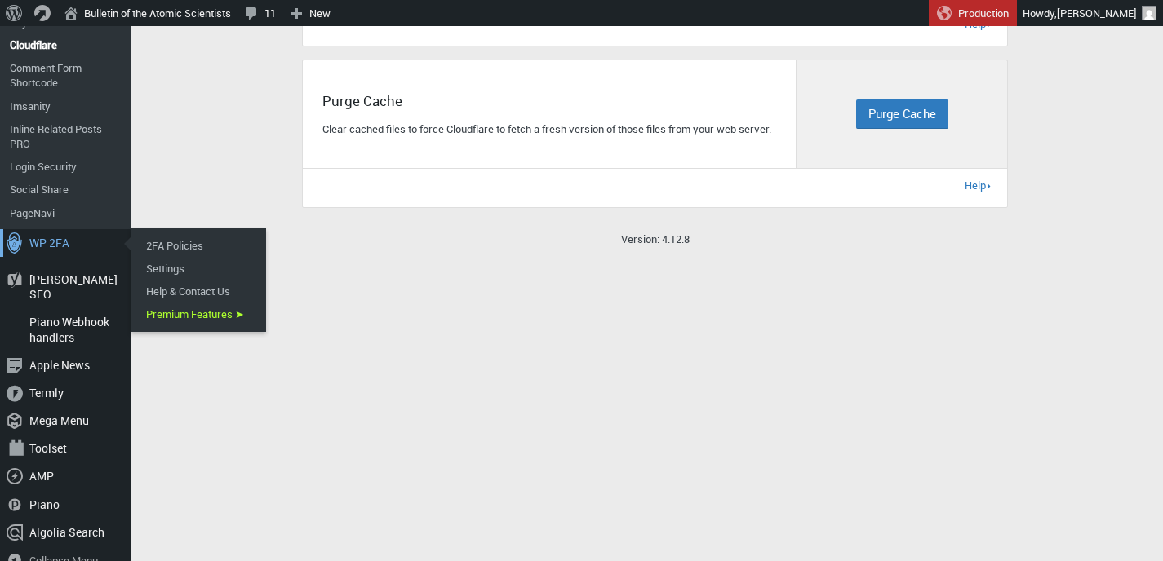
scroll to position [748, 0]
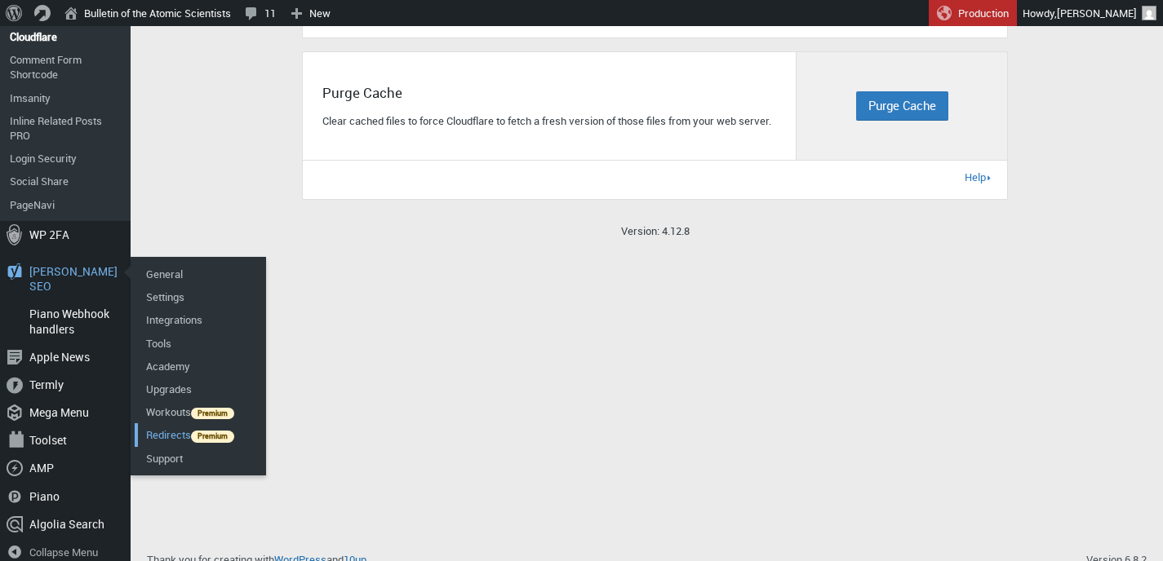
click at [166, 435] on link "Redirects" at bounding box center [200, 435] width 131 height 23
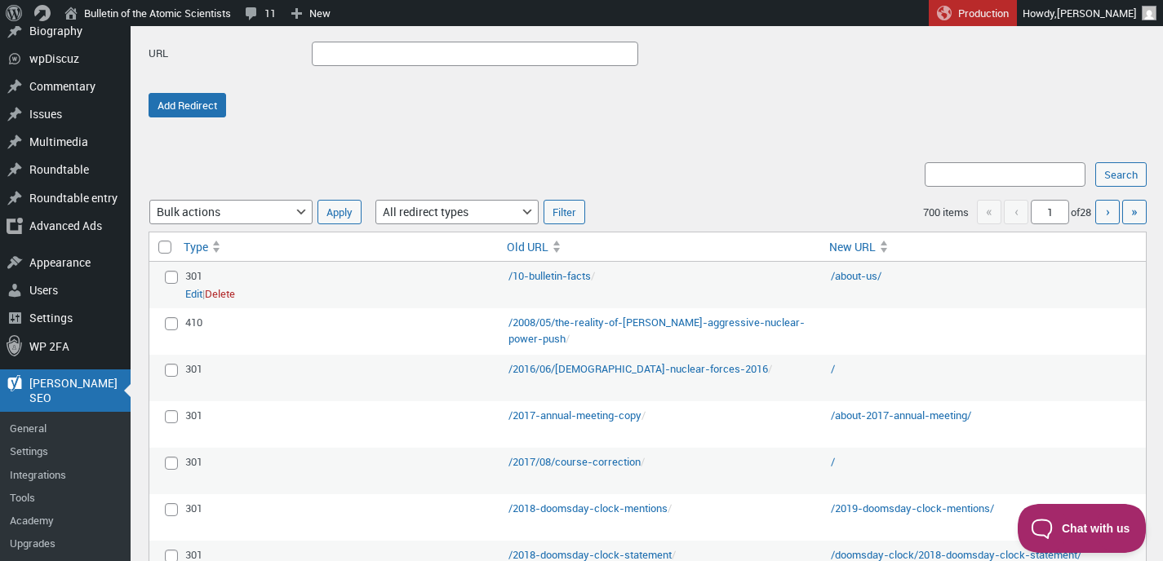
scroll to position [229, 0]
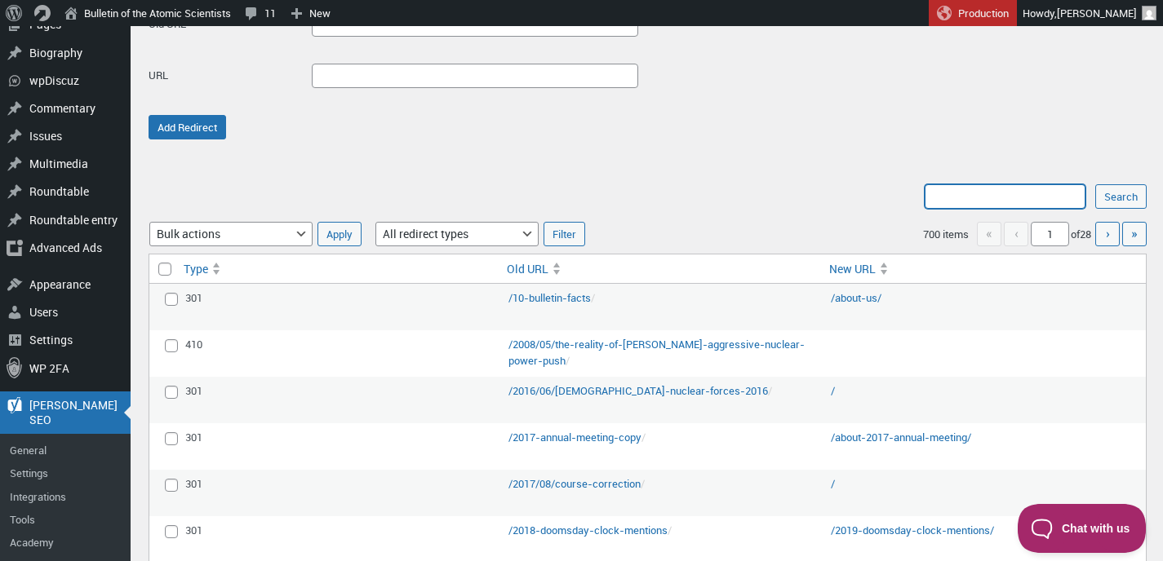
click at [994, 197] on input "Search:" at bounding box center [1005, 196] width 161 height 24
type input "youtube"
click at [1095, 184] on input "Search" at bounding box center [1120, 196] width 51 height 24
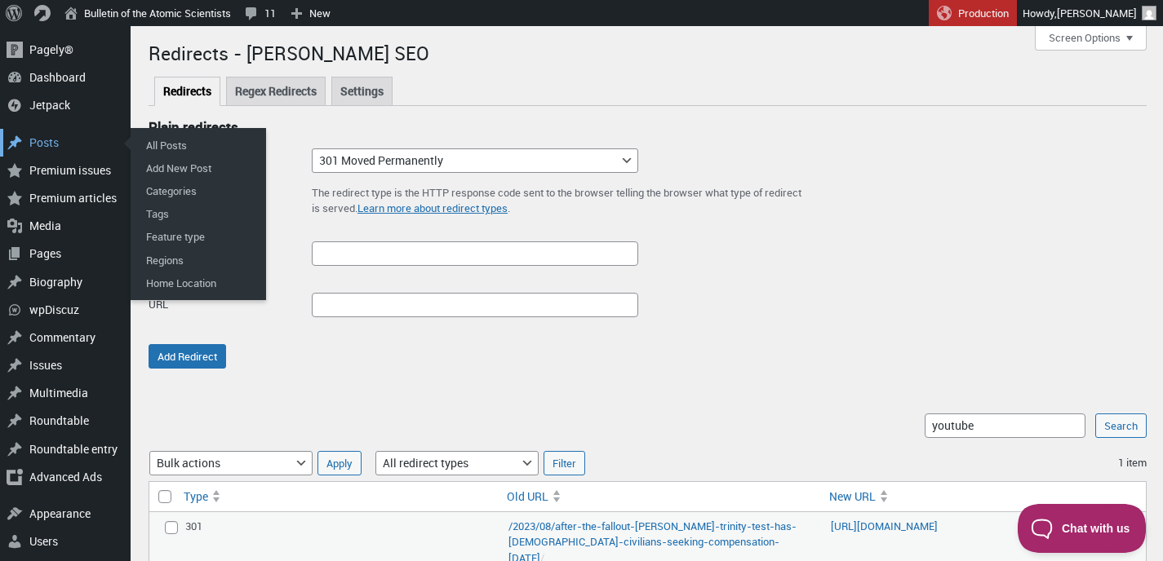
click at [50, 143] on div "Posts" at bounding box center [65, 143] width 131 height 28
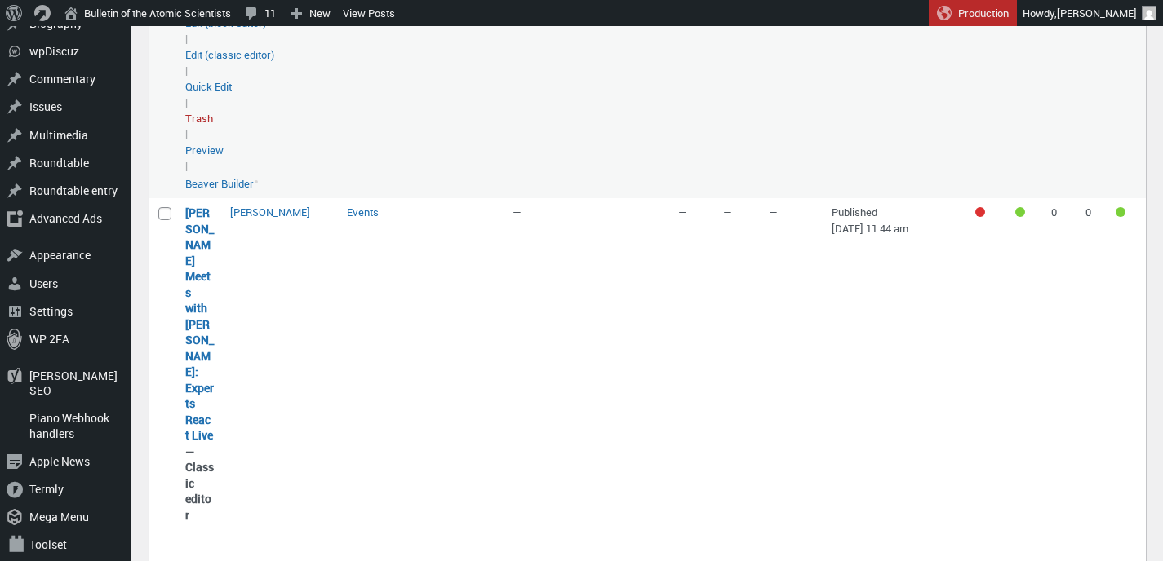
scroll to position [435, 0]
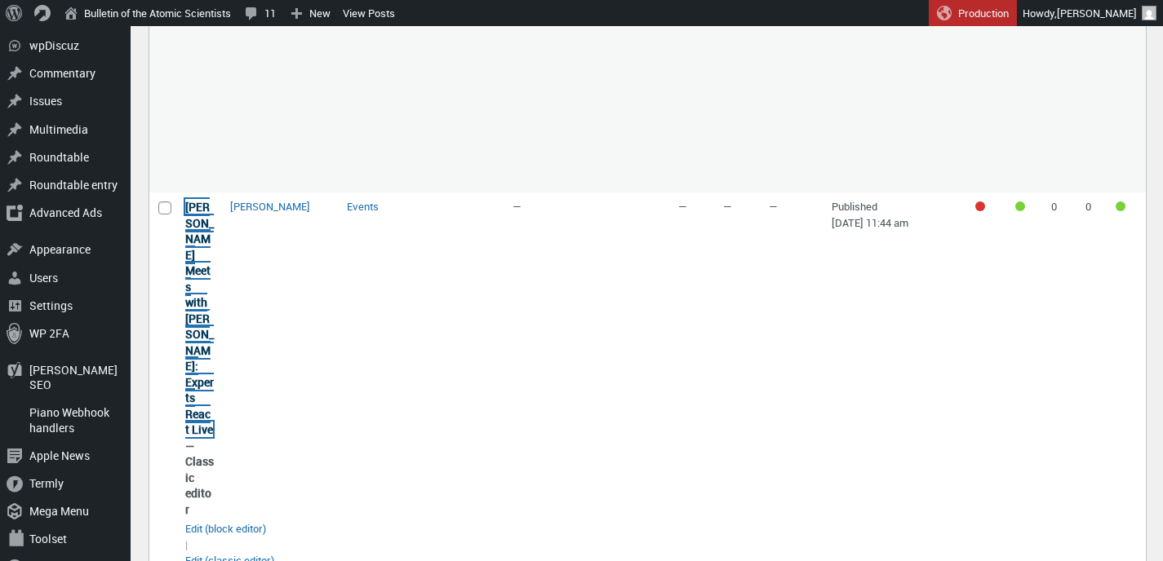
click at [199, 338] on link "[PERSON_NAME] Meets with [PERSON_NAME]: Experts React Live" at bounding box center [199, 318] width 29 height 238
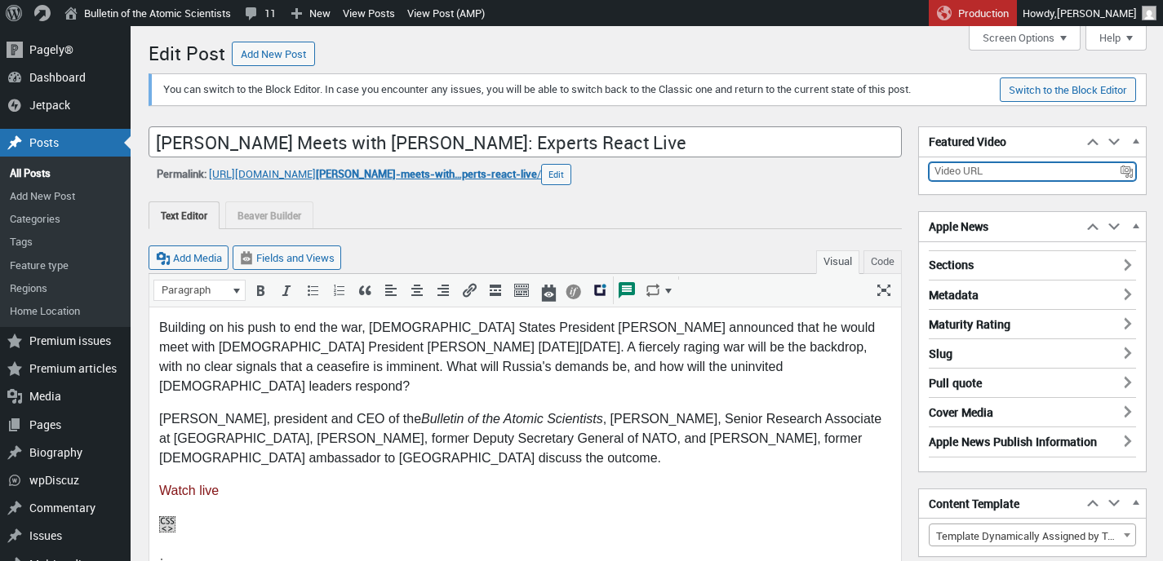
click at [978, 167] on textarea at bounding box center [1032, 171] width 207 height 19
paste textarea "[URL][DOMAIN_NAME]"
type textarea "[URL][DOMAIN_NAME]"
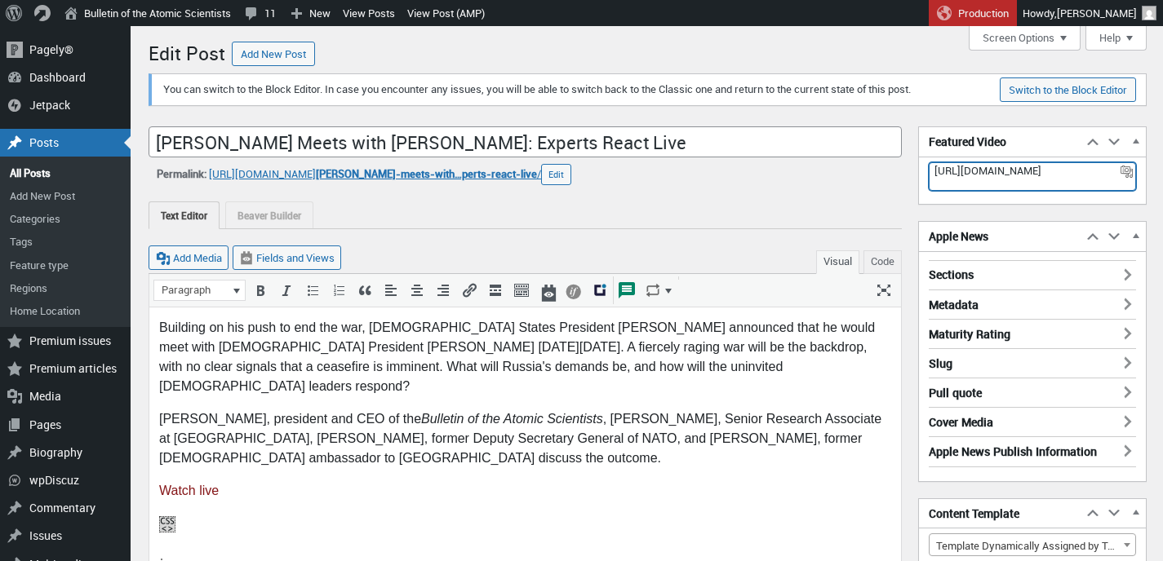
type textarea "https://www.youtube.com/live/ZqRoTnToM7c"
click at [920, 195] on div "https://www.youtube.com/live/ZqRoTnToM7c Could not resolve the inserted value t…" at bounding box center [1032, 183] width 227 height 42
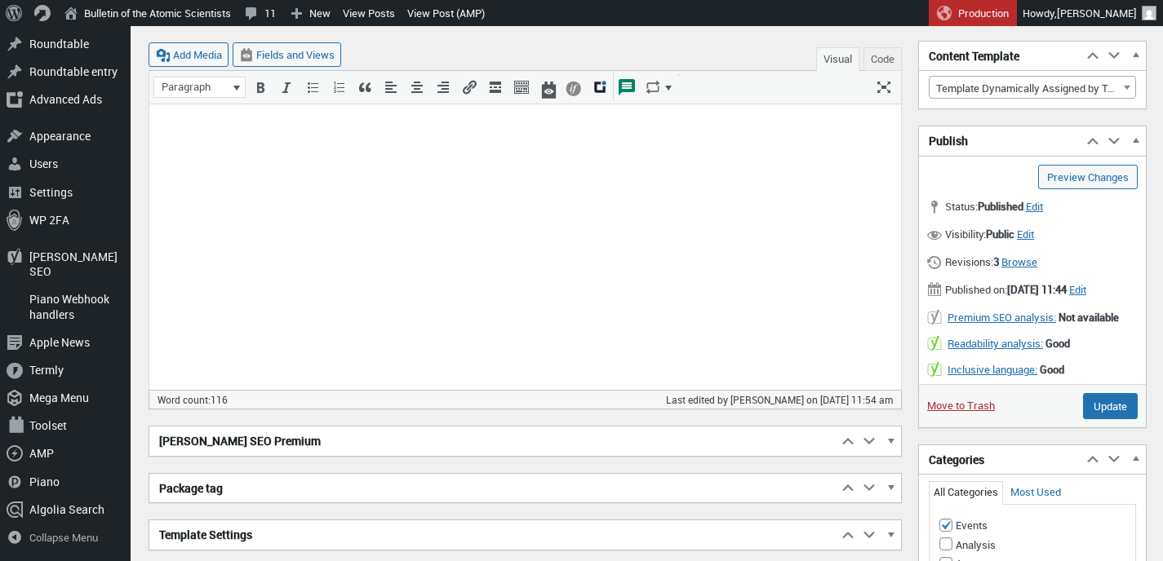
scroll to position [594, 0]
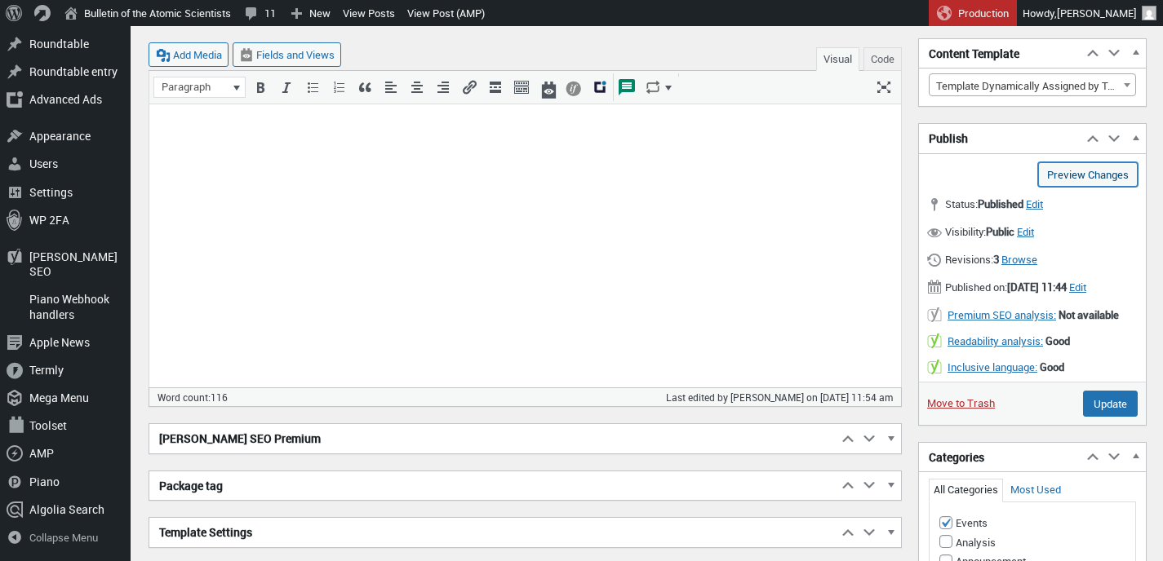
click at [1085, 175] on link "Preview Changes (opens in a new tab)" at bounding box center [1088, 174] width 100 height 24
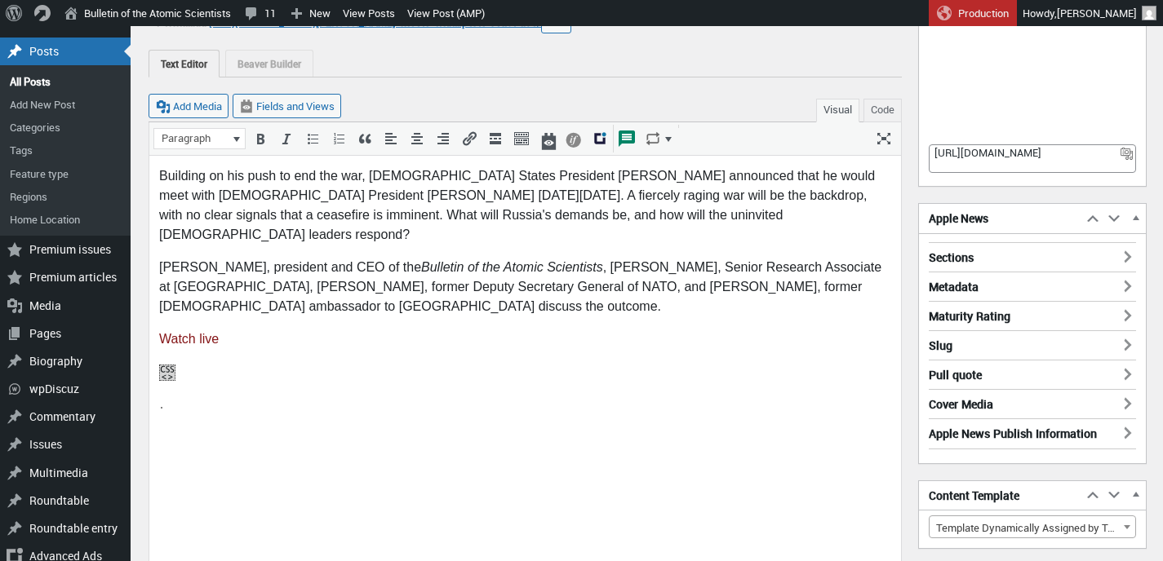
scroll to position [116, 0]
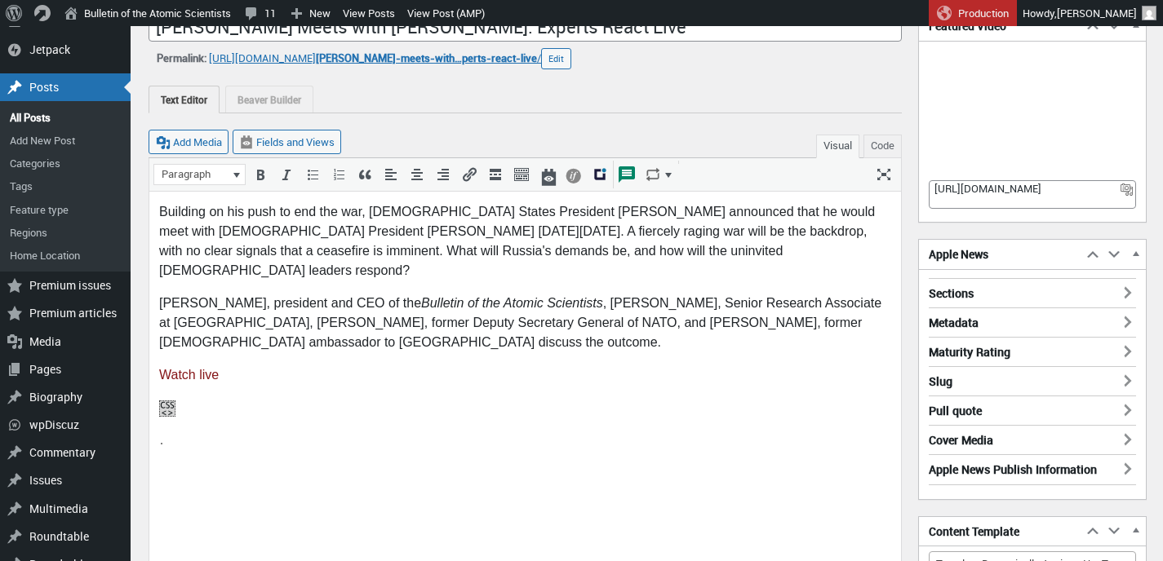
click at [805, 211] on p "Building on his push to end the war, United States President Donald Trump annou…" at bounding box center [525, 241] width 732 height 78
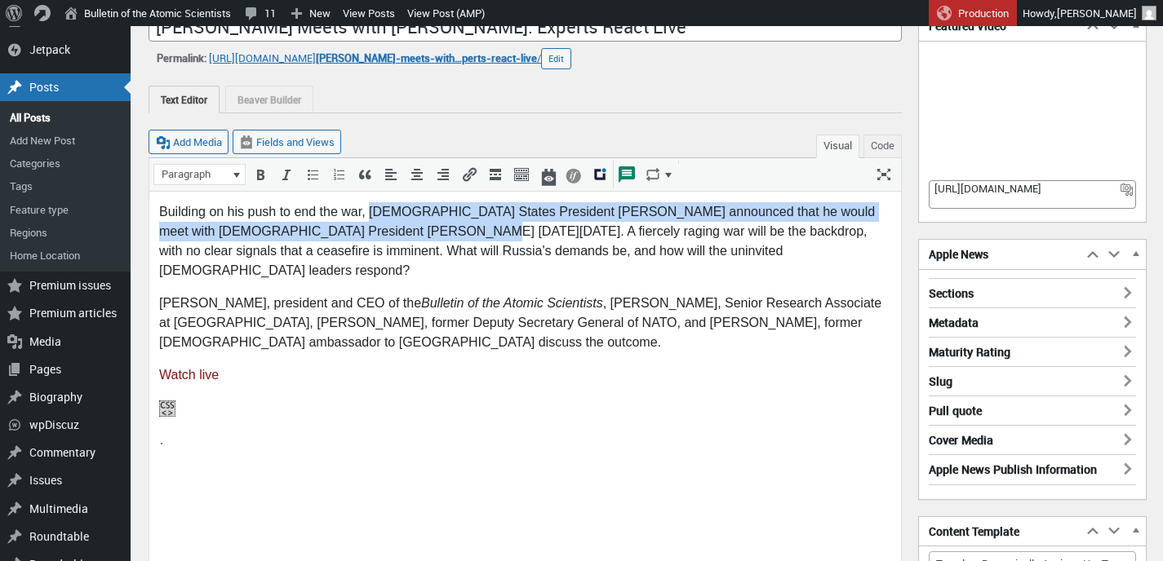
drag, startPoint x: 369, startPoint y: 209, endPoint x: 422, endPoint y: 224, distance: 55.3
click at [422, 224] on p "Building on his push to end the war, United States President Donald Trump annou…" at bounding box center [525, 241] width 732 height 78
copy p "United States President Donald Trump announced that he would meet with Russian …"
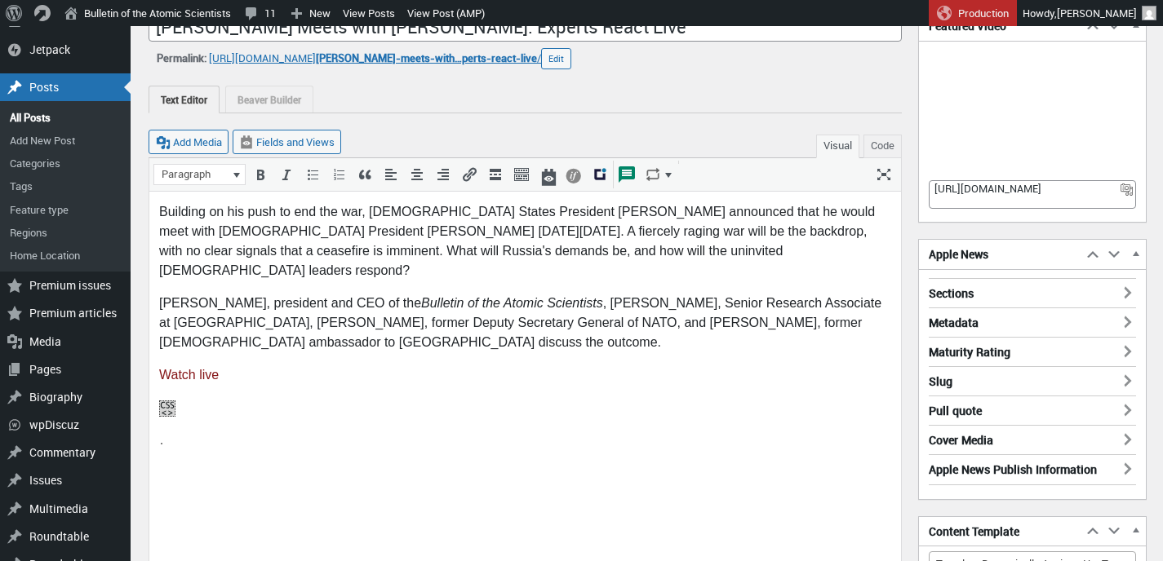
click at [291, 320] on p "Alexandra Bell, president and CEO of the Bulletin of the Atomic Scientists , Ma…" at bounding box center [525, 322] width 732 height 59
click at [277, 322] on p "Alexandra Bell, president and CEO of the Bulletin of the Atomic Scientists , Ma…" at bounding box center [525, 322] width 732 height 59
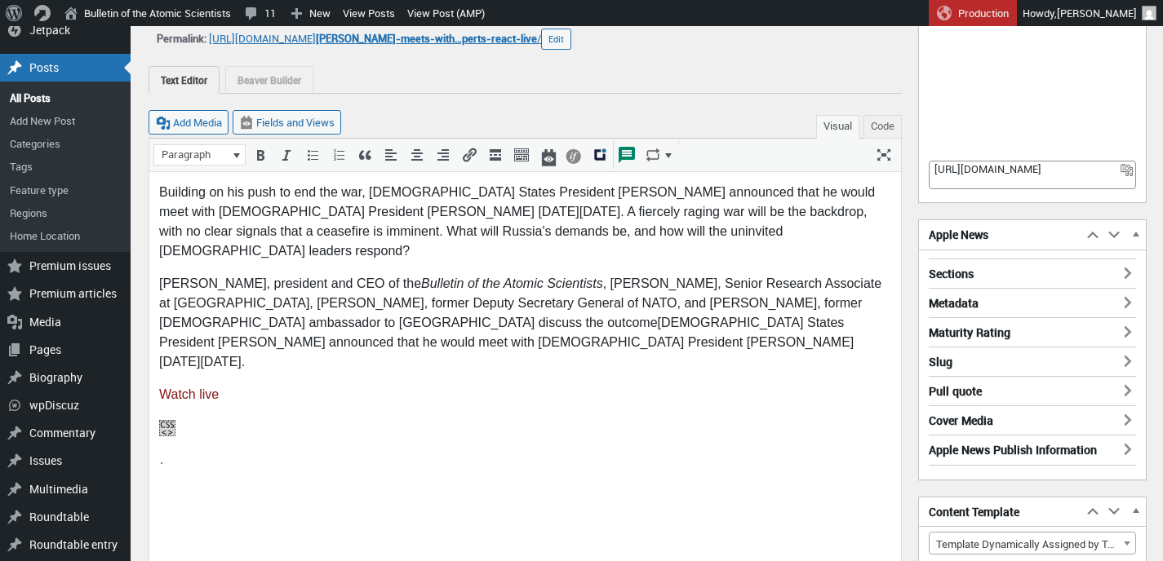
click at [282, 303] on p "Alexandra Bell, president and CEO of the Bulletin of the Atomic Scientists , Ma…" at bounding box center [525, 322] width 732 height 98
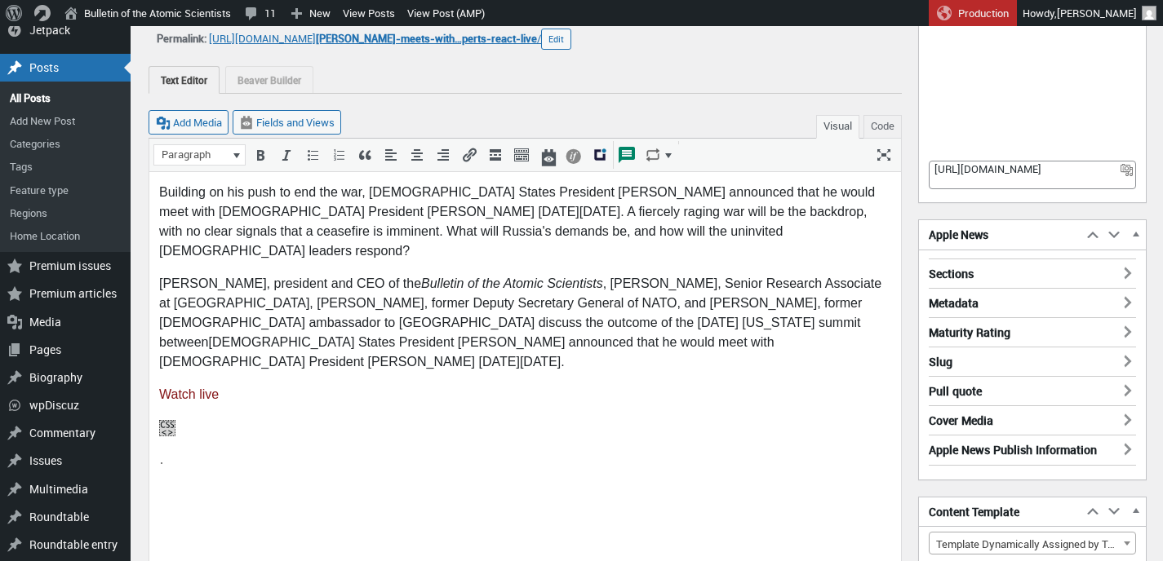
drag, startPoint x: 745, startPoint y: 304, endPoint x: 260, endPoint y: 326, distance: 486.1
click at [260, 326] on p "Alexandra Bell, president and CEO of the Bulletin of the Atomic Scientists , Ma…" at bounding box center [525, 322] width 732 height 98
drag, startPoint x: 255, startPoint y: 323, endPoint x: 744, endPoint y: 299, distance: 489.4
click at [744, 299] on p "Alexandra Bell, president and CEO of the Bulletin of the Atomic Scientists , Ma…" at bounding box center [525, 322] width 732 height 98
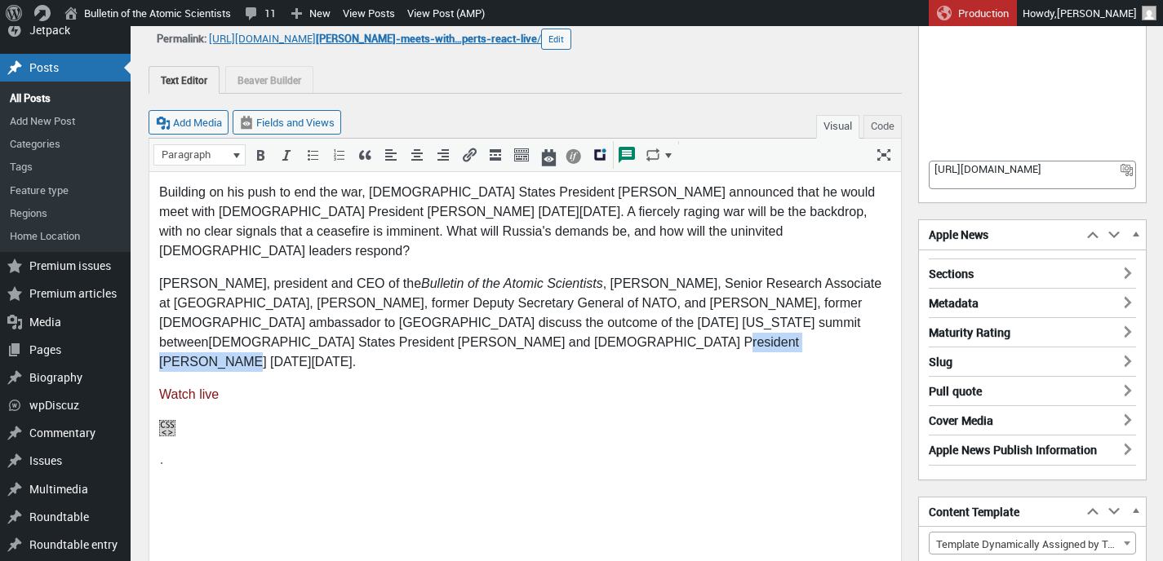
drag, startPoint x: 368, startPoint y: 323, endPoint x: 243, endPoint y: 319, distance: 124.9
click at [243, 319] on p "Alexandra Bell, president and CEO of the Bulletin of the Atomic Scientists , Ma…" at bounding box center [525, 322] width 732 height 98
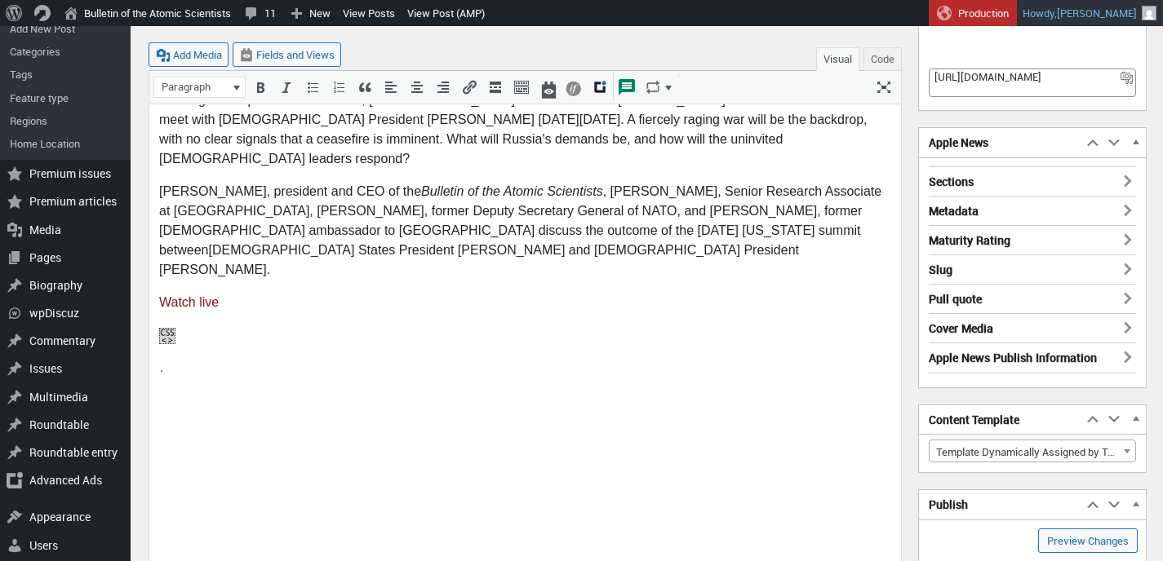
scroll to position [228, 0]
click at [429, 209] on p "Alexandra Bell, president and CEO of the Bulletin of the Atomic Scientists , Ma…" at bounding box center [525, 229] width 732 height 98
click at [437, 227] on p "Alexandra Bell, president and CEO of the Bulletin of the Atomic Scientists , Ma…" at bounding box center [525, 229] width 732 height 98
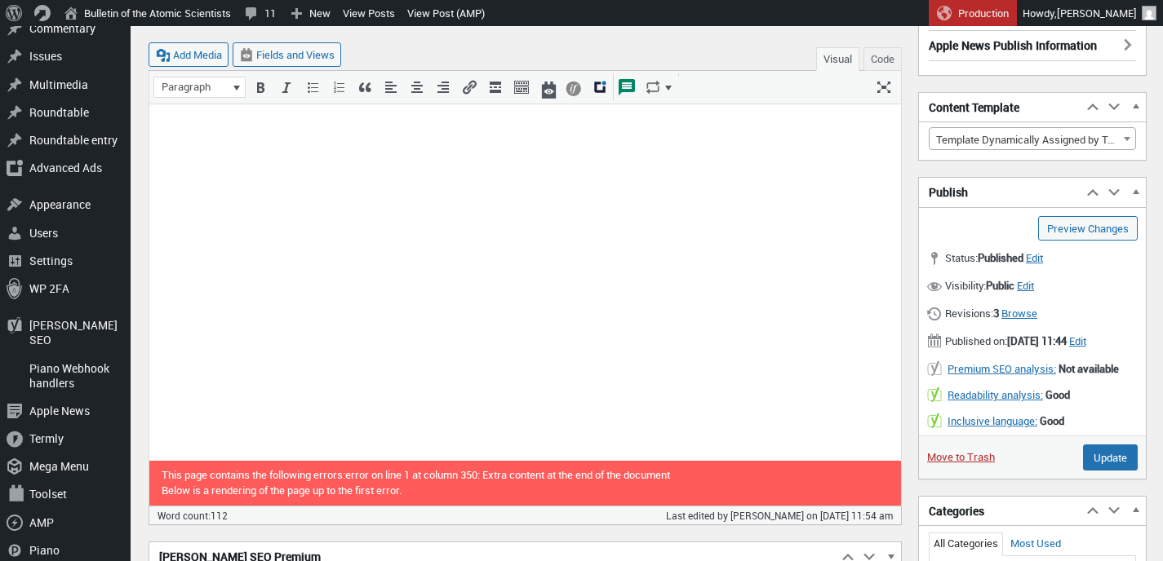
scroll to position [578, 0]
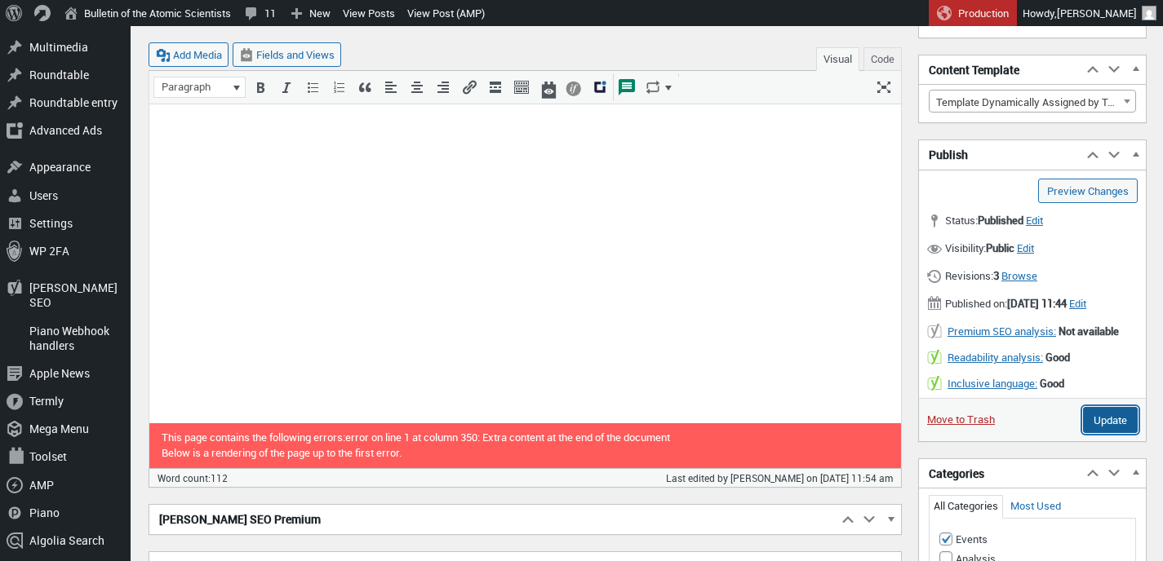
click at [1094, 433] on input "Update" at bounding box center [1110, 420] width 55 height 26
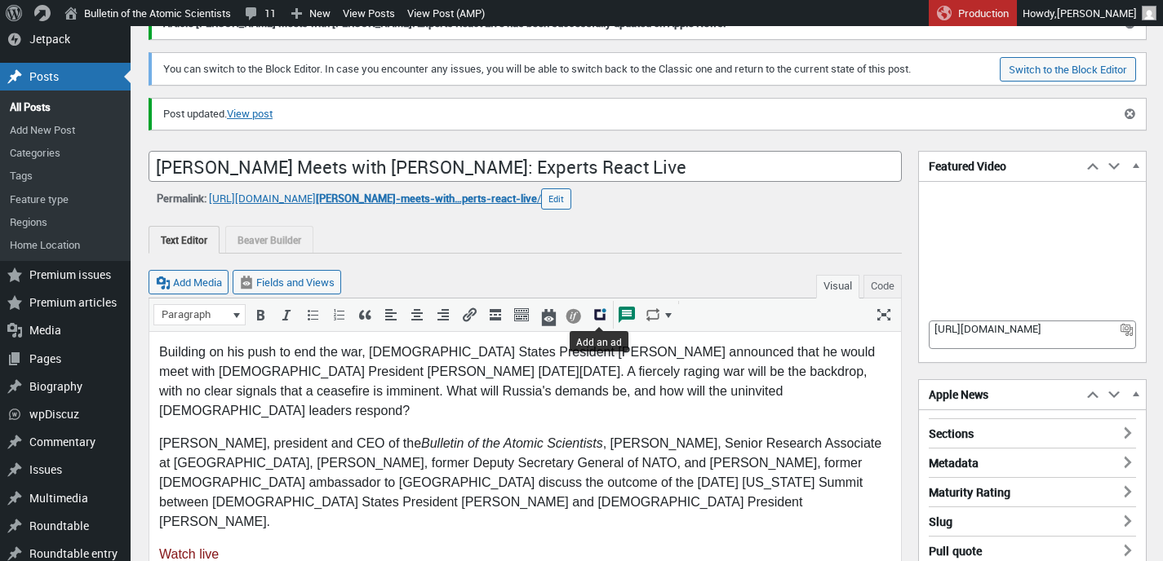
scroll to position [67, 0]
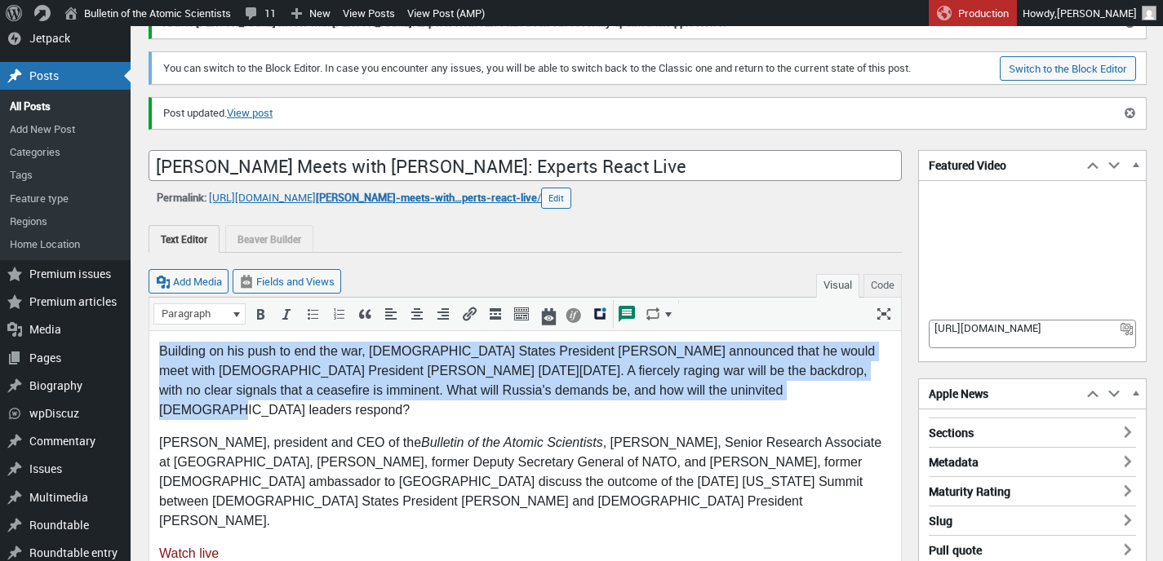
drag, startPoint x: 757, startPoint y: 388, endPoint x: 162, endPoint y: 353, distance: 596.8
click at [162, 353] on p "Building on his push to end the war, [DEMOGRAPHIC_DATA] States President [PERSO…" at bounding box center [525, 380] width 732 height 78
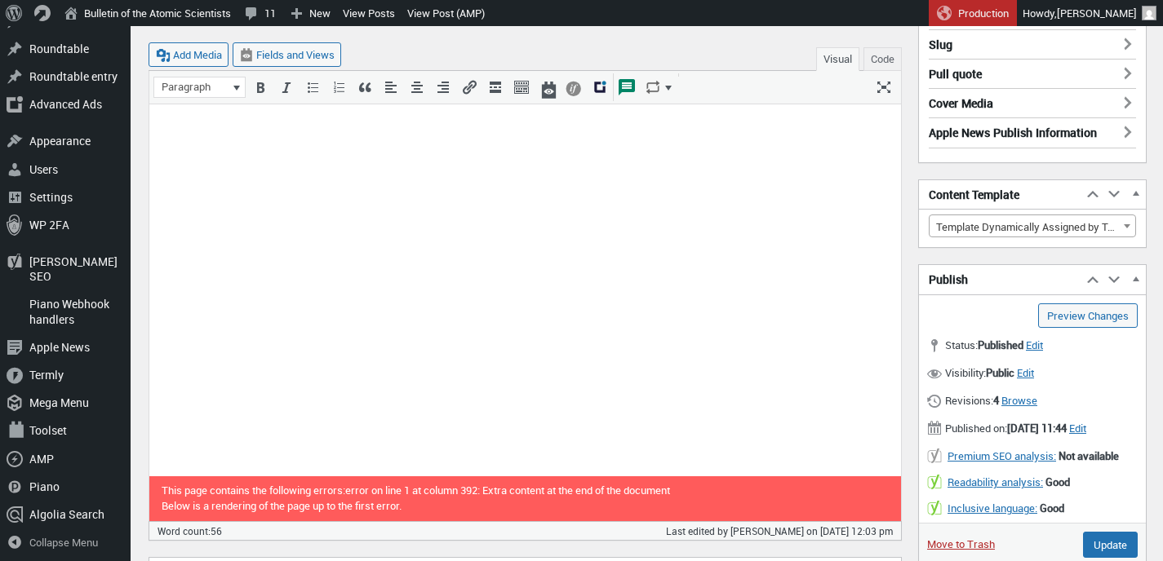
scroll to position [546, 0]
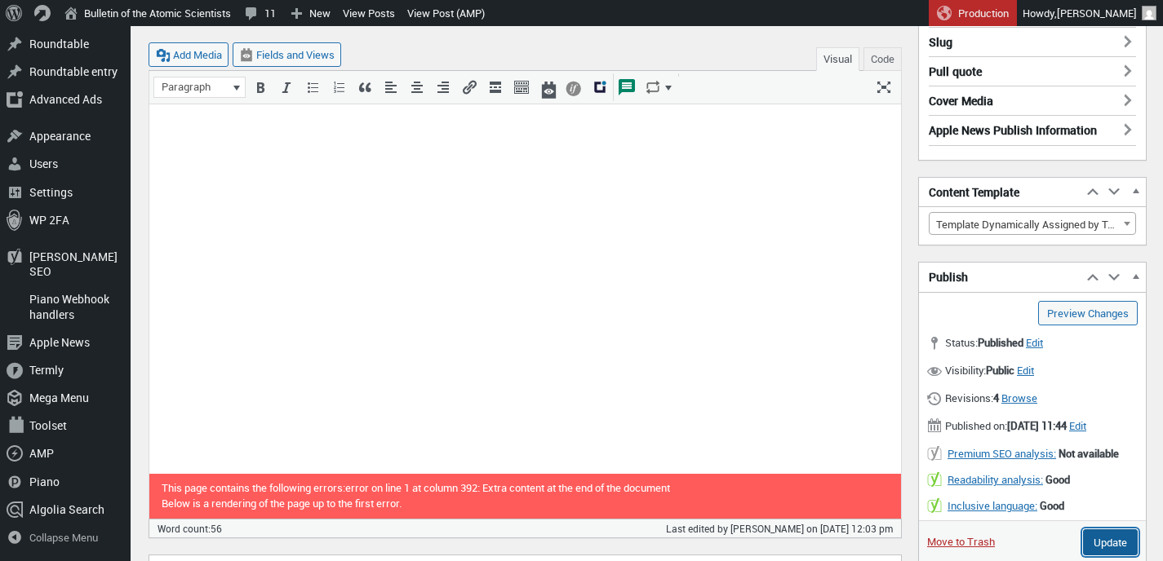
click at [1100, 547] on input "Update" at bounding box center [1110, 543] width 55 height 26
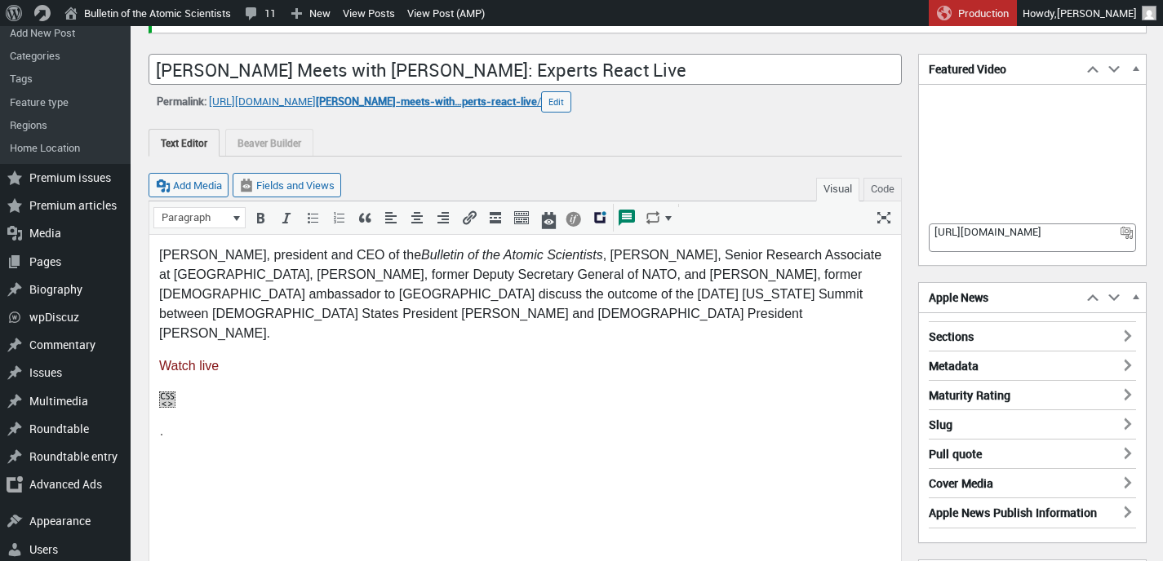
scroll to position [167, 0]
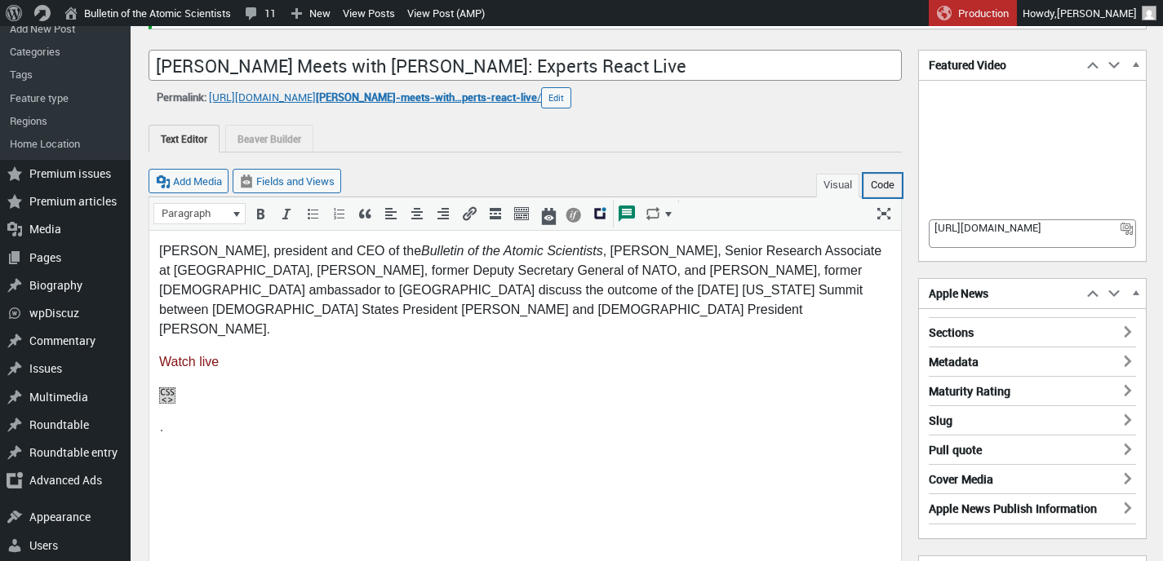
click at [877, 189] on button "Code" at bounding box center [882, 186] width 38 height 24
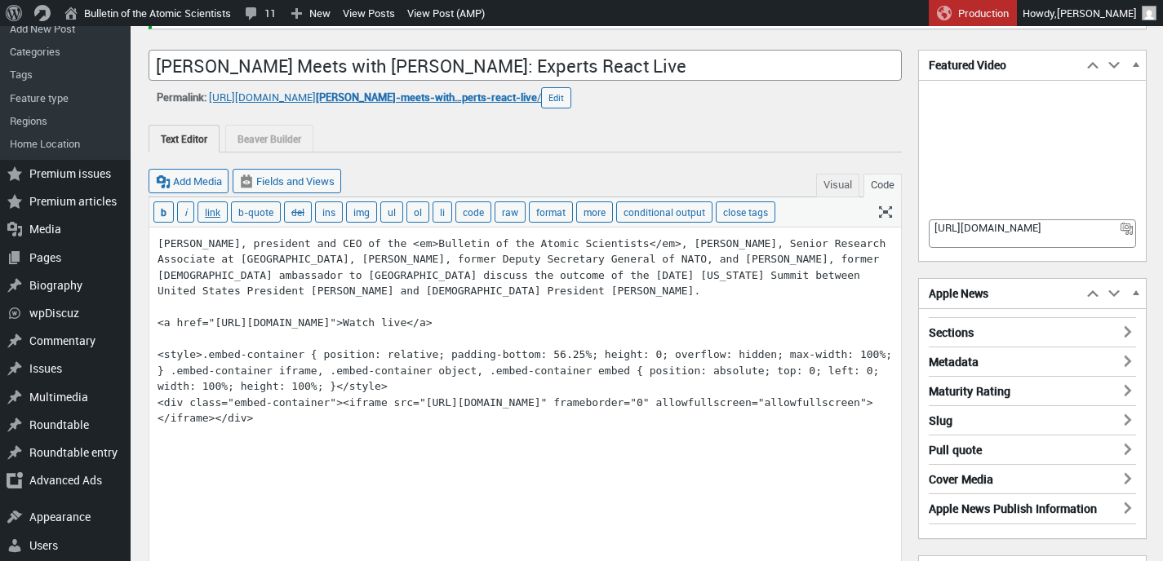
drag, startPoint x: 477, startPoint y: 418, endPoint x: 155, endPoint y: 357, distance: 327.3
click at [155, 357] on textarea "[PERSON_NAME], president and CEO of the <em>Bulletin of the Atomic Scientists</…" at bounding box center [525, 541] width 752 height 626
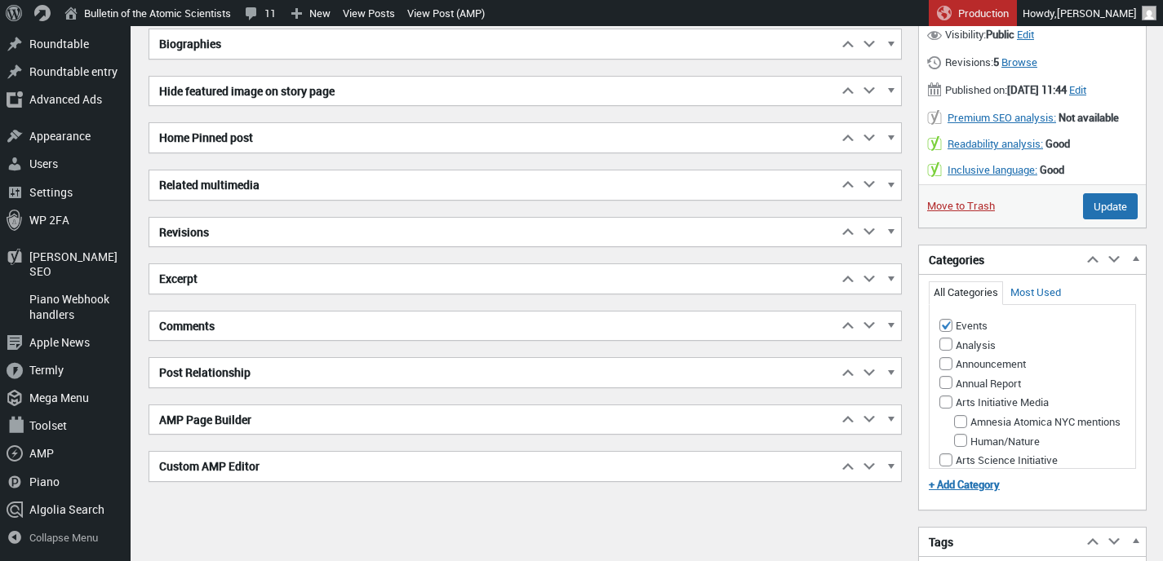
scroll to position [970, 0]
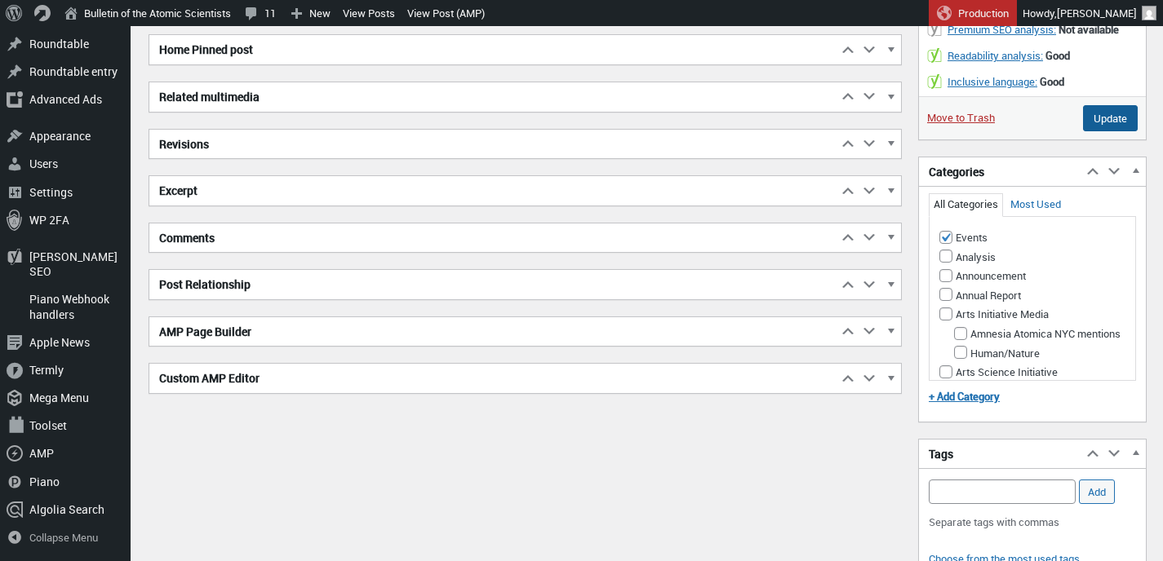
type textarea "[PERSON_NAME], president and CEO of the <em>Bulletin of the Atomic Scientists</…"
click at [1105, 131] on input "Update" at bounding box center [1110, 118] width 55 height 26
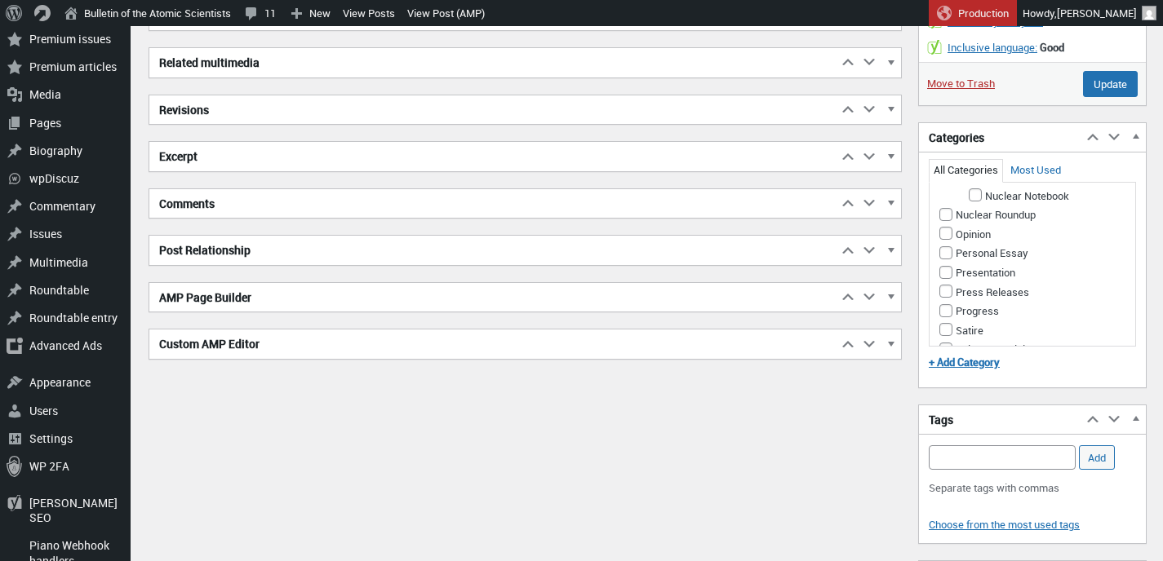
scroll to position [1077, 0]
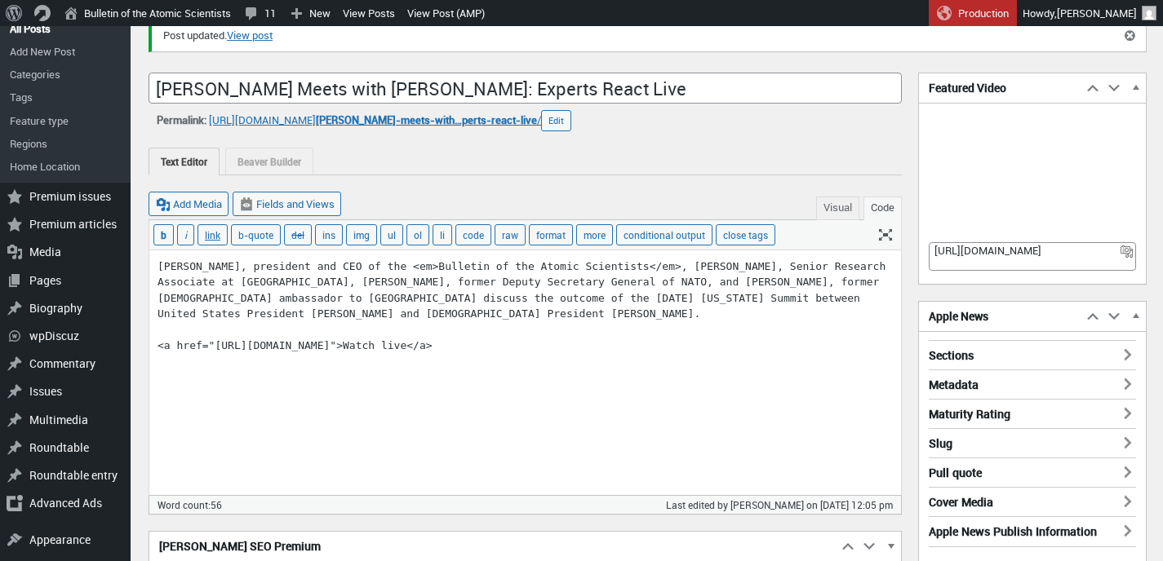
scroll to position [147, 0]
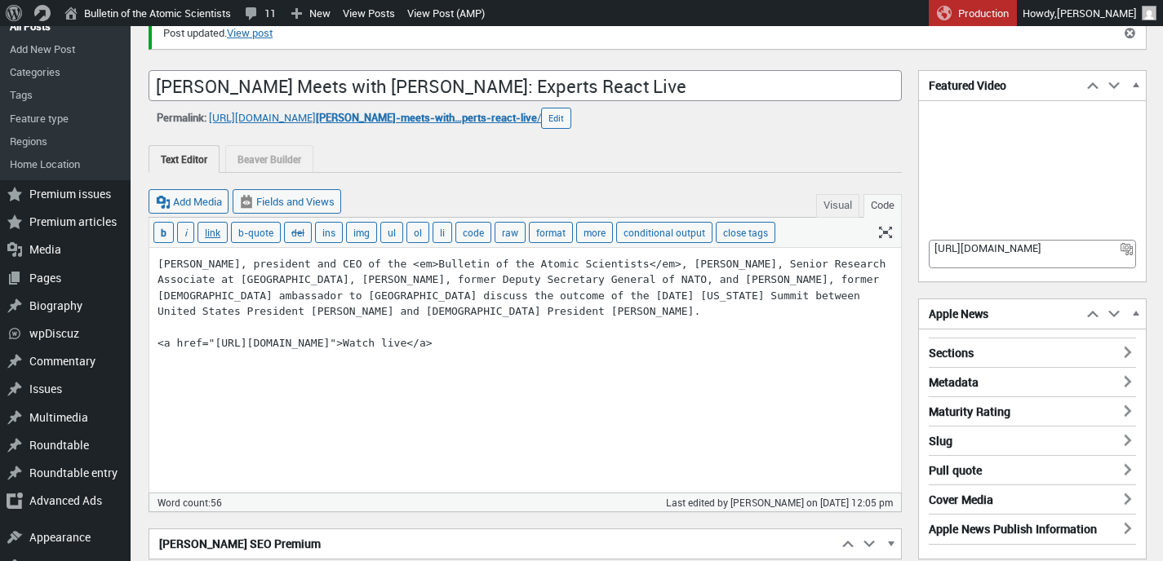
drag, startPoint x: 543, startPoint y: 343, endPoint x: 490, endPoint y: 343, distance: 52.2
click at [490, 343] on textarea "Alexandra Bell, president and CEO of the <em>Bulletin of the Atomic Scientists<…" at bounding box center [525, 370] width 752 height 245
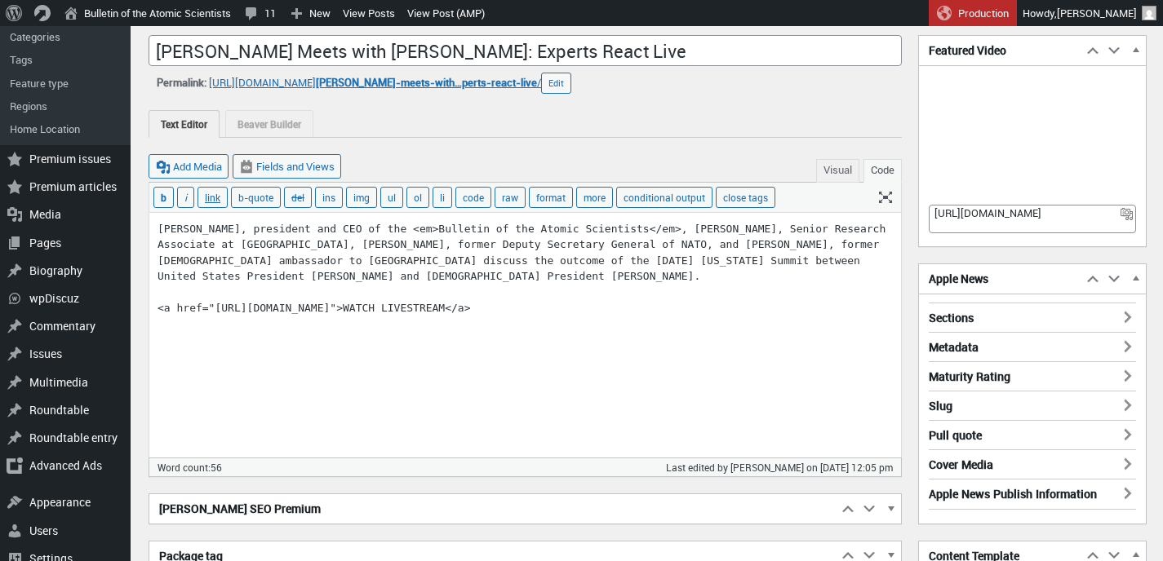
scroll to position [317, 0]
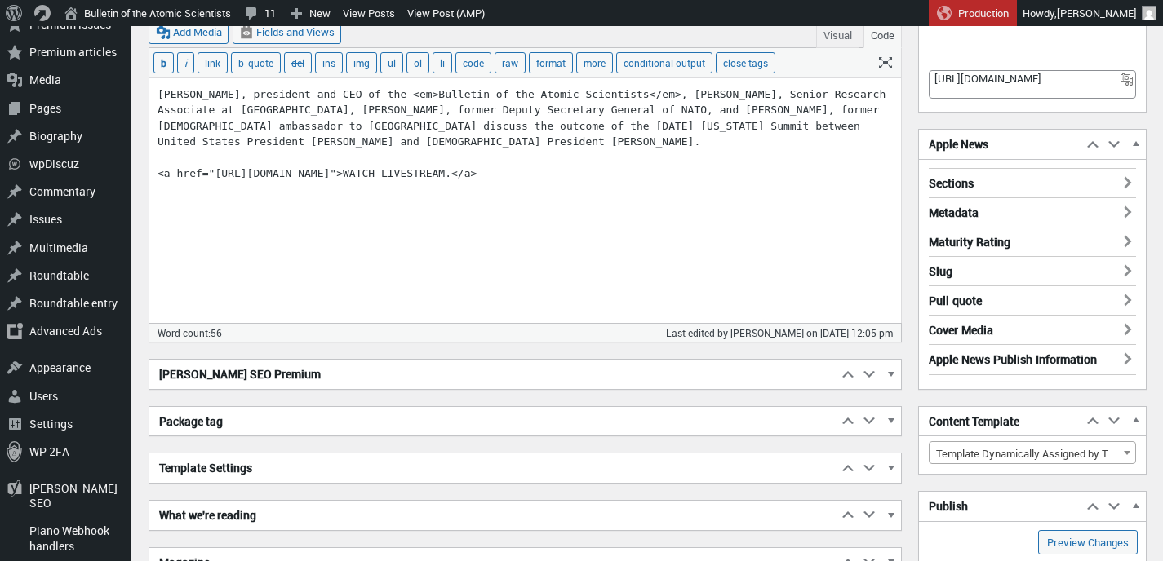
click at [521, 171] on textarea "Alexandra Bell, president and CEO of the <em>Bulletin of the Atomic Scientists<…" at bounding box center [525, 200] width 752 height 245
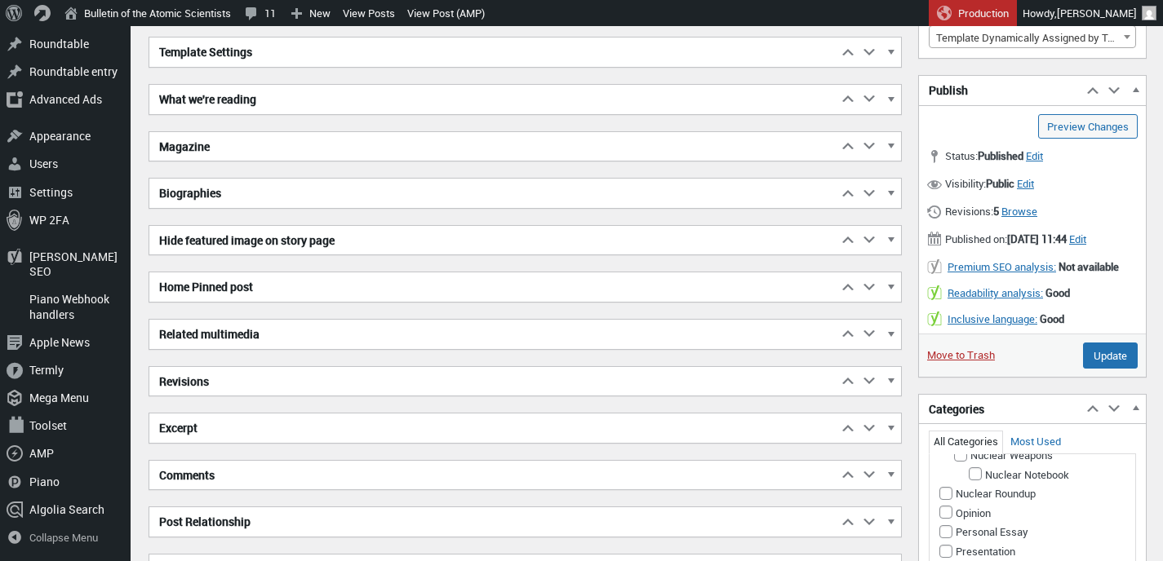
scroll to position [786, 0]
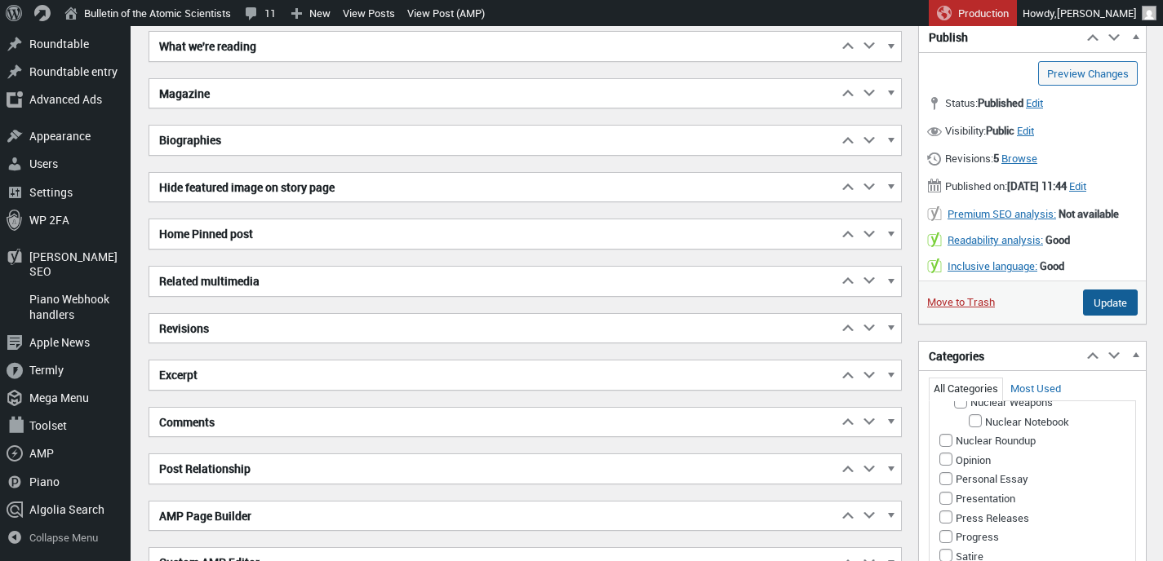
type textarea "[PERSON_NAME], president and CEO of the <em>Bulletin of the Atomic Scientists</…"
click at [1105, 316] on input "Update" at bounding box center [1110, 303] width 55 height 26
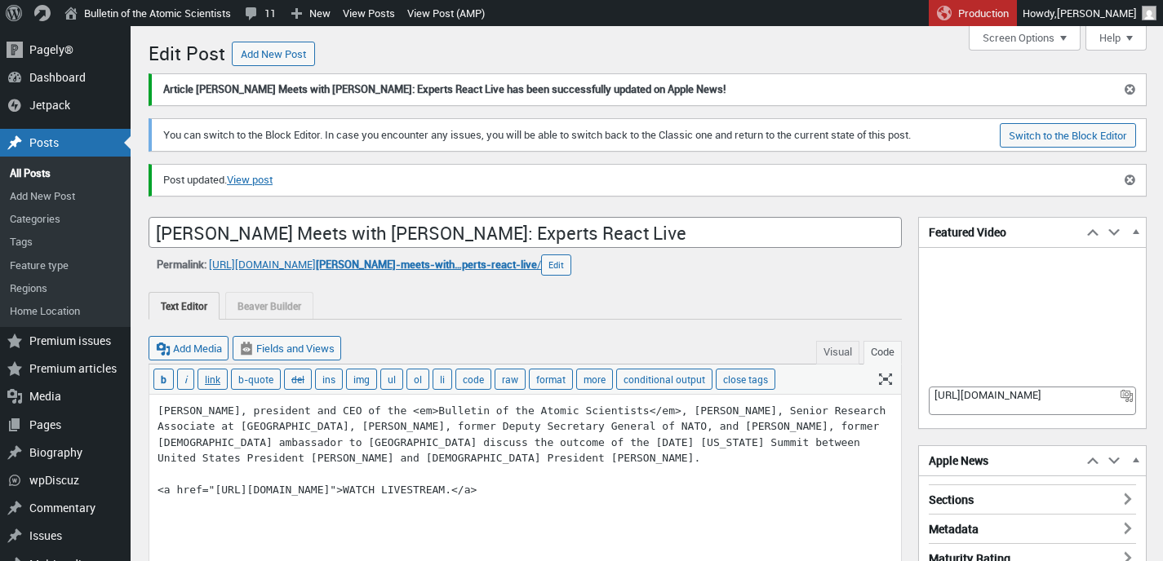
drag, startPoint x: 588, startPoint y: 492, endPoint x: 490, endPoint y: 486, distance: 98.1
click at [490, 486] on textarea "[PERSON_NAME], president and CEO of the <em>Bulletin of the Atomic Scientists</…" at bounding box center [525, 517] width 752 height 245
drag, startPoint x: 482, startPoint y: 487, endPoint x: 609, endPoint y: 483, distance: 126.6
click at [609, 483] on textarea "[PERSON_NAME], president and CEO of the <em>Bulletin of the Atomic Scientists</…" at bounding box center [525, 517] width 752 height 245
click at [838, 355] on button "Visual" at bounding box center [837, 353] width 43 height 24
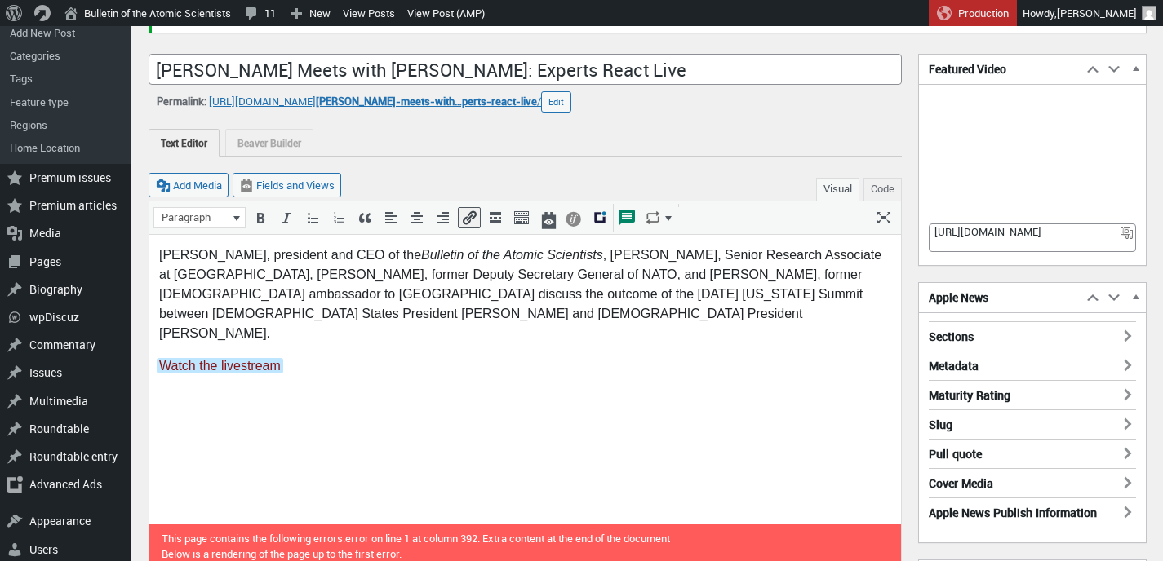
scroll to position [162, 0]
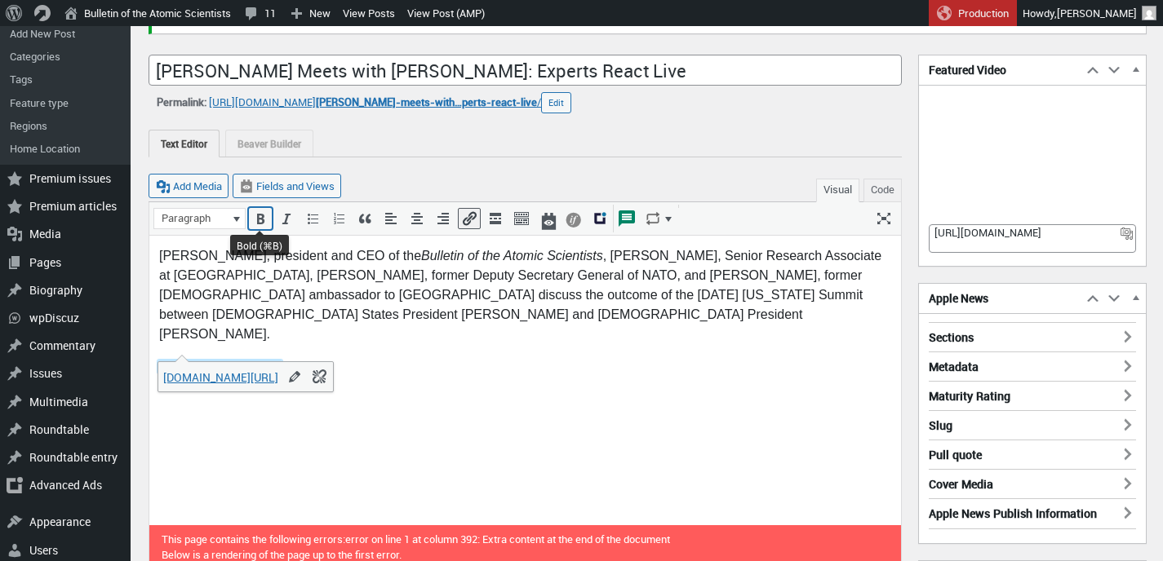
click at [260, 227] on button "Bold (⌘B)" at bounding box center [260, 219] width 21 height 20
click at [872, 190] on button "Code" at bounding box center [882, 191] width 38 height 24
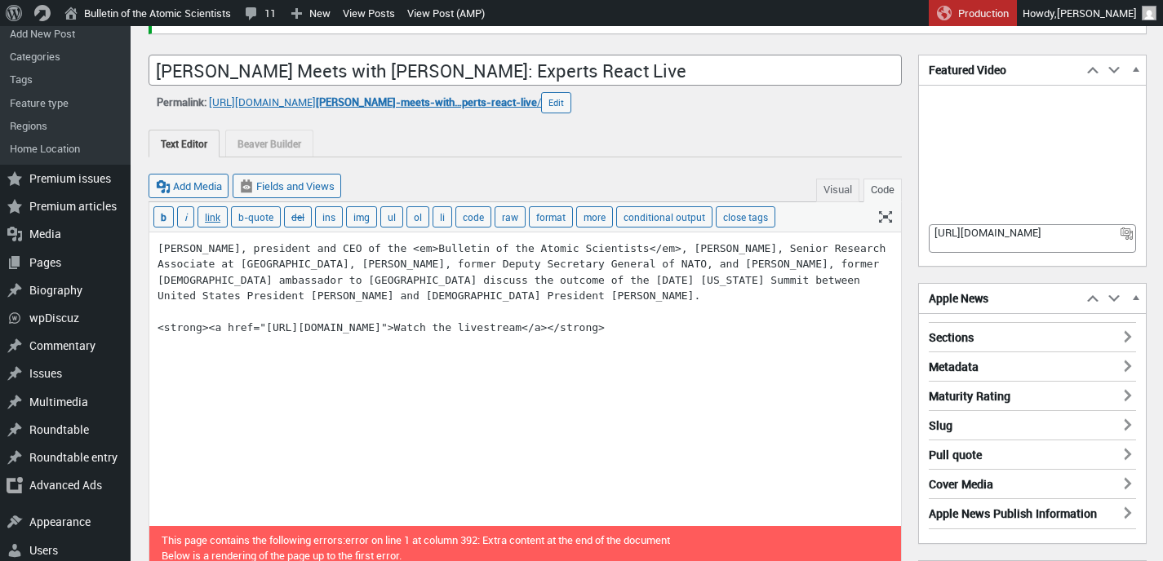
click at [228, 326] on textarea "Alexandra Bell, president and CEO of the <em>Bulletin of the Atomic Scientists<…" at bounding box center [525, 380] width 752 height 294
type textarea "Alexandra Bell, president and CEO of the <em>Bulletin of the Atomic Scientists<…"
click at [212, 217] on input "link" at bounding box center [212, 216] width 30 height 21
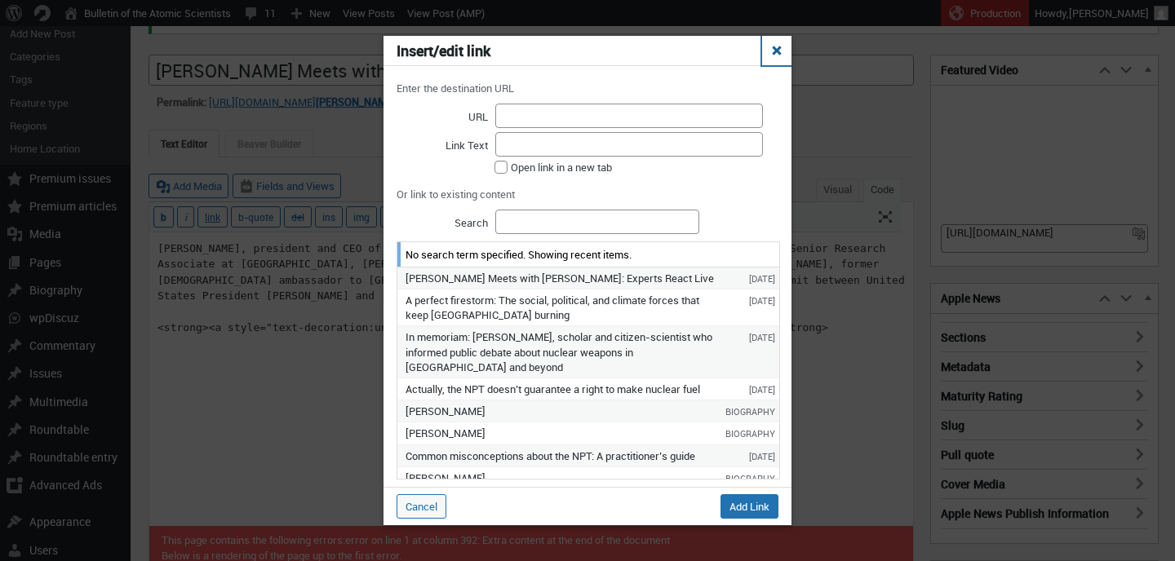
click at [774, 53] on button "Close" at bounding box center [776, 50] width 29 height 29
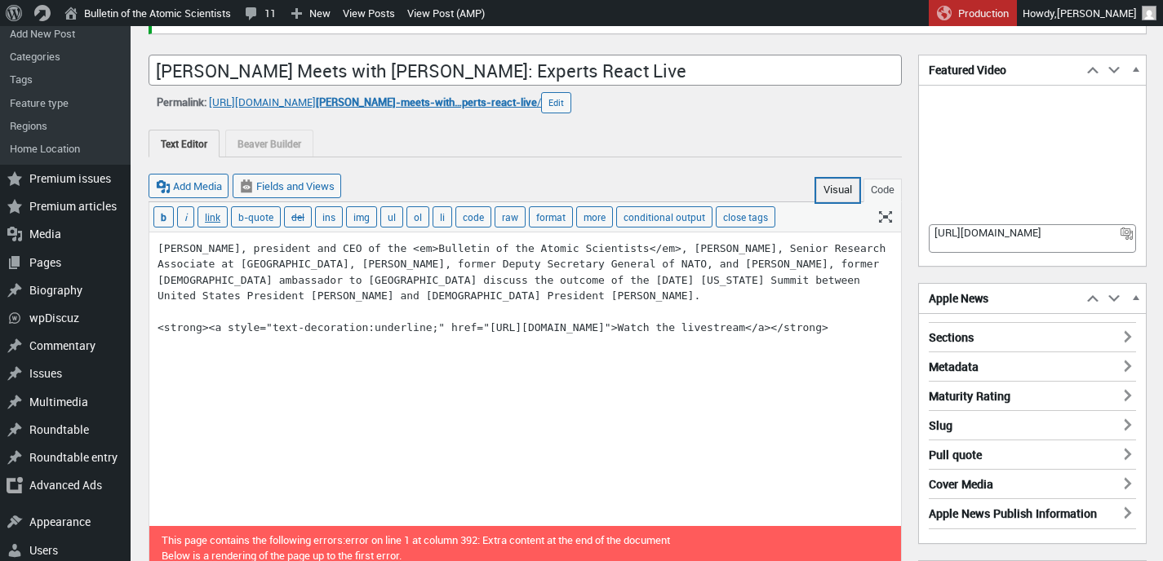
click at [836, 190] on button "Visual" at bounding box center [837, 191] width 43 height 24
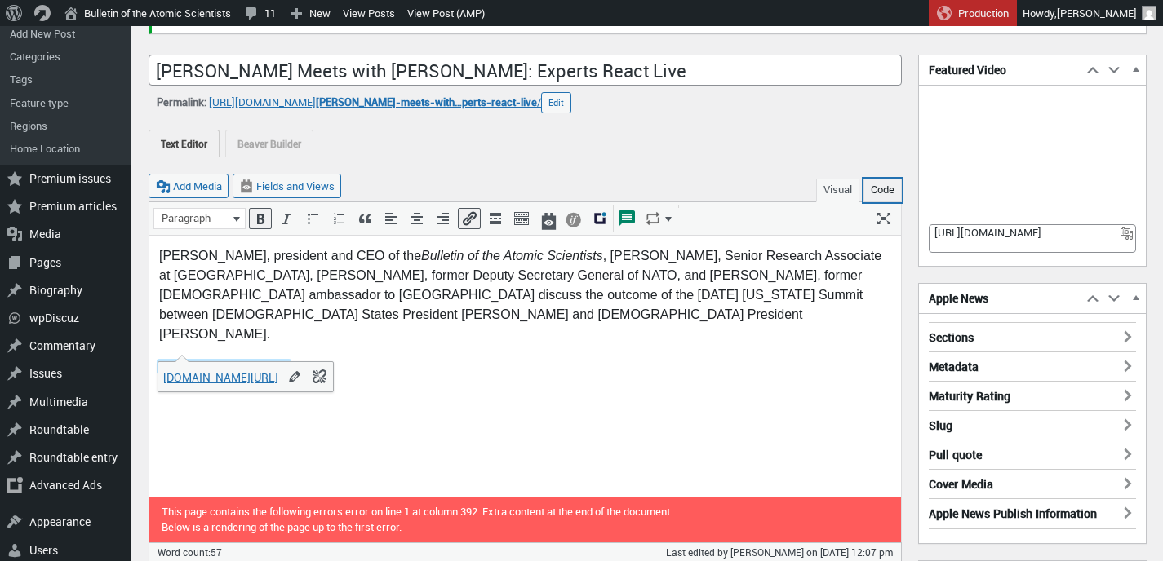
click at [875, 189] on button "Code" at bounding box center [882, 191] width 38 height 24
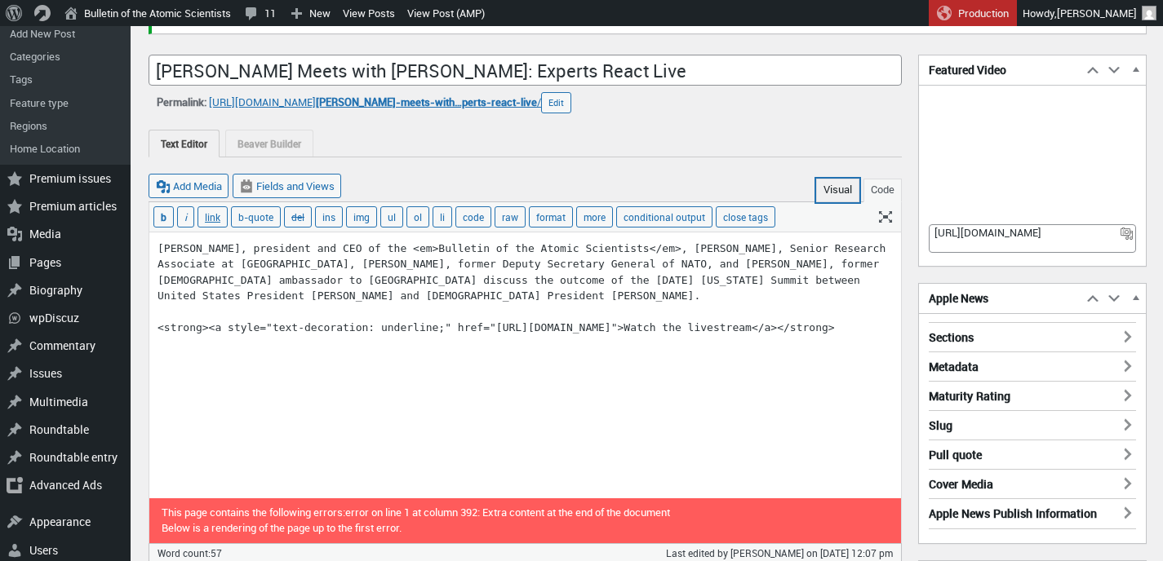
click at [827, 197] on button "Visual" at bounding box center [837, 191] width 43 height 24
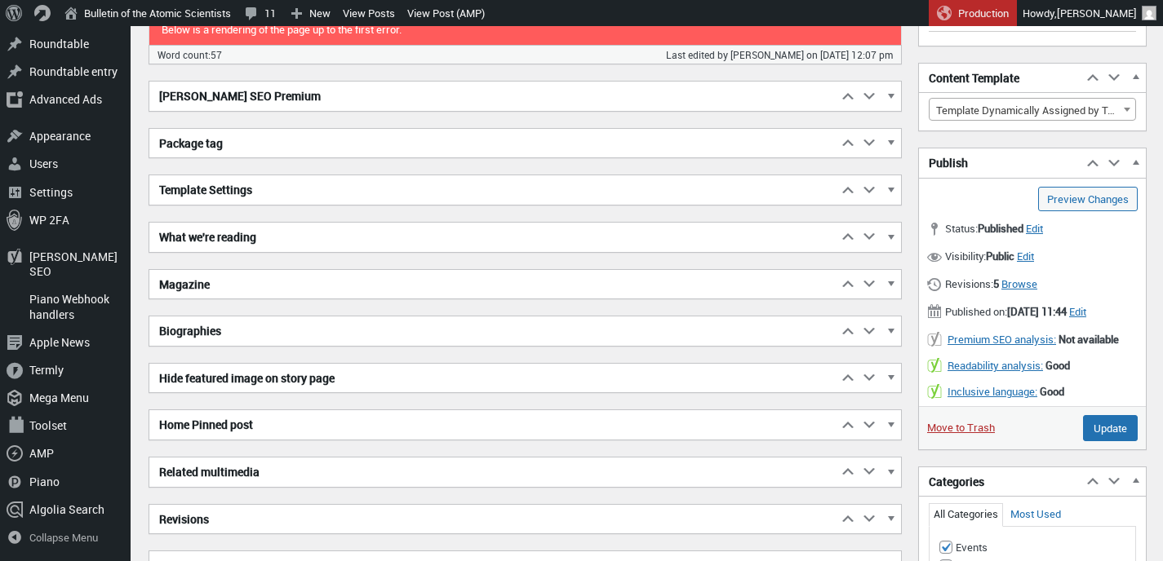
scroll to position [695, 0]
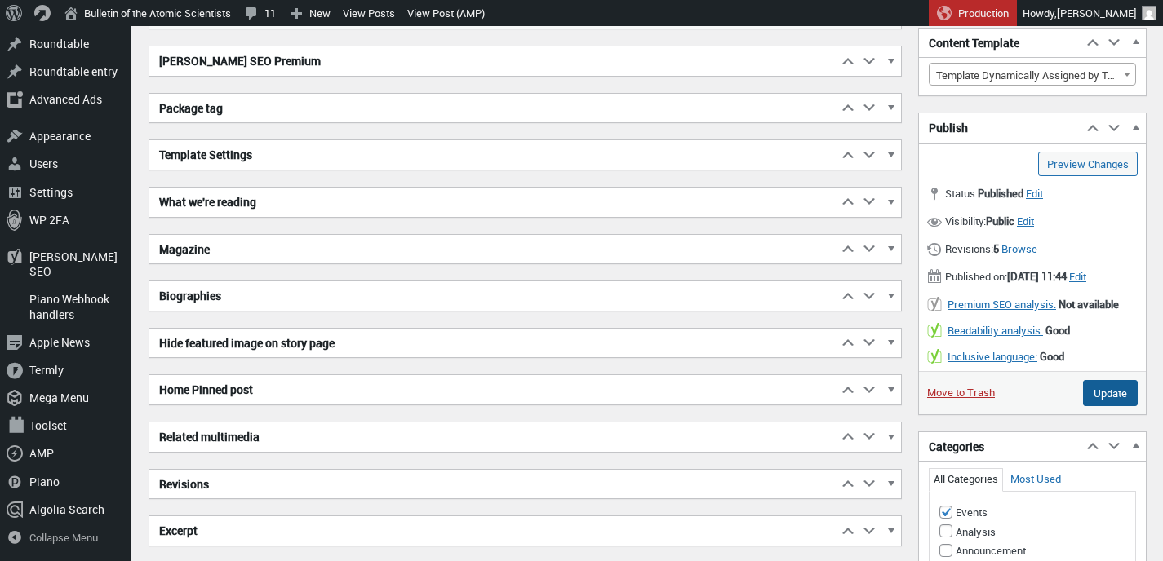
click at [1112, 406] on input "Update" at bounding box center [1110, 393] width 55 height 26
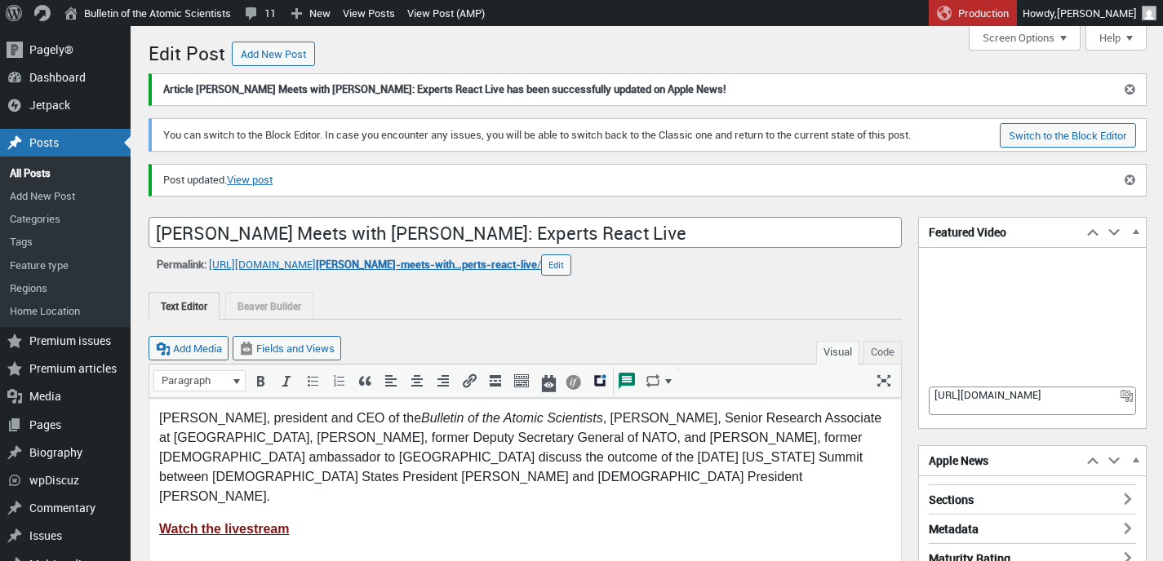
scroll to position [24, 0]
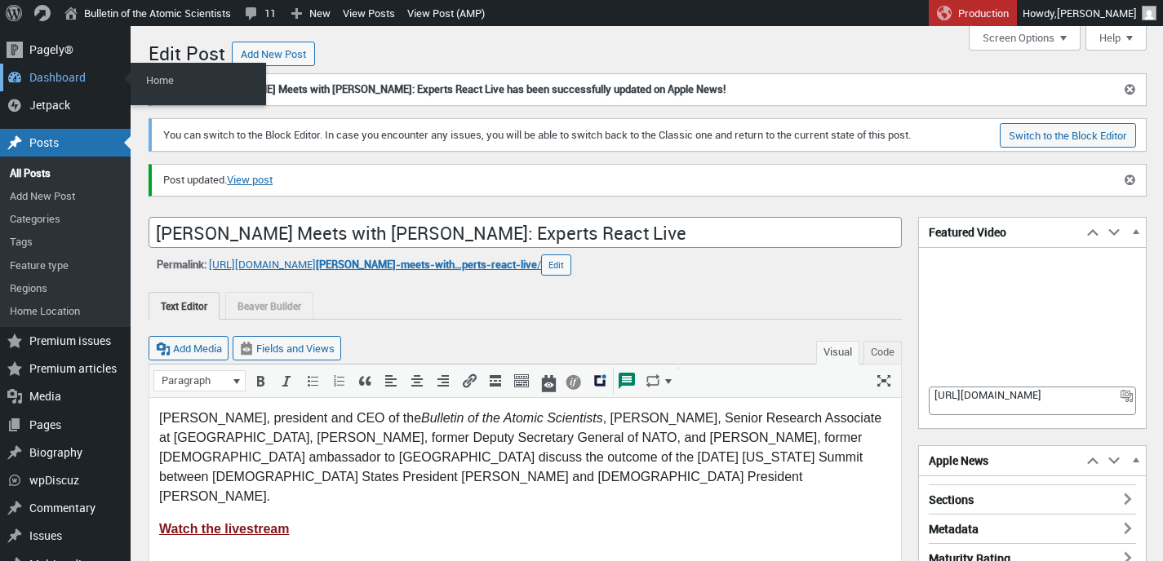
click at [53, 75] on div "Dashboard" at bounding box center [65, 78] width 131 height 28
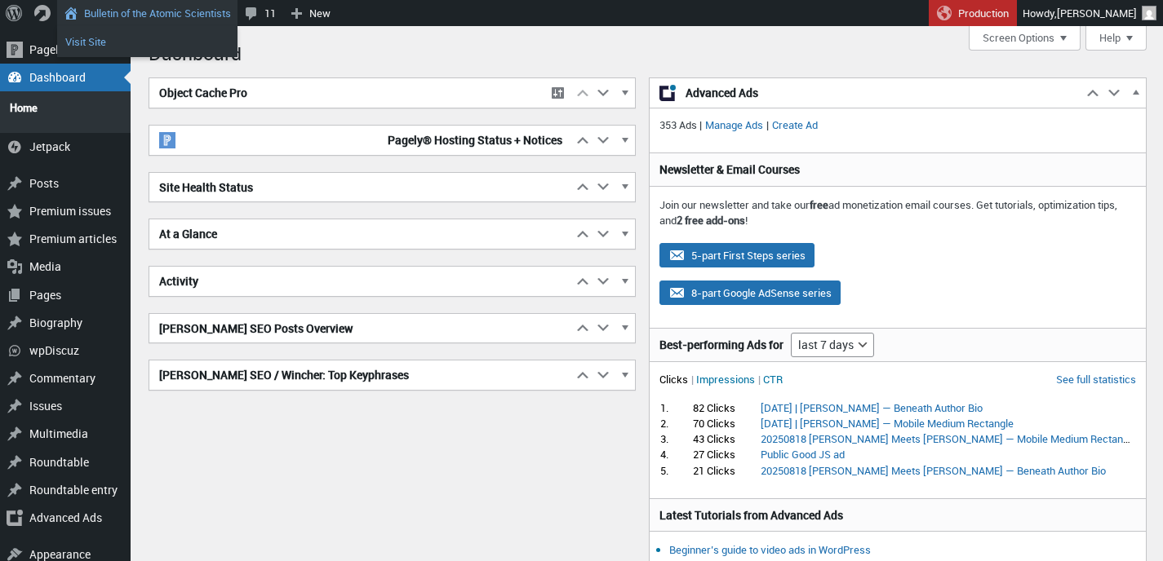
click at [97, 41] on link "Visit Site" at bounding box center [147, 41] width 180 height 21
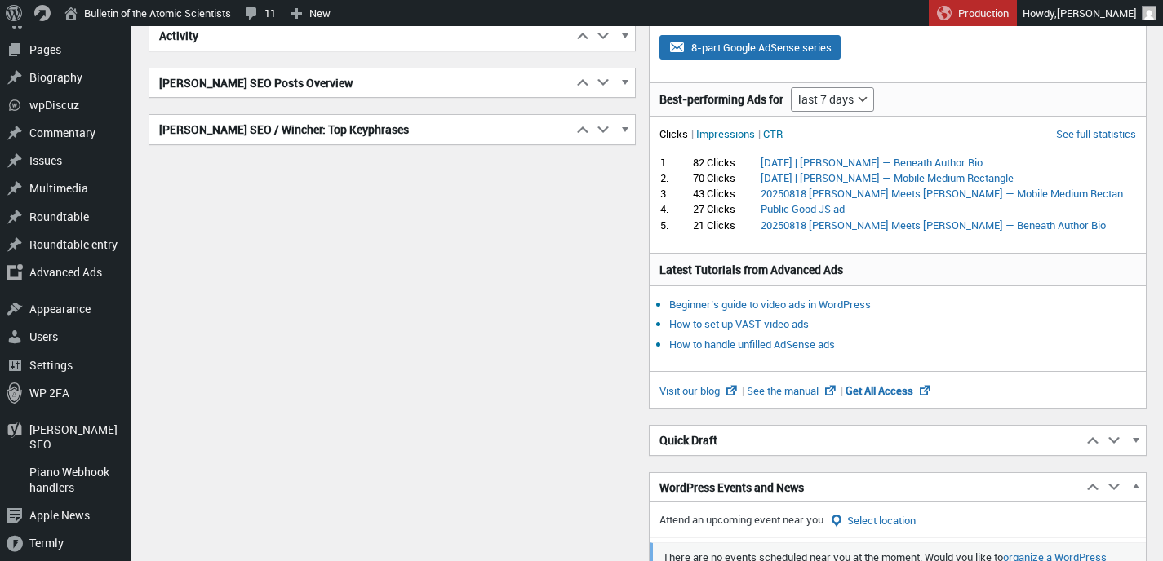
scroll to position [248, 0]
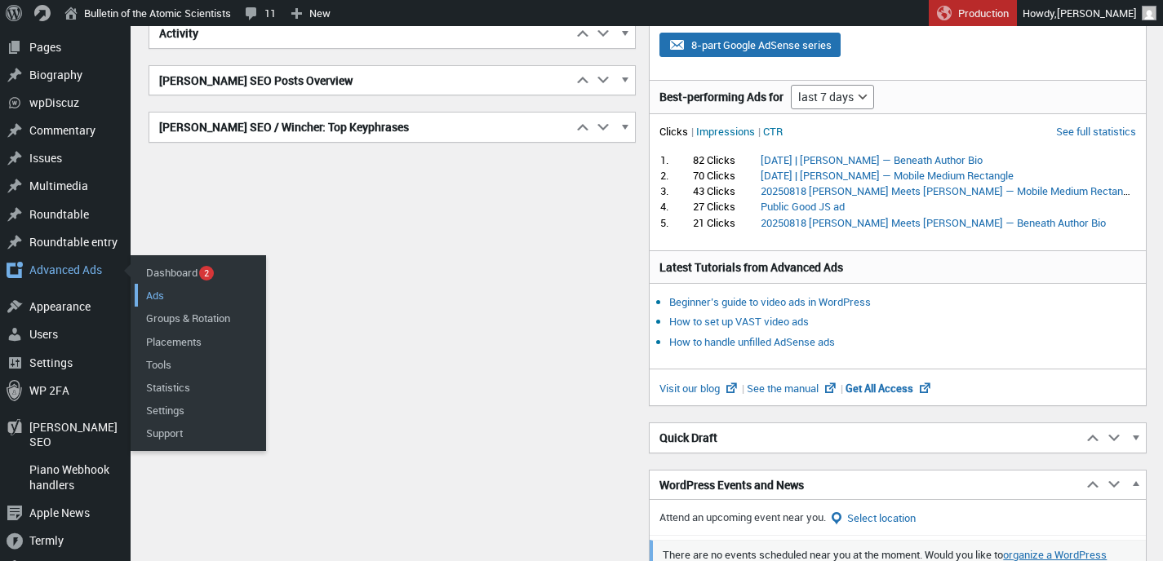
click at [153, 285] on link "Ads" at bounding box center [200, 295] width 131 height 23
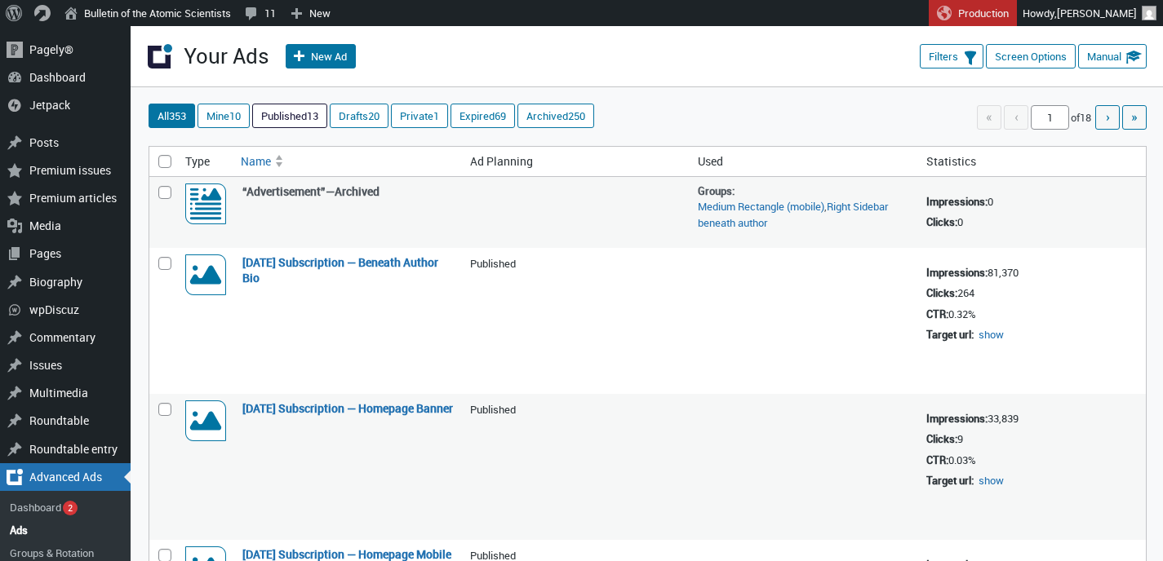
click at [293, 114] on link "Published 13" at bounding box center [289, 115] width 73 height 23
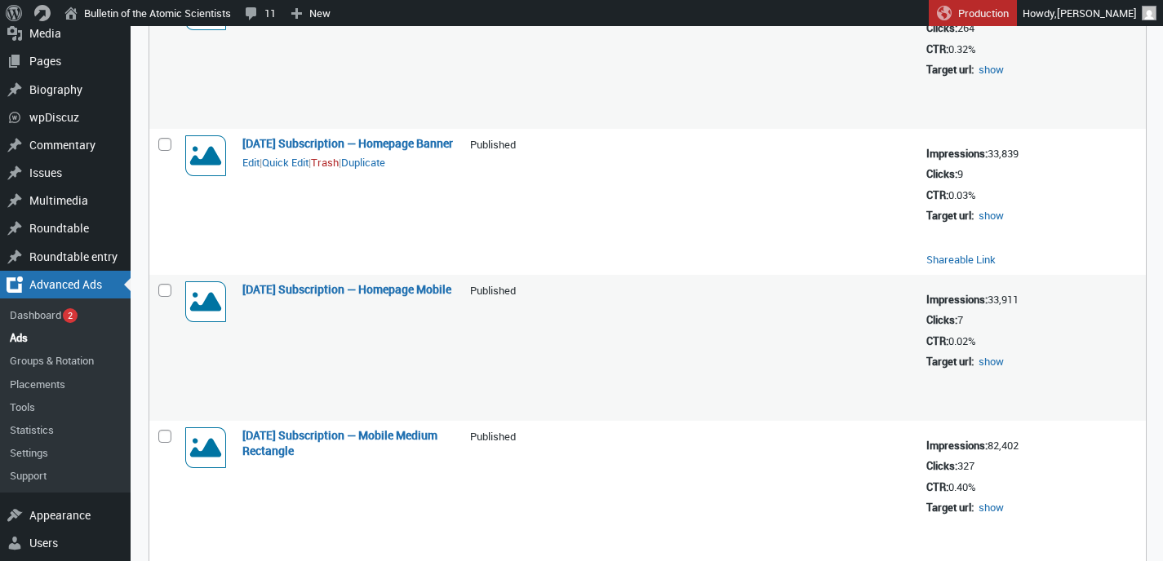
scroll to position [197, 0]
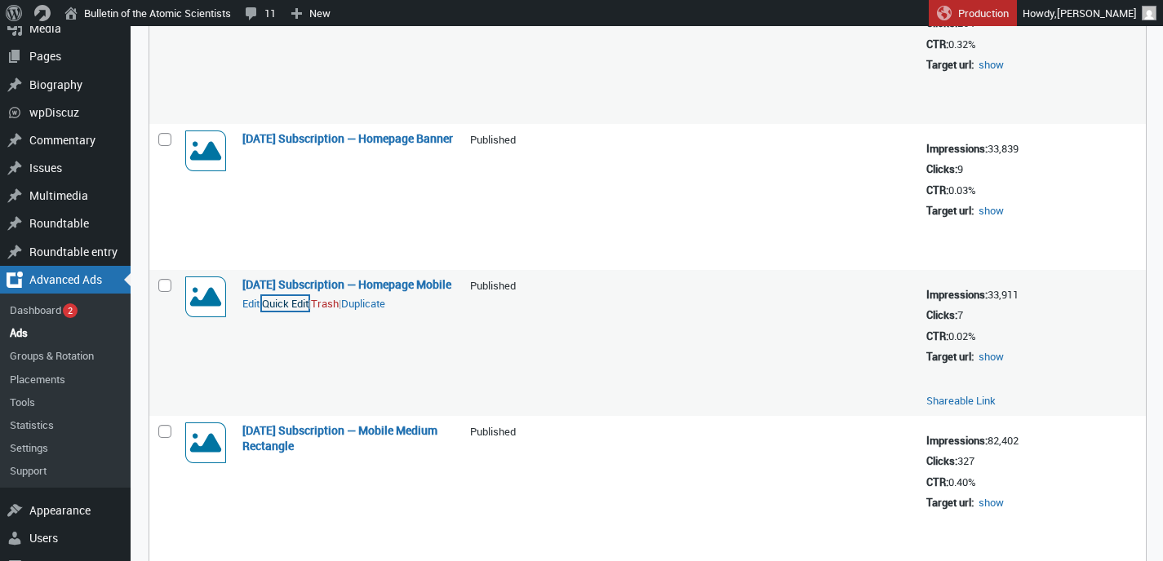
click at [293, 311] on button "Quick Edit" at bounding box center [285, 303] width 47 height 15
select select "124"
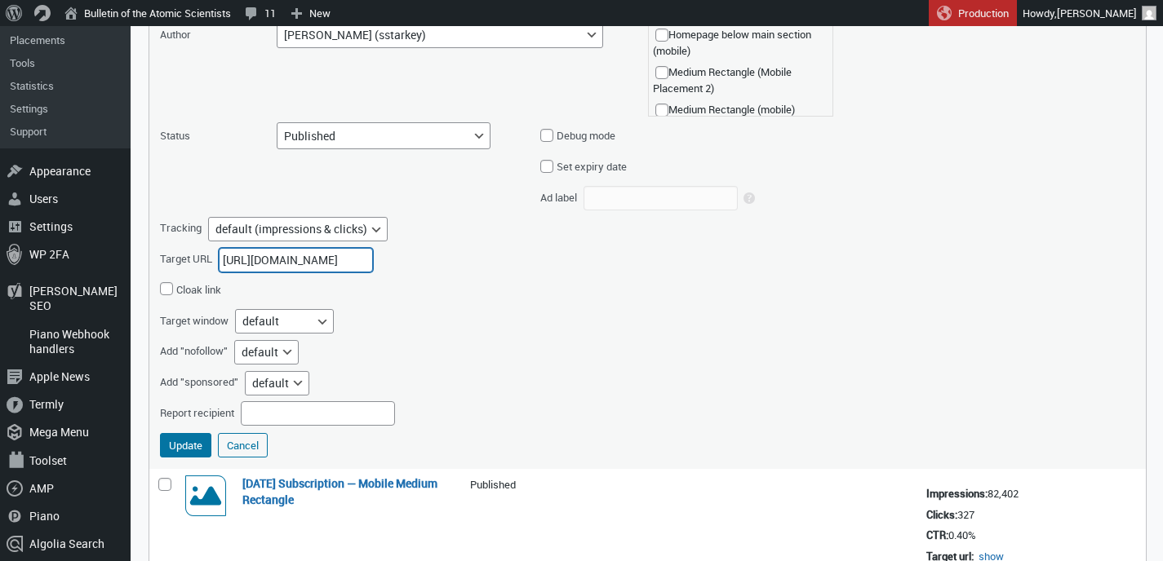
scroll to position [0, 116]
drag, startPoint x: 224, startPoint y: 263, endPoint x: 385, endPoint y: 267, distance: 160.8
click at [385, 267] on div "Target URL https://thebulletin.org/magazine-subscription/" at bounding box center [350, 259] width 380 height 31
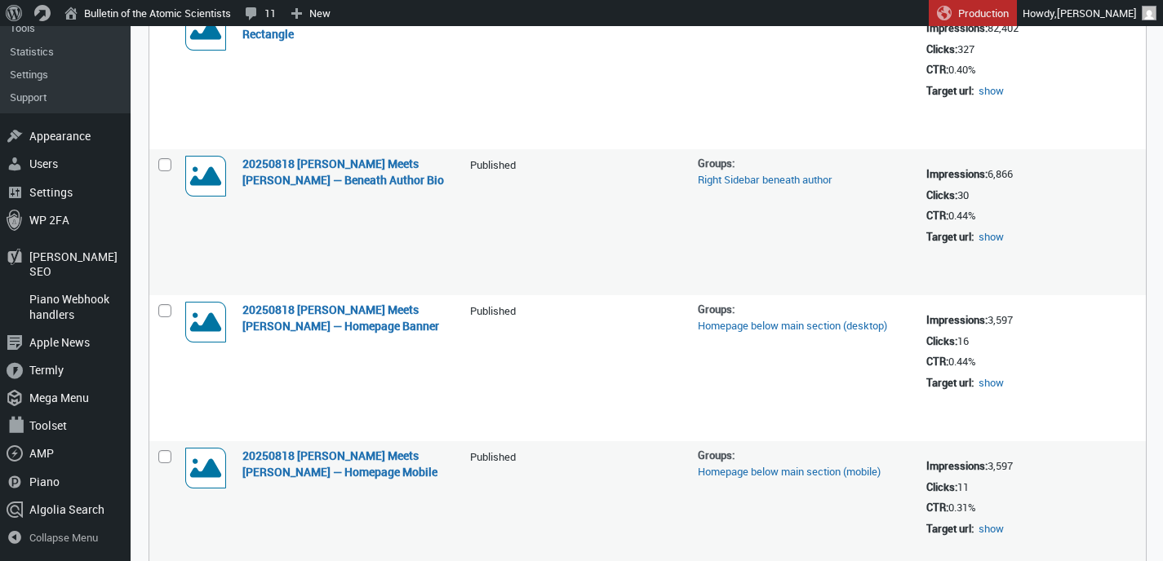
scroll to position [1039, 0]
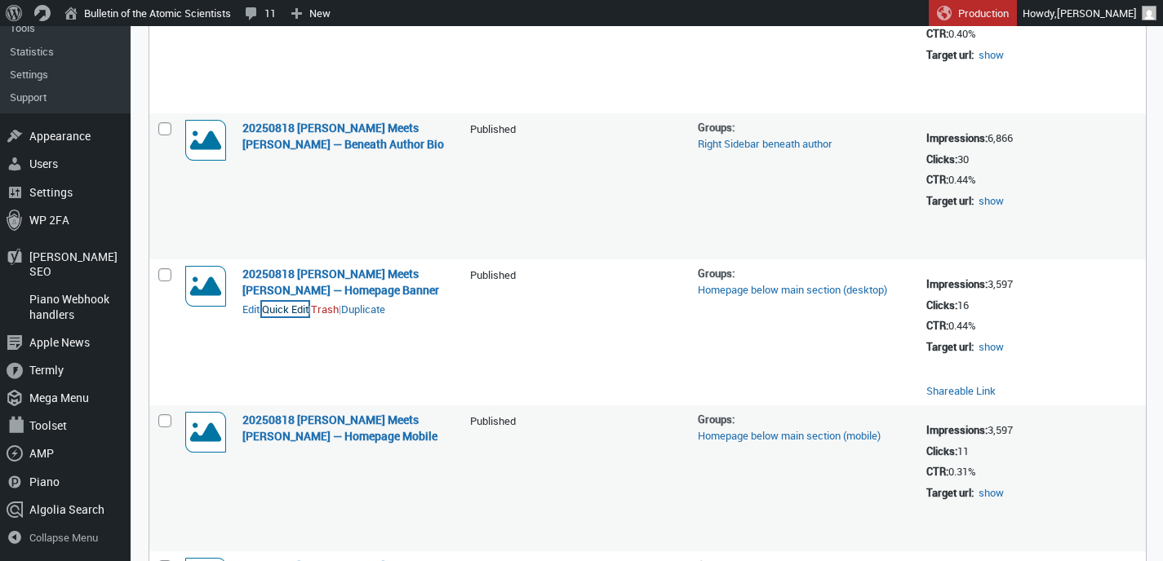
click at [293, 309] on button "Quick Edit" at bounding box center [285, 309] width 47 height 15
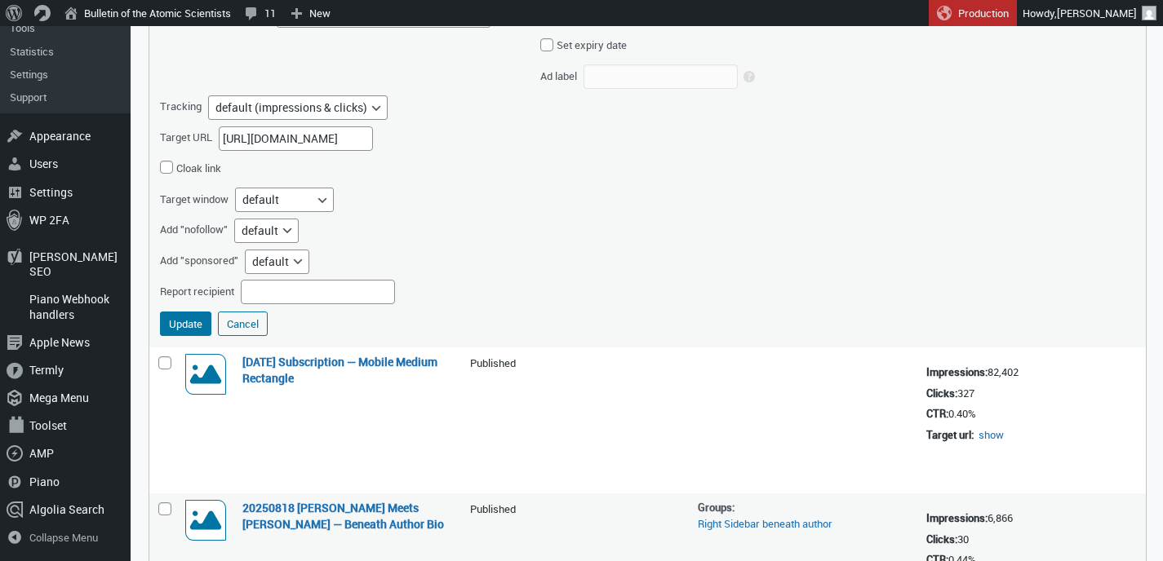
select select "08"
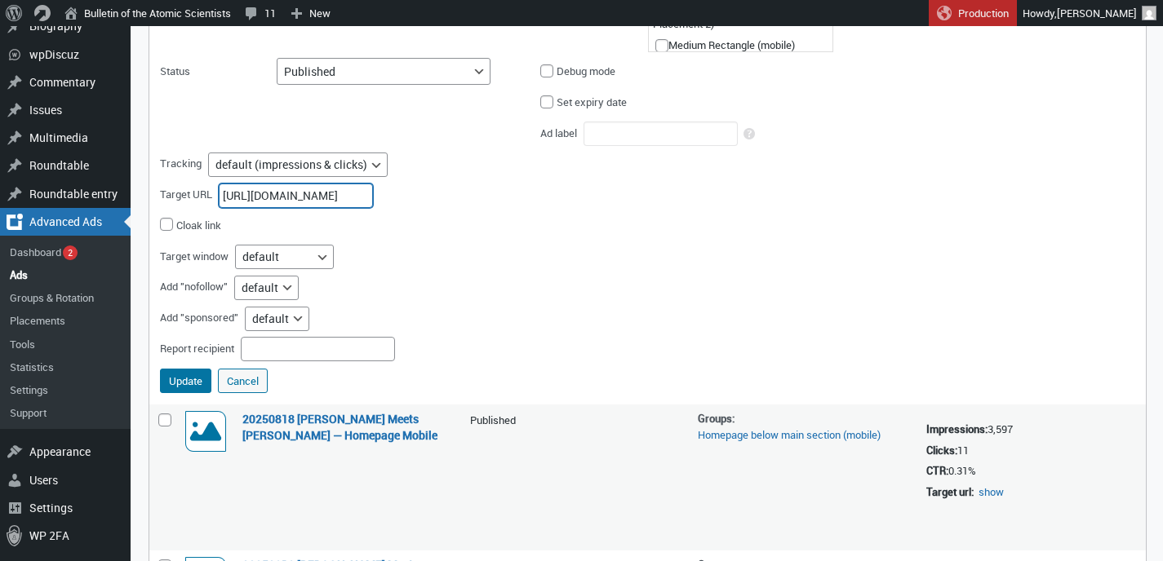
scroll to position [0, 106]
drag, startPoint x: 223, startPoint y: 195, endPoint x: 411, endPoint y: 197, distance: 188.5
click at [411, 197] on div "Target URL https://www.youtube.com/live/ZqRoTnToM7c" at bounding box center [350, 195] width 380 height 31
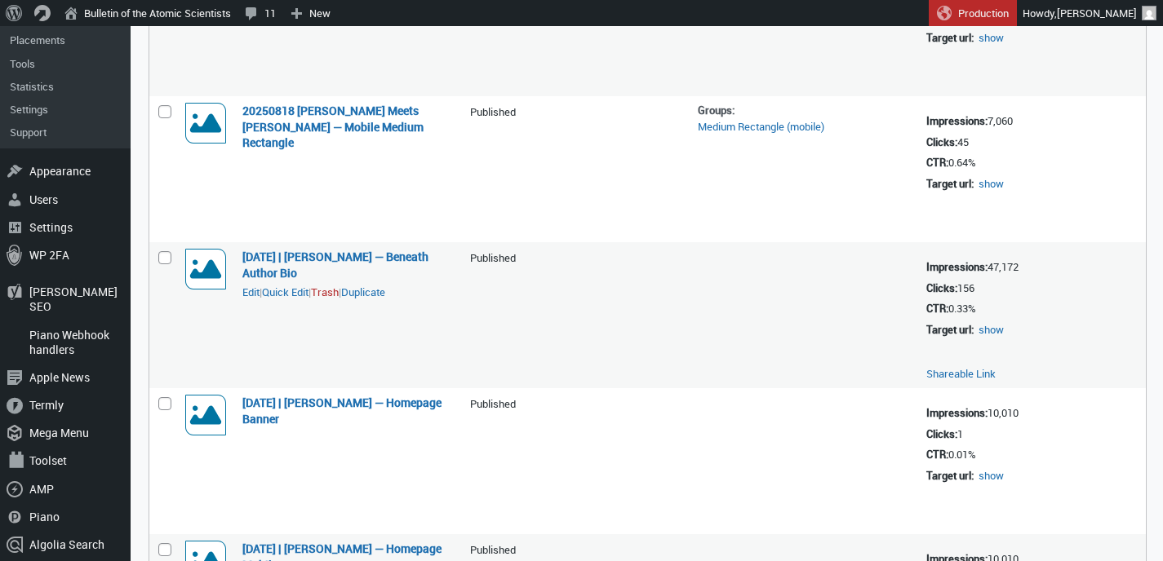
scroll to position [1493, 0]
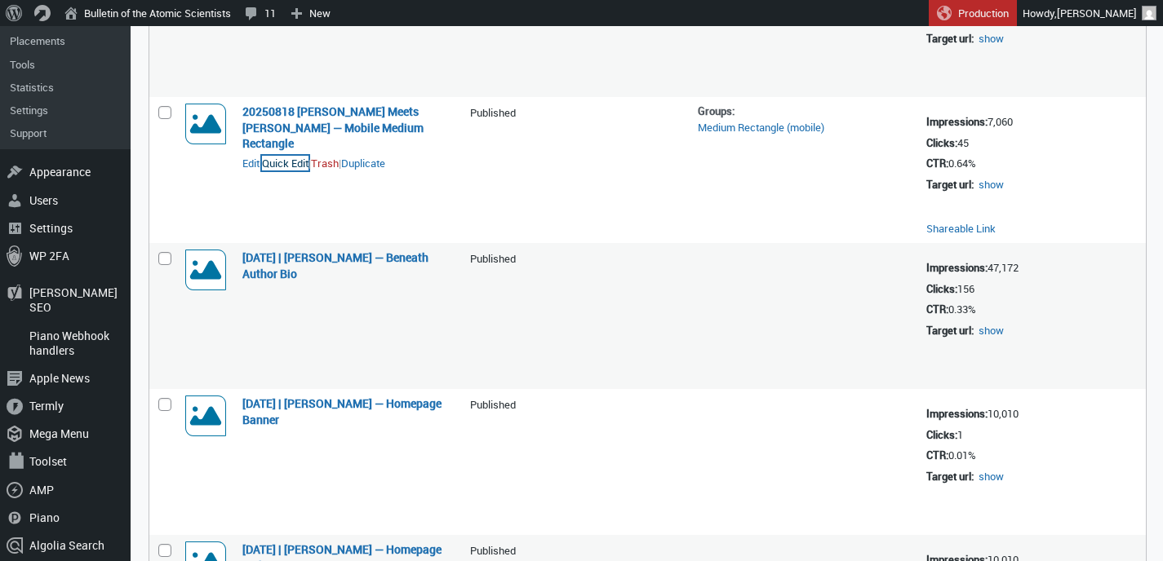
click at [288, 156] on button "Quick Edit" at bounding box center [285, 163] width 47 height 15
select select "08"
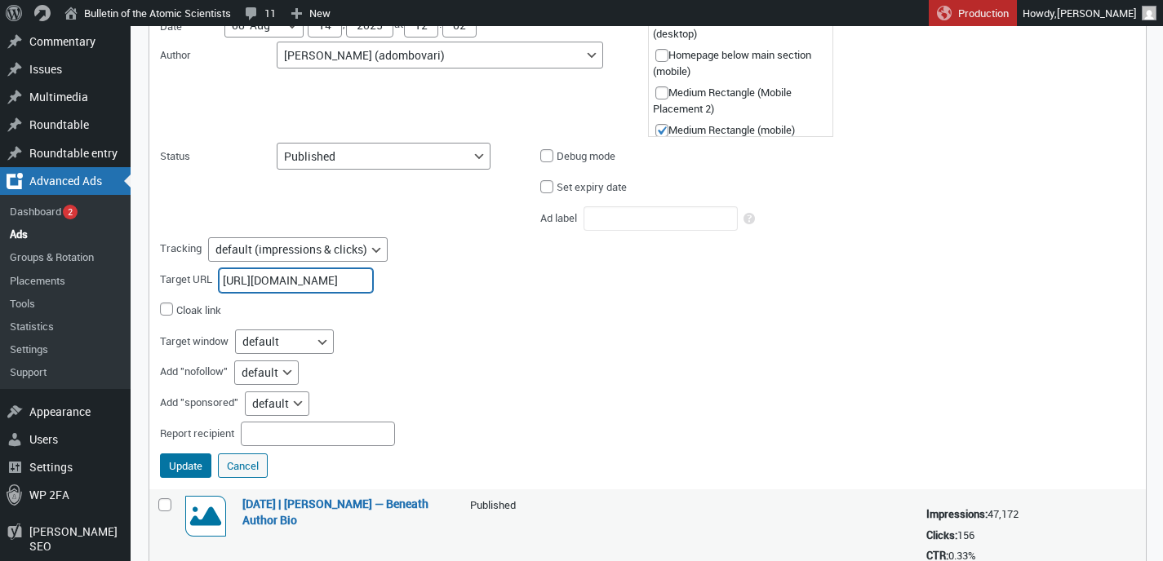
scroll to position [0, 277]
drag, startPoint x: 225, startPoint y: 282, endPoint x: 424, endPoint y: 286, distance: 198.3
click at [424, 286] on div "Target URL https://us02web.zoom.us/webinar/register/WN_8KXz-37cSquJXmJ4LxH49Q" at bounding box center [350, 279] width 380 height 31
paste input "www.youtube.com/live/ZqRoTnToM7c"
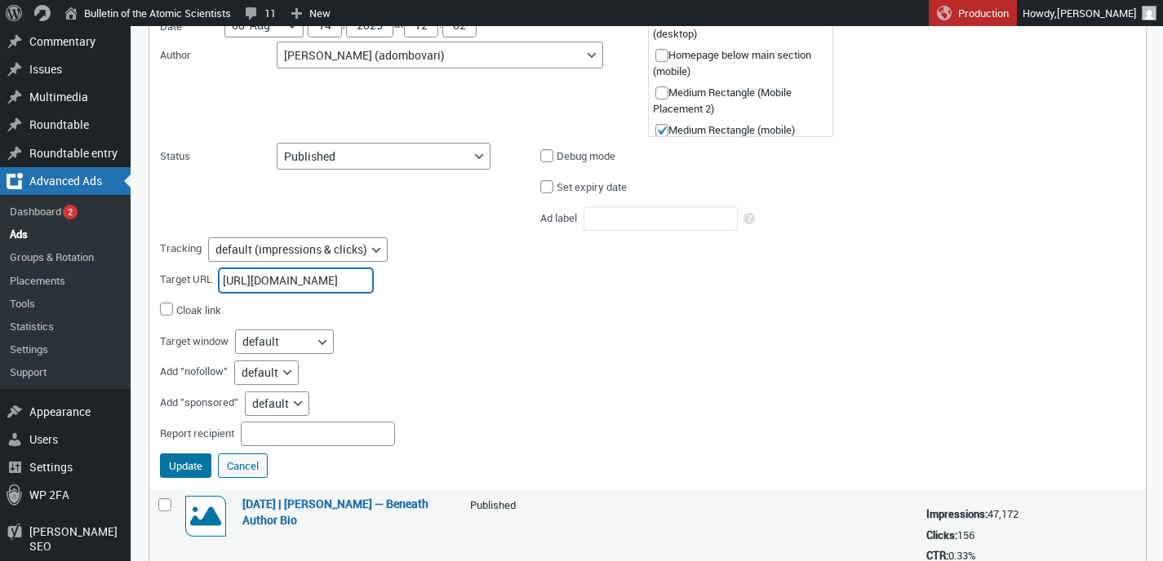
type input "https://www.youtube.com/live/ZqRoTnToM7c"
click at [384, 277] on div "Target URL https://www.youtube.com/live/ZqRoTnToM7c" at bounding box center [350, 279] width 380 height 31
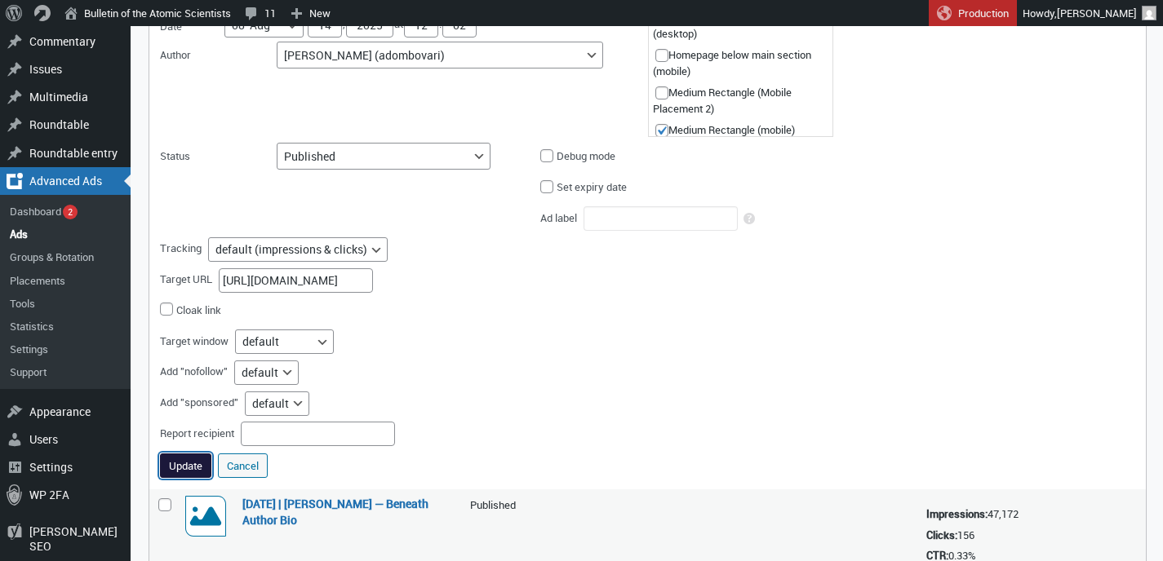
click at [178, 470] on button "Update" at bounding box center [185, 466] width 51 height 24
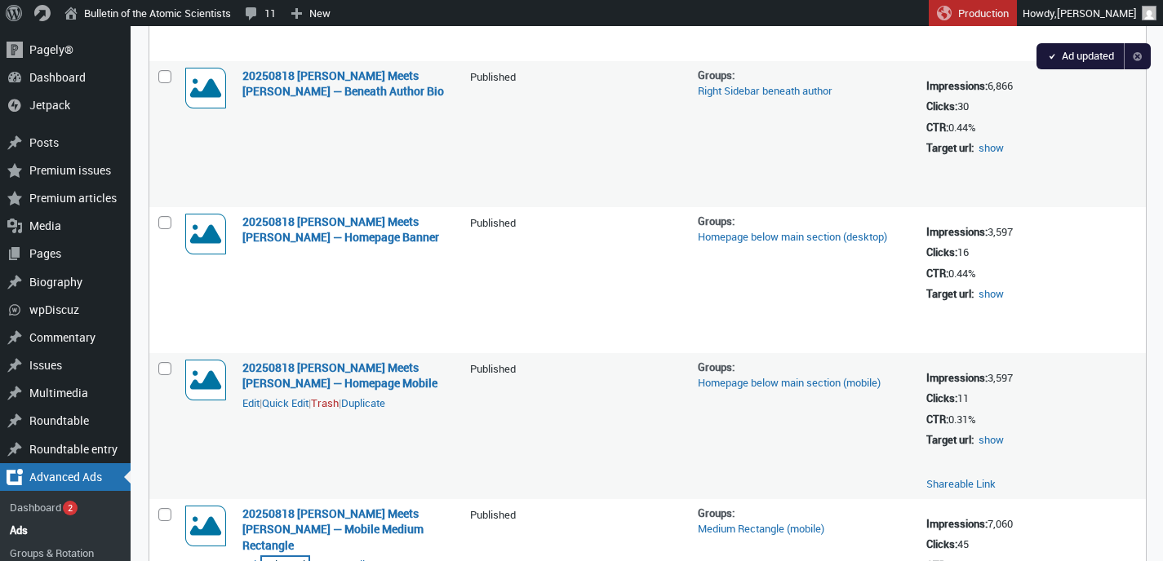
scroll to position [690, 0]
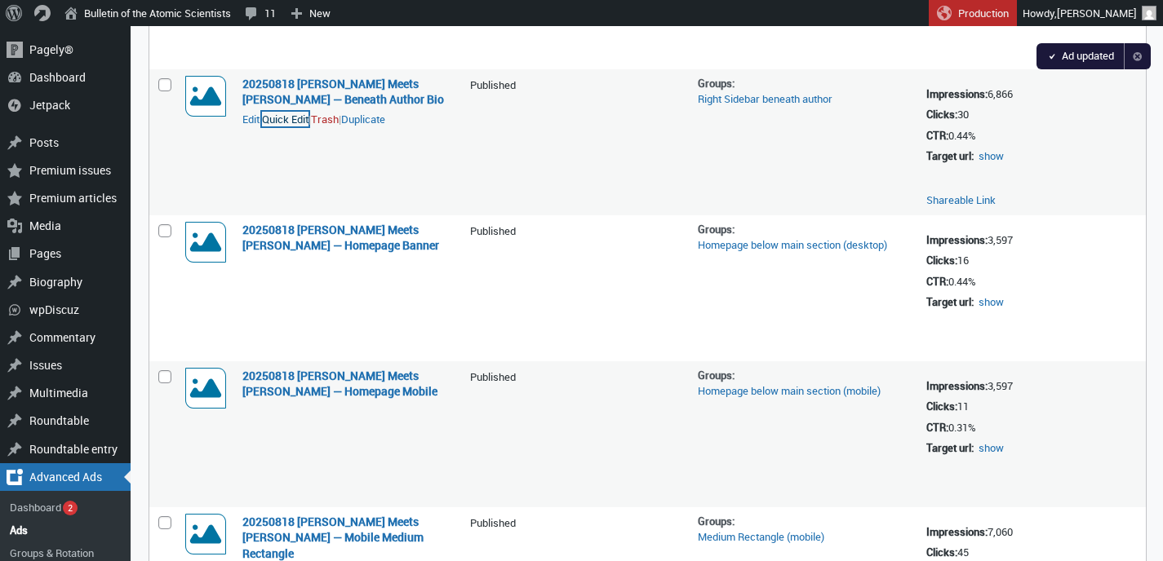
click at [296, 119] on button "Quick Edit" at bounding box center [285, 119] width 47 height 15
select select "08"
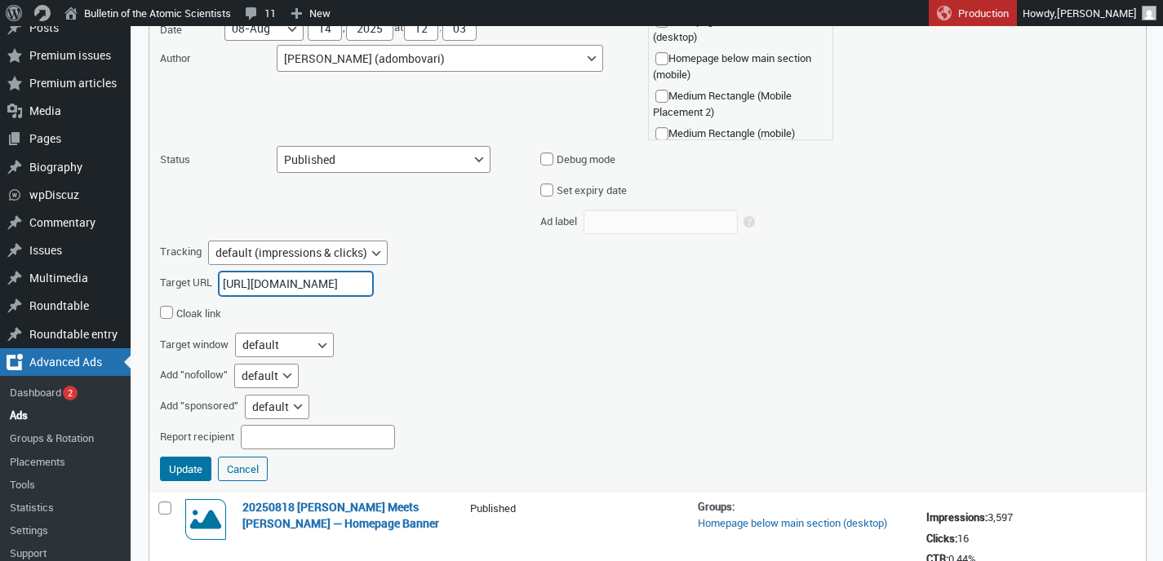
scroll to position [0, 277]
drag, startPoint x: 225, startPoint y: 283, endPoint x: 415, endPoint y: 285, distance: 189.3
click at [415, 285] on div "Target URL https://us02web.zoom.us/webinar/register/WN_8KXz-37cSquJXmJ4LxH49Q" at bounding box center [350, 283] width 380 height 31
paste input "www.youtube.com/live/ZqRoTnToM7c"
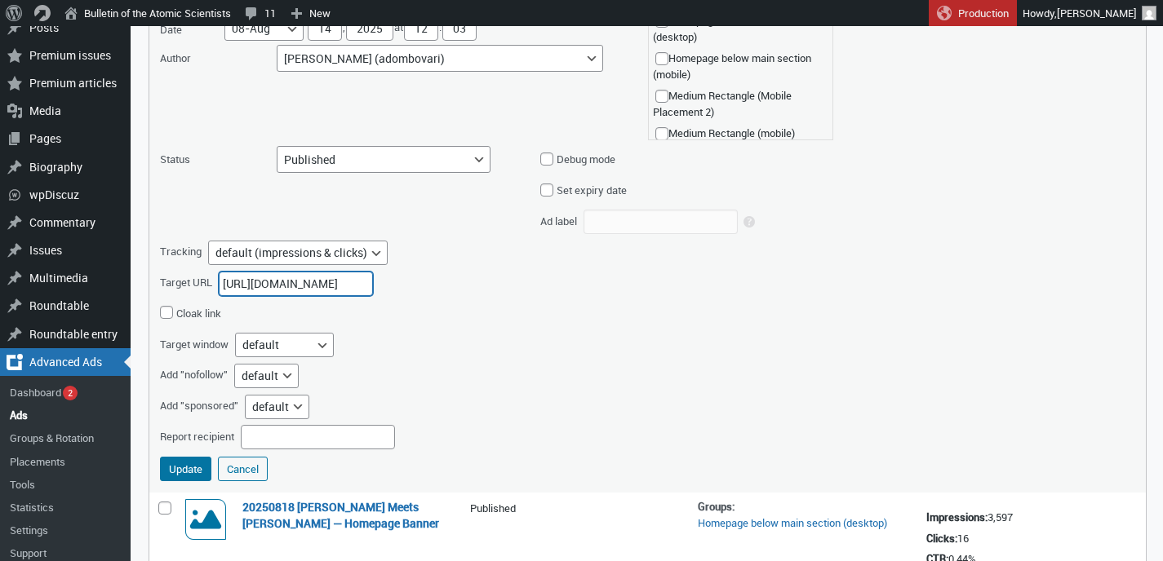
type input "https://www.youtube.com/live/ZqRoTnToM7c"
click at [379, 281] on div "Target URL https://www.youtube.com/live/ZqRoTnToM7c" at bounding box center [350, 283] width 380 height 31
click at [183, 469] on button "Update" at bounding box center [185, 469] width 51 height 24
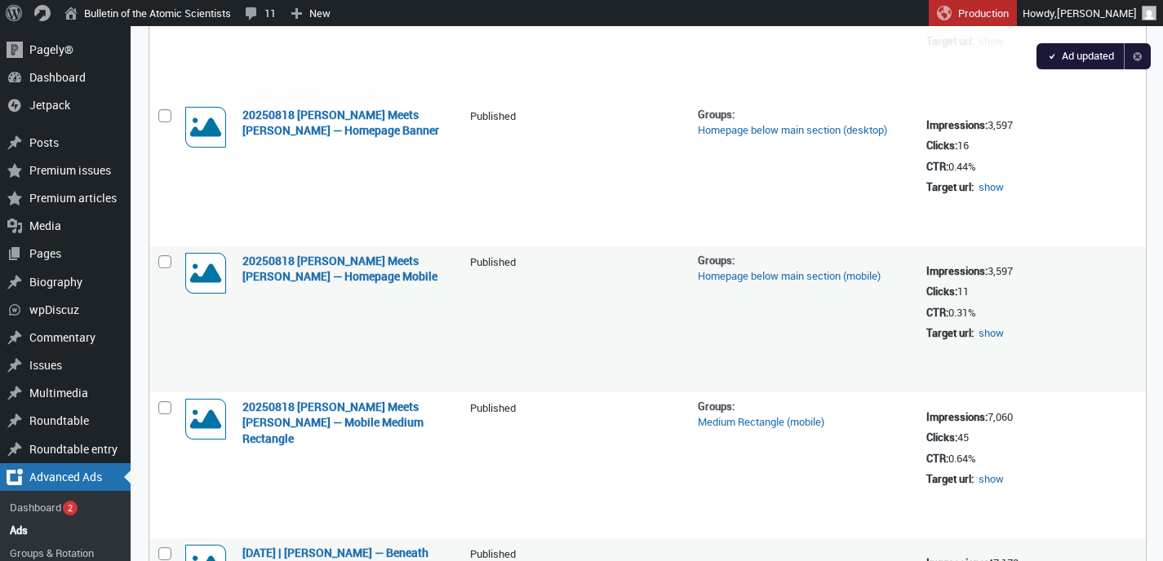
scroll to position [412, 0]
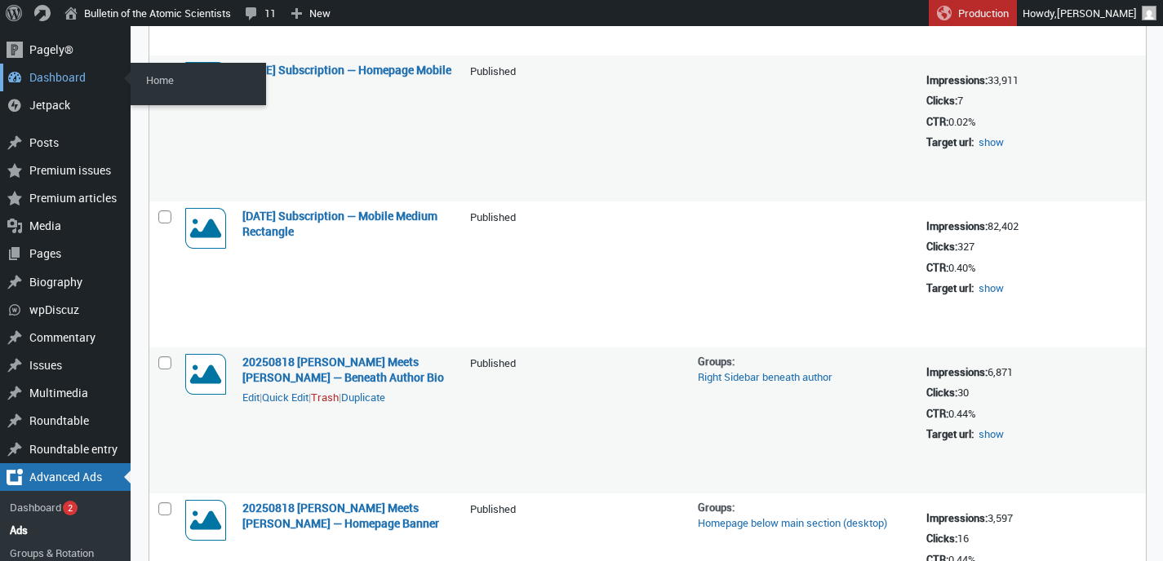
click at [55, 79] on div "Dashboard" at bounding box center [65, 78] width 131 height 28
